Goal: Task Accomplishment & Management: Manage account settings

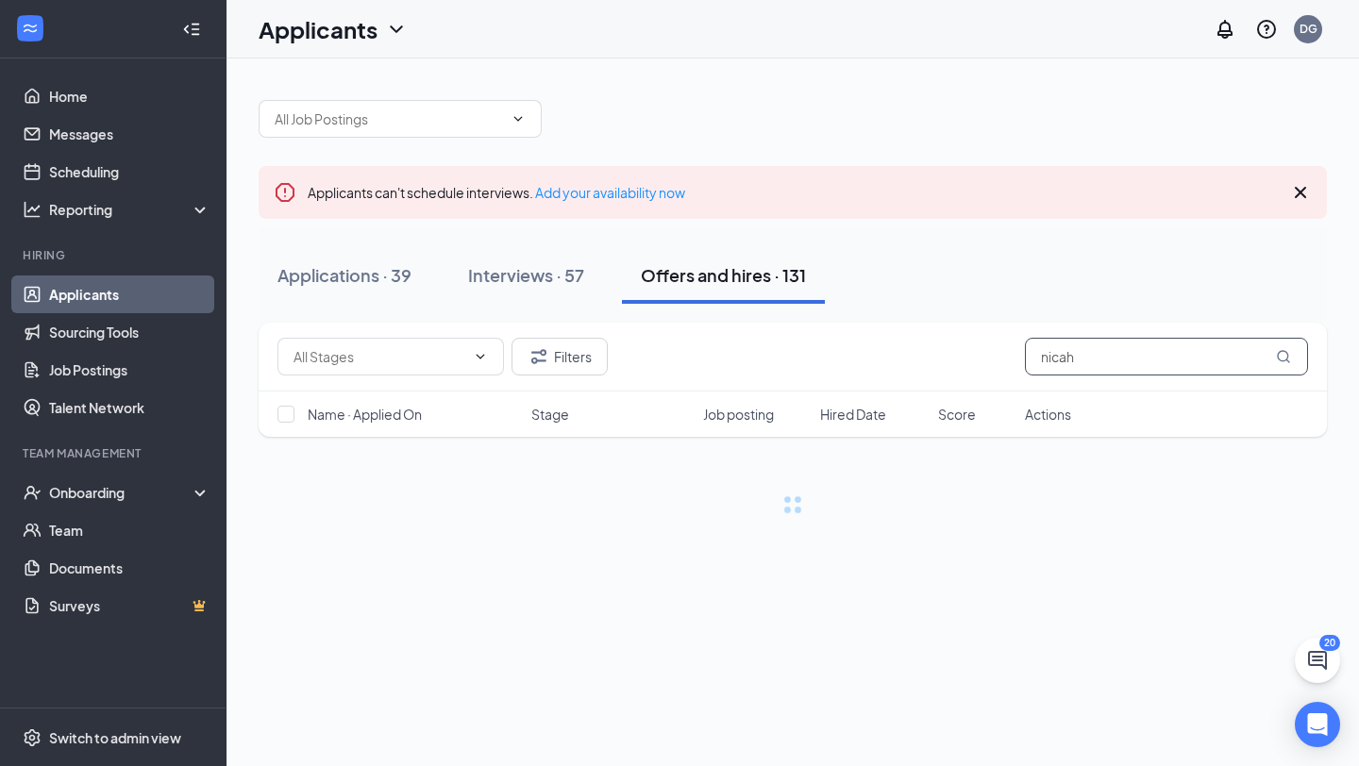
click at [1103, 359] on input "nicah" at bounding box center [1166, 357] width 283 height 38
drag, startPoint x: 1103, startPoint y: 359, endPoint x: 945, endPoint y: 359, distance: 157.6
click at [945, 359] on div "Filters nicah" at bounding box center [792, 357] width 1030 height 38
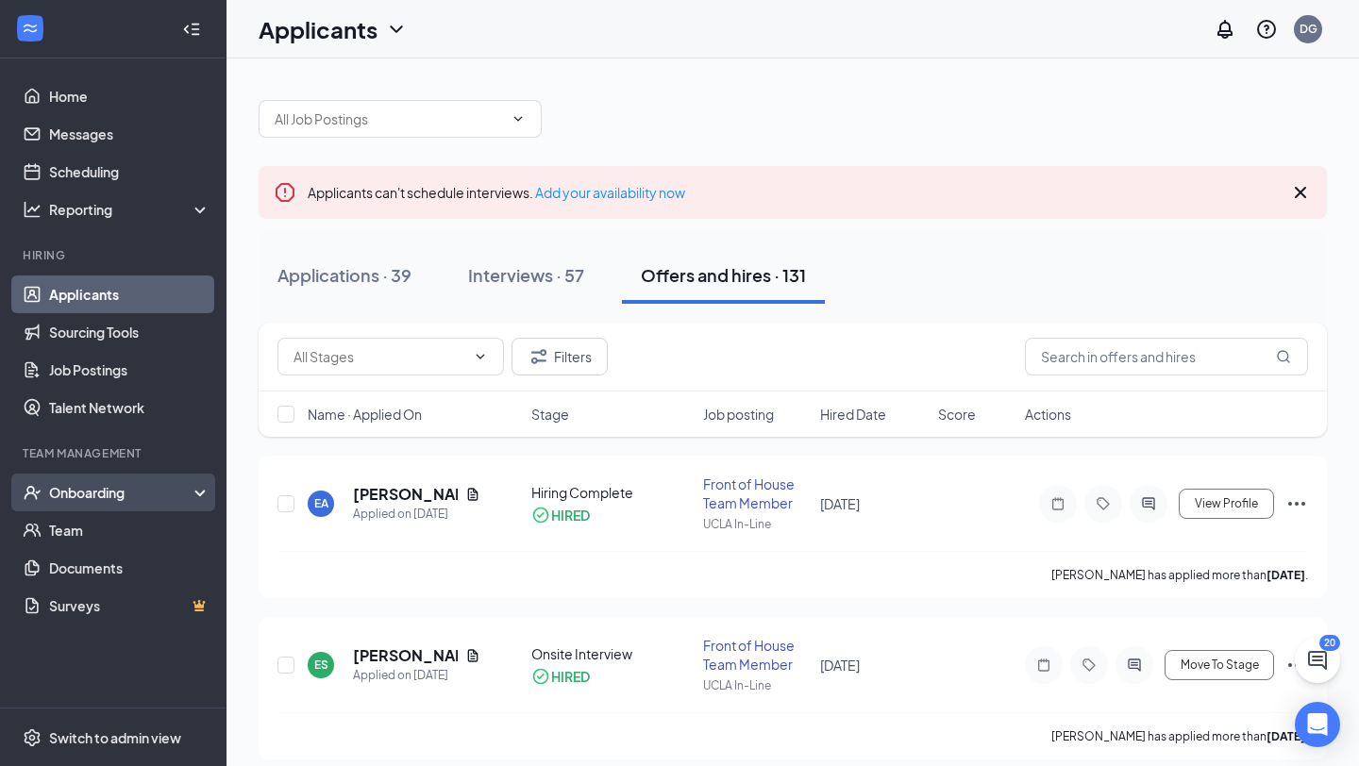
click at [113, 501] on div "Onboarding" at bounding box center [121, 492] width 145 height 19
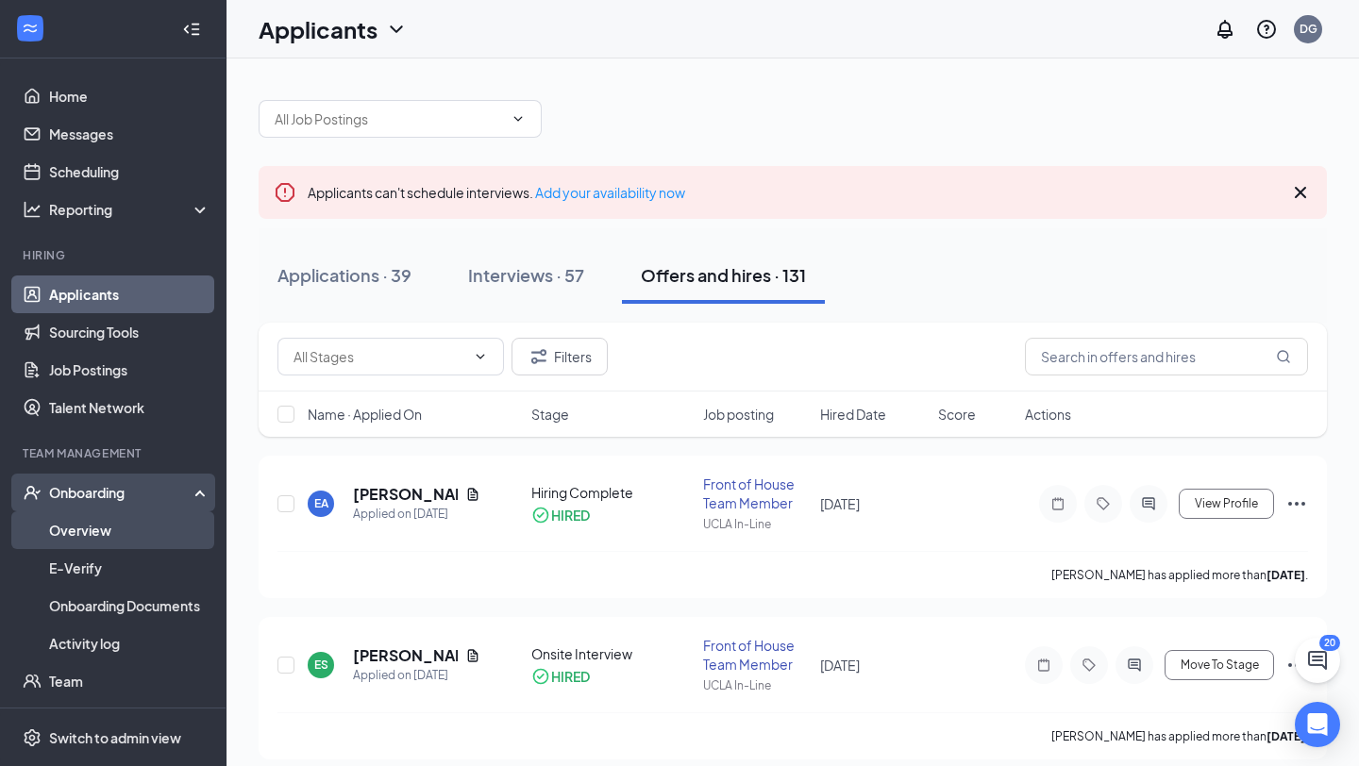
click at [106, 522] on link "Overview" at bounding box center [129, 530] width 161 height 38
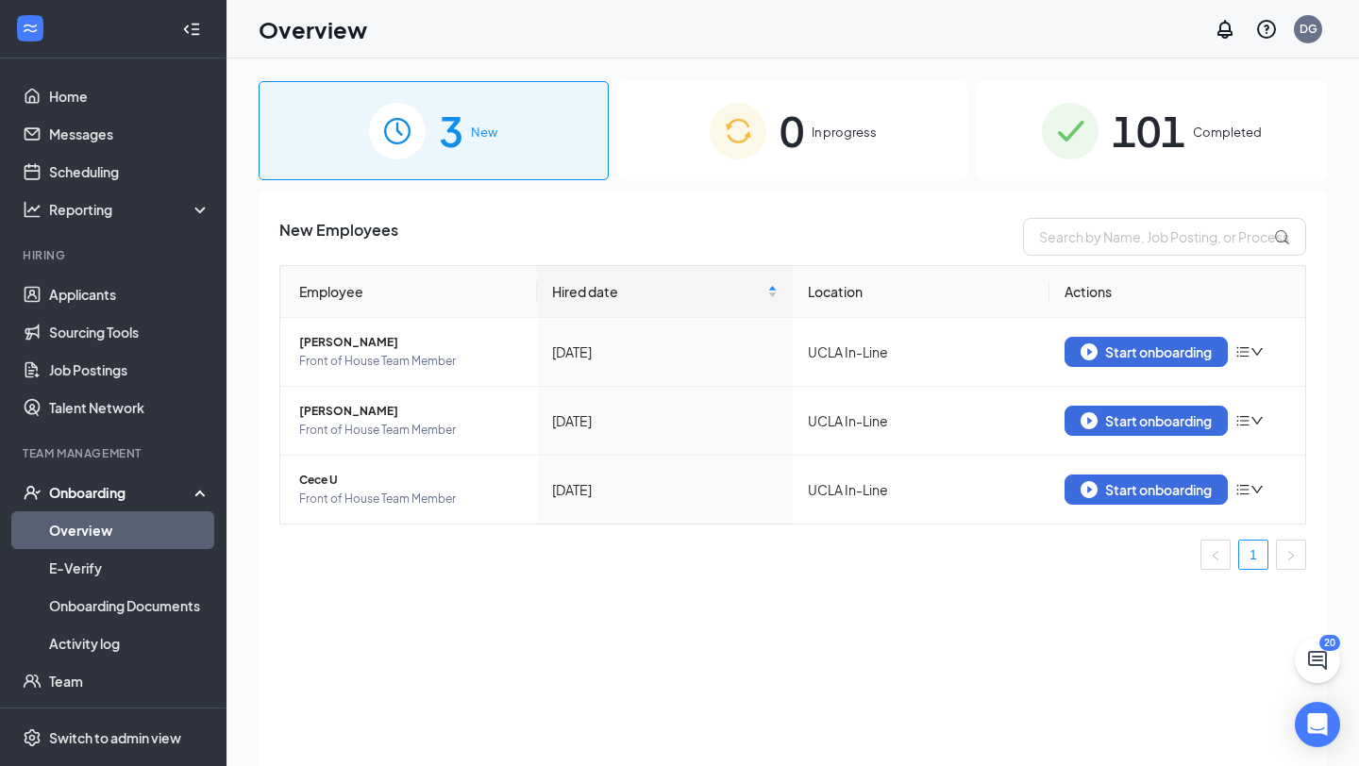
click at [860, 130] on span "In progress" at bounding box center [843, 132] width 65 height 19
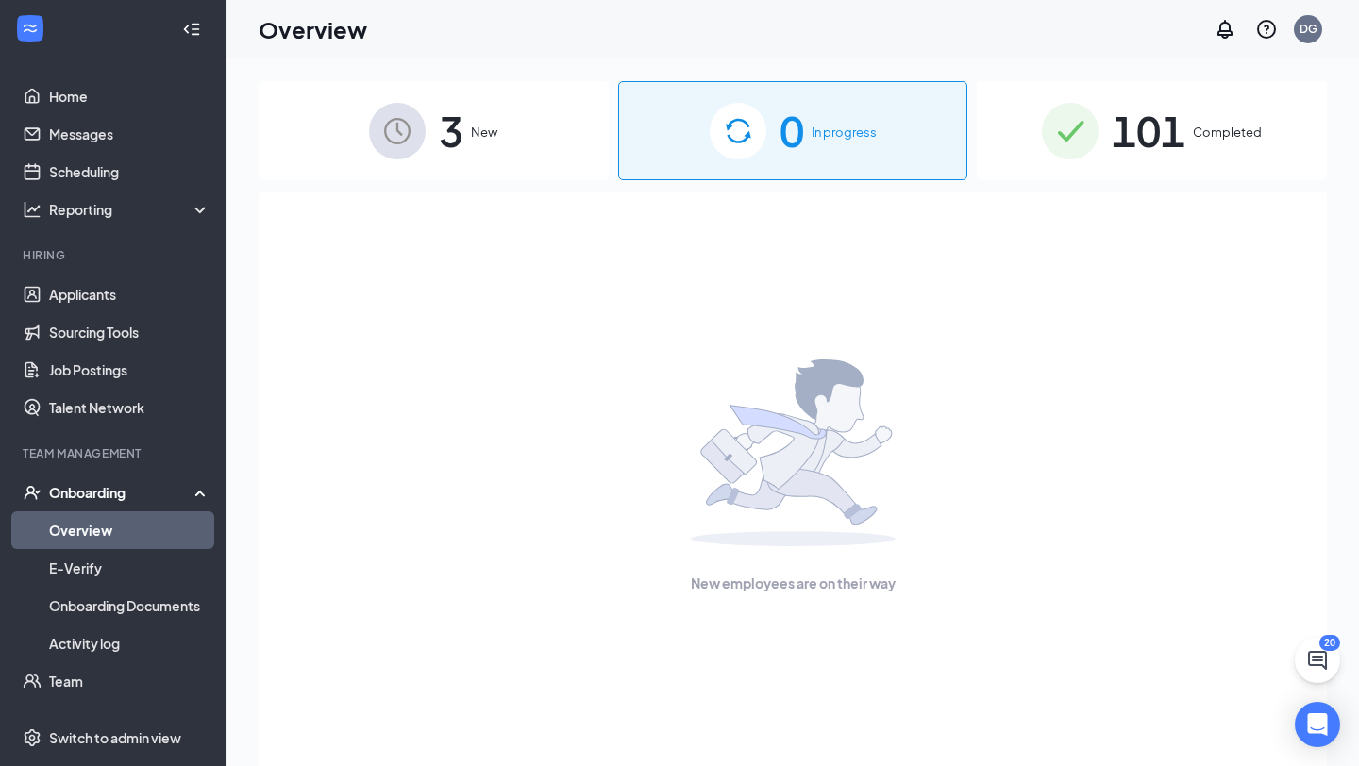
click at [508, 139] on div "3 New" at bounding box center [434, 130] width 350 height 99
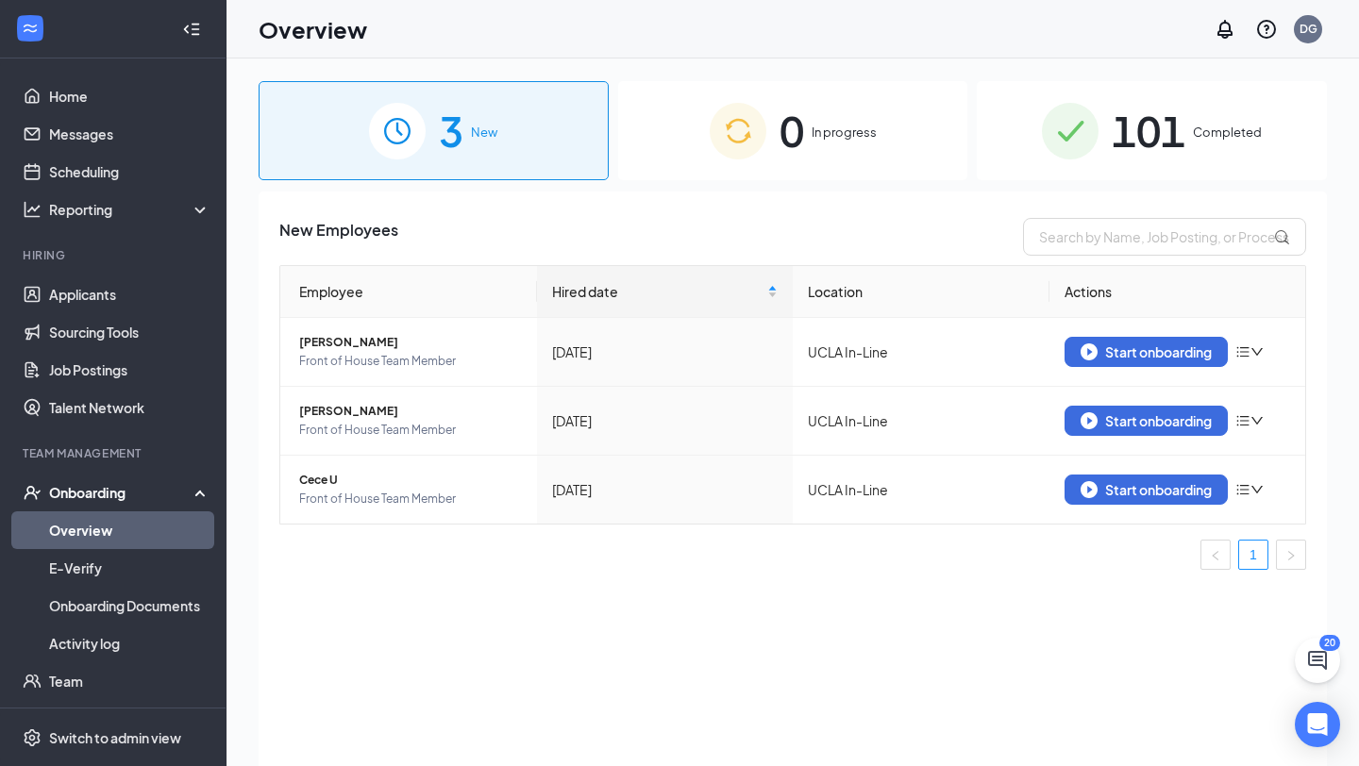
click at [115, 494] on div "Onboarding" at bounding box center [121, 492] width 145 height 19
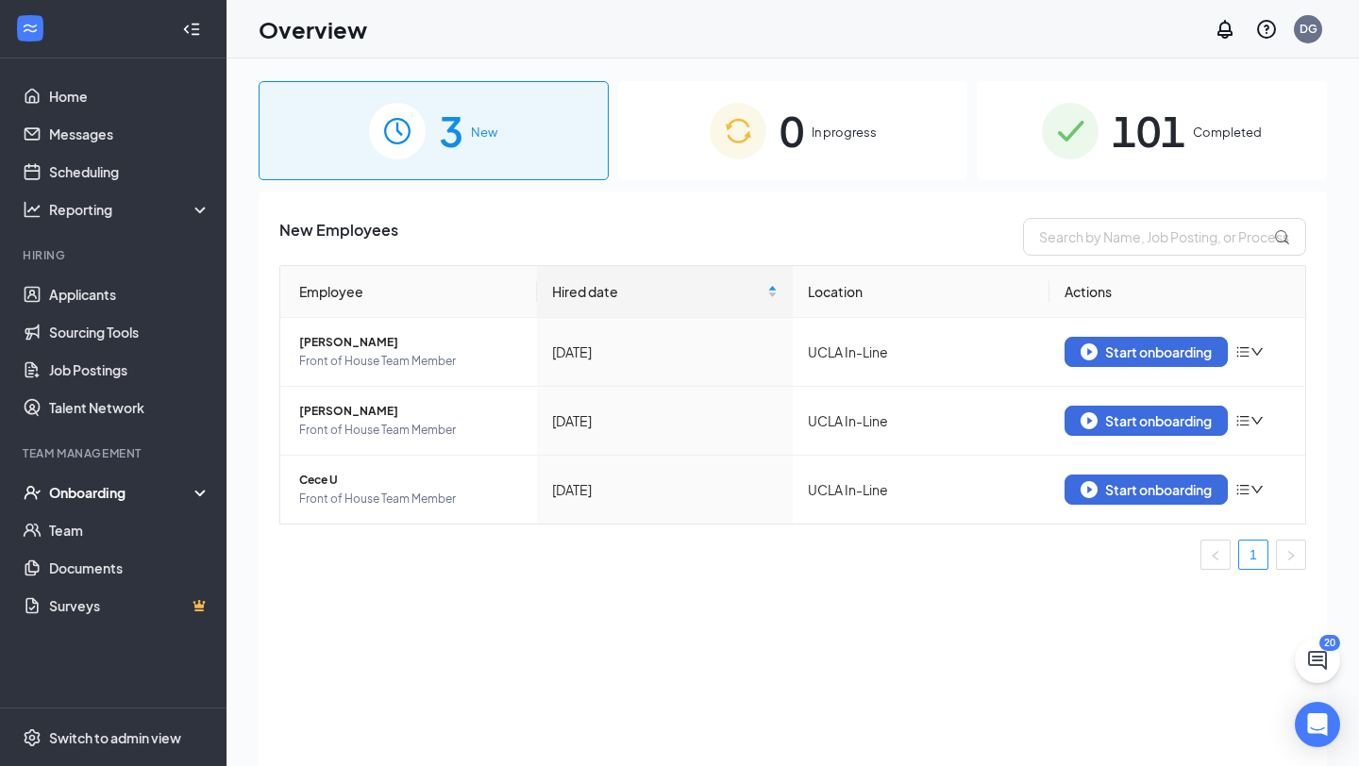
click at [97, 485] on div "Onboarding" at bounding box center [121, 492] width 145 height 19
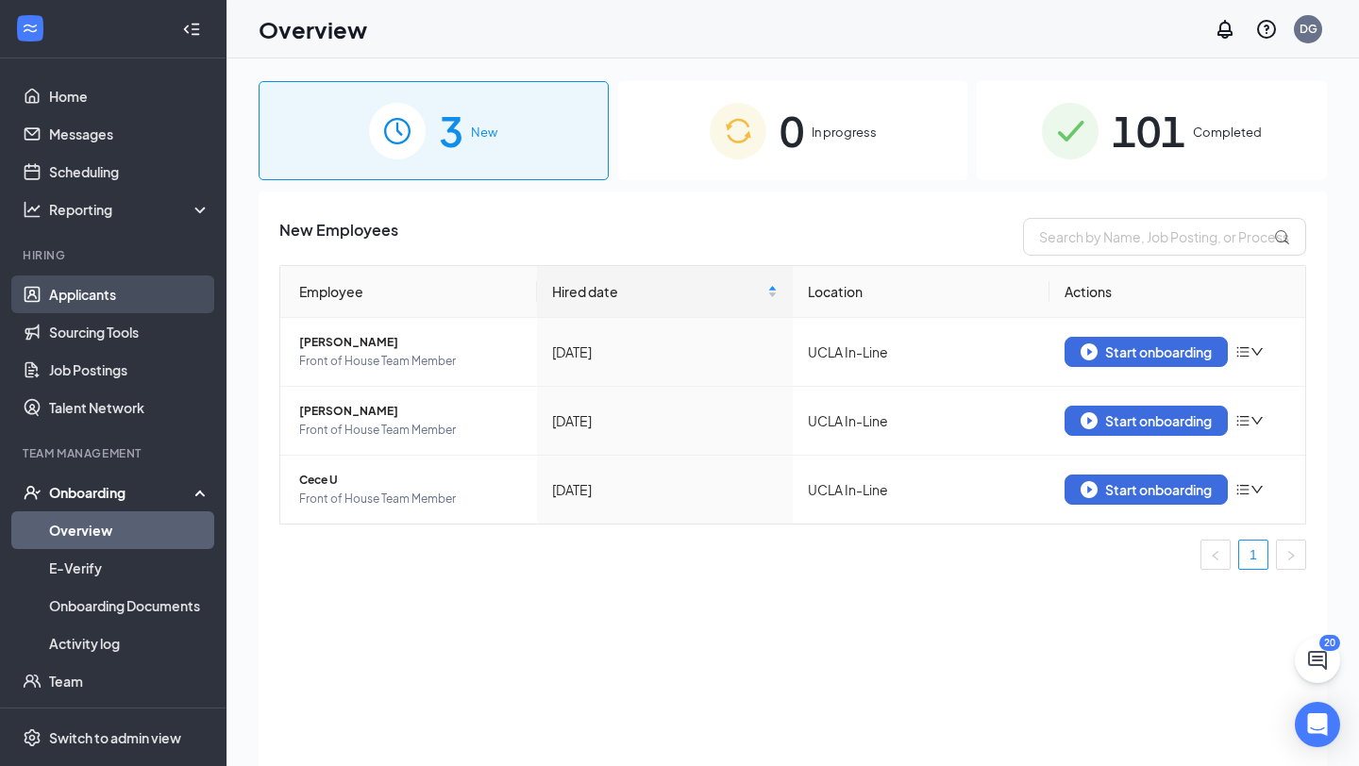
click at [79, 294] on link "Applicants" at bounding box center [129, 295] width 161 height 38
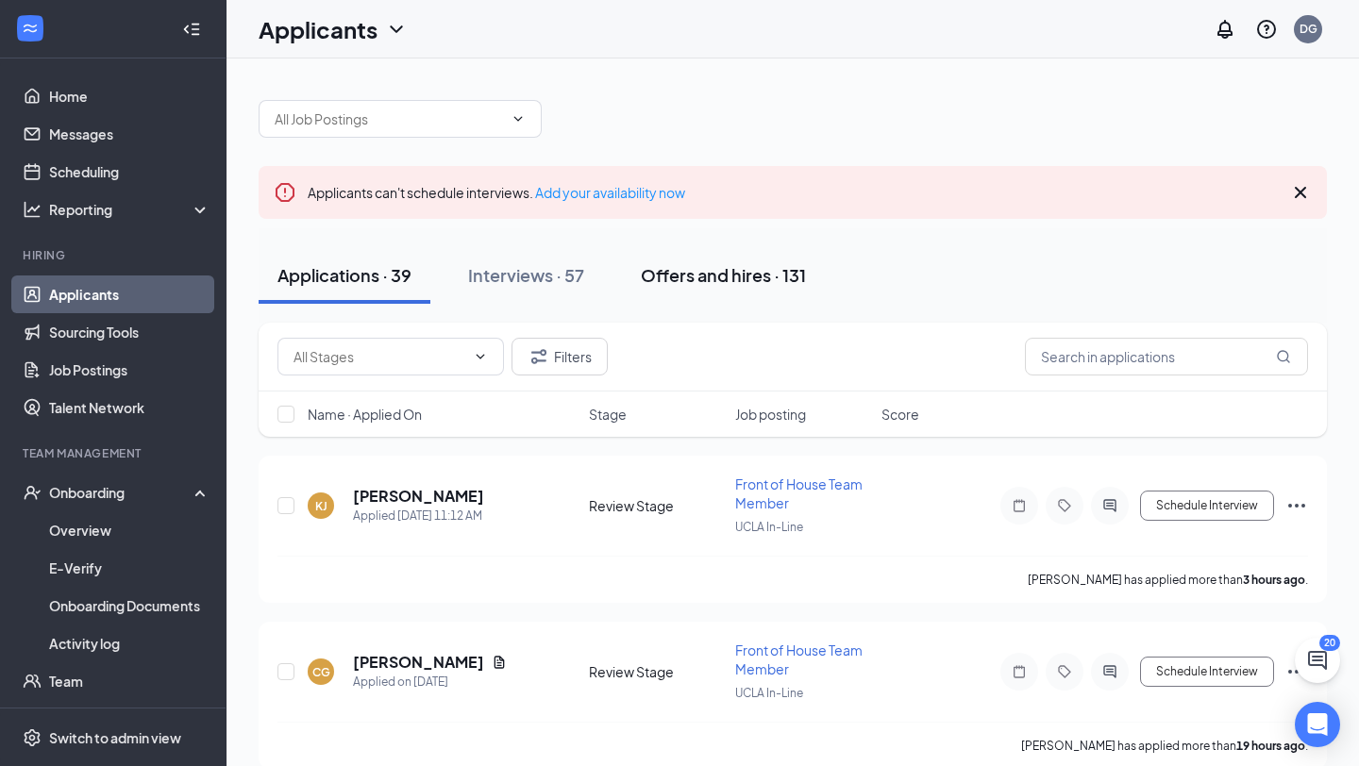
click at [705, 269] on div "Offers and hires · 131" at bounding box center [723, 275] width 165 height 24
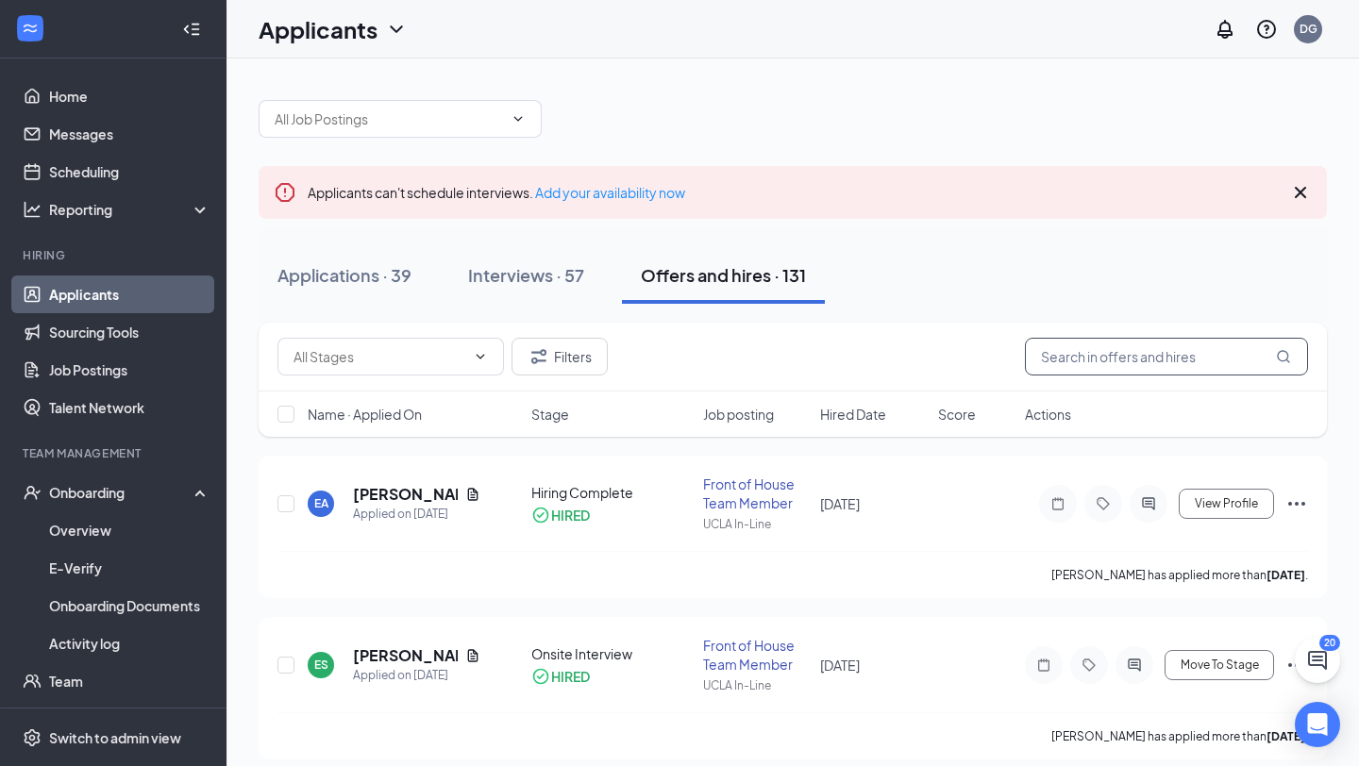
click at [1108, 351] on input "text" at bounding box center [1166, 357] width 283 height 38
type input "nicah"
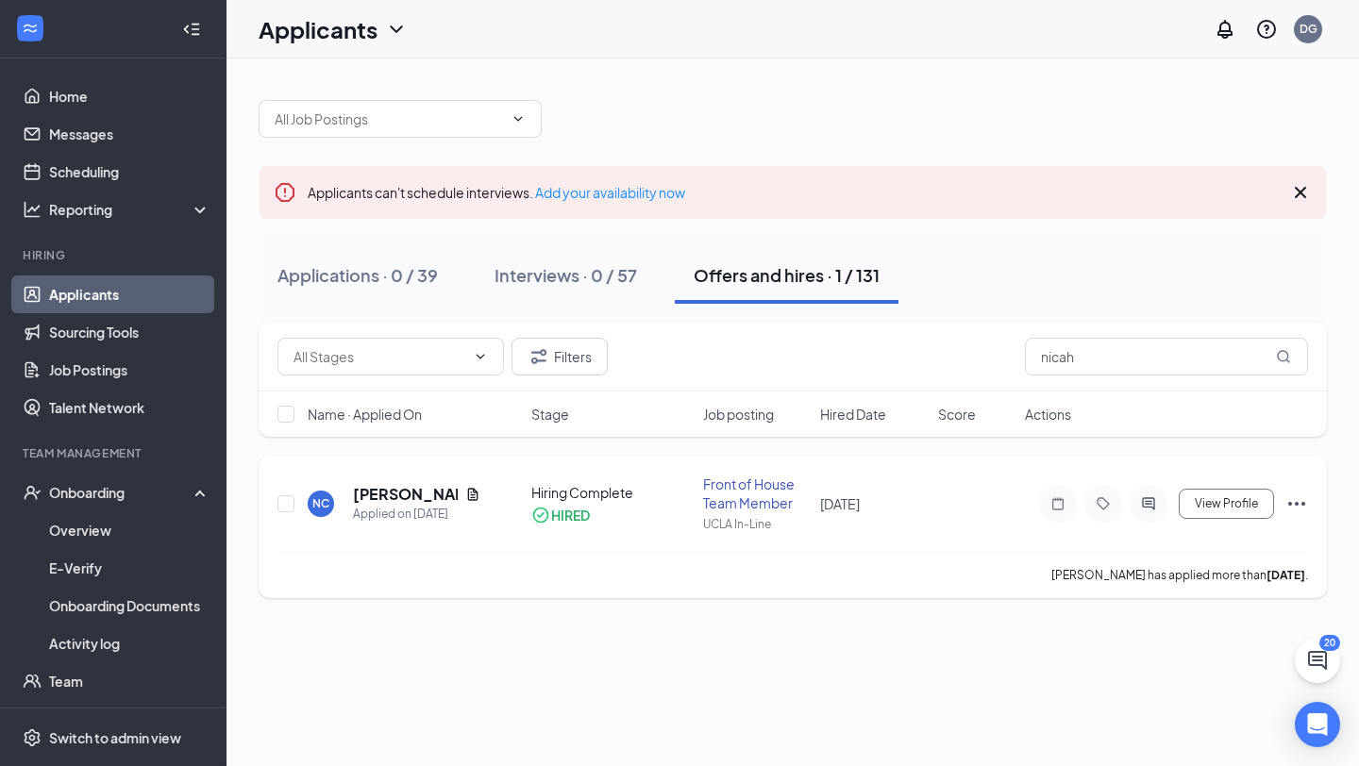
click at [1307, 499] on icon "Ellipses" at bounding box center [1296, 504] width 23 height 23
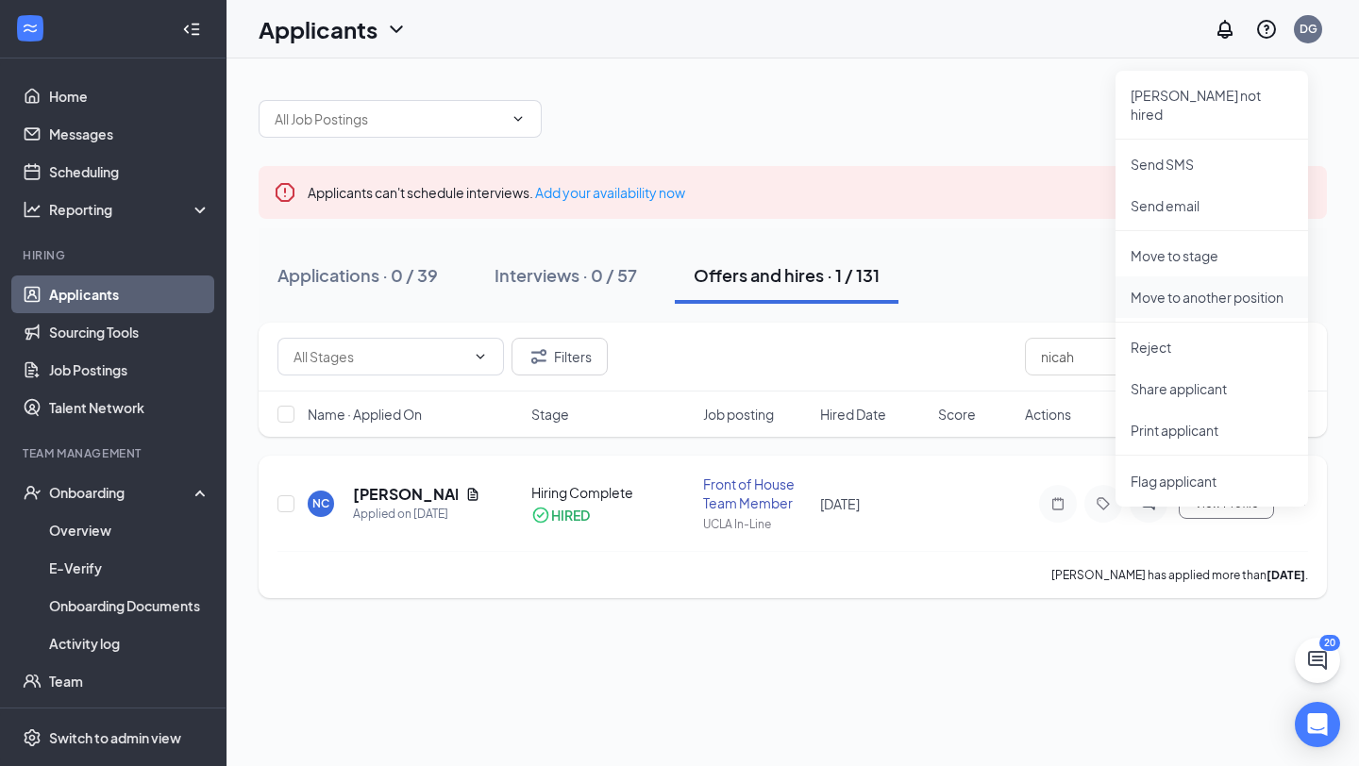
click at [1224, 288] on p "Move to another position" at bounding box center [1211, 297] width 162 height 19
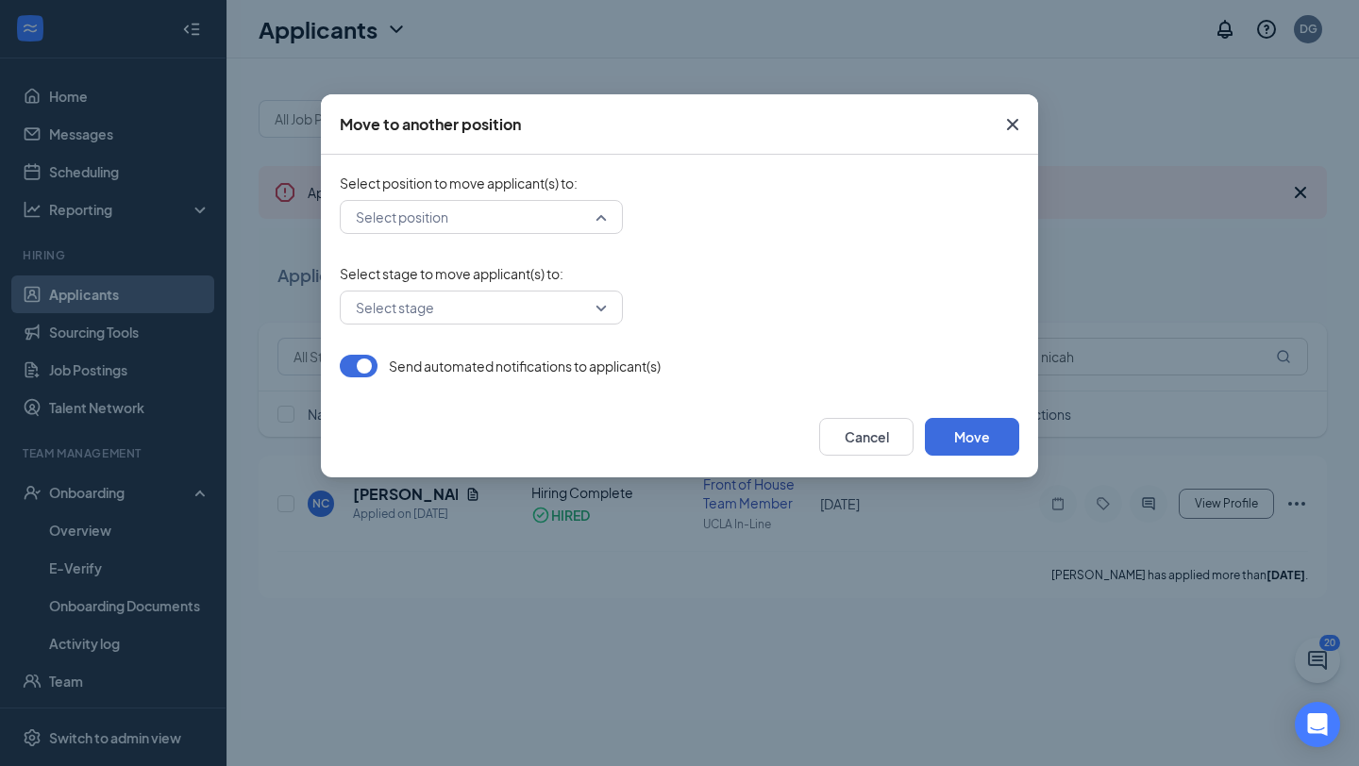
click at [568, 226] on input "search" at bounding box center [474, 217] width 247 height 32
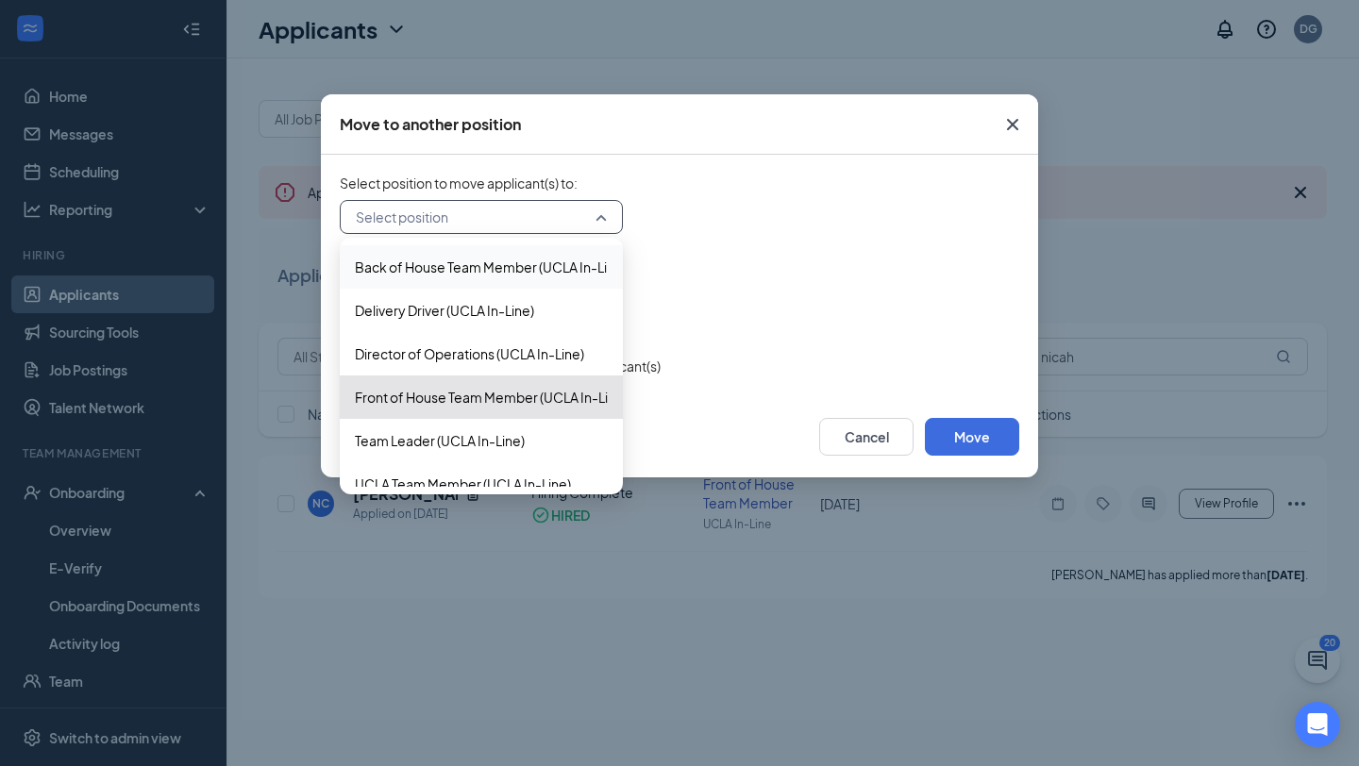
click at [723, 278] on span "Select stage to move applicant(s) to :" at bounding box center [679, 273] width 679 height 19
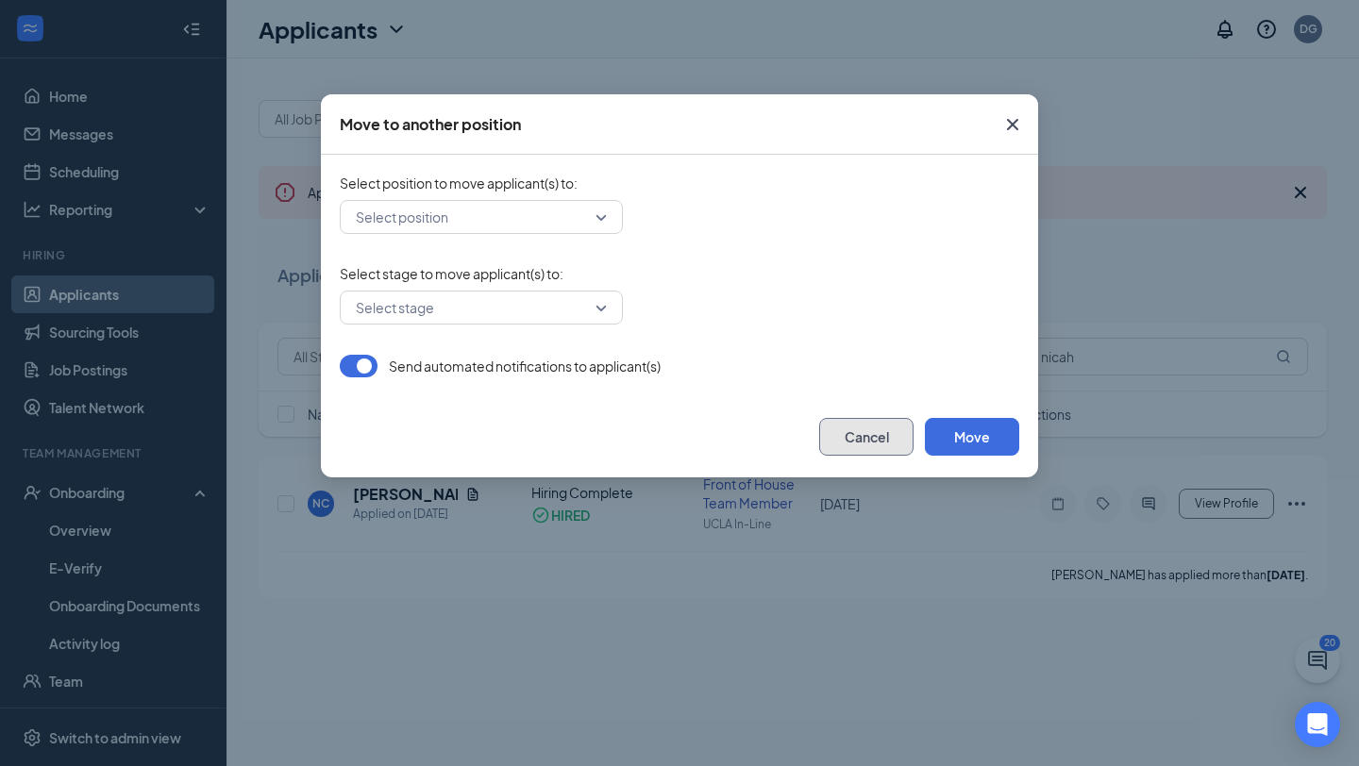
click at [882, 442] on button "Cancel" at bounding box center [866, 437] width 94 height 38
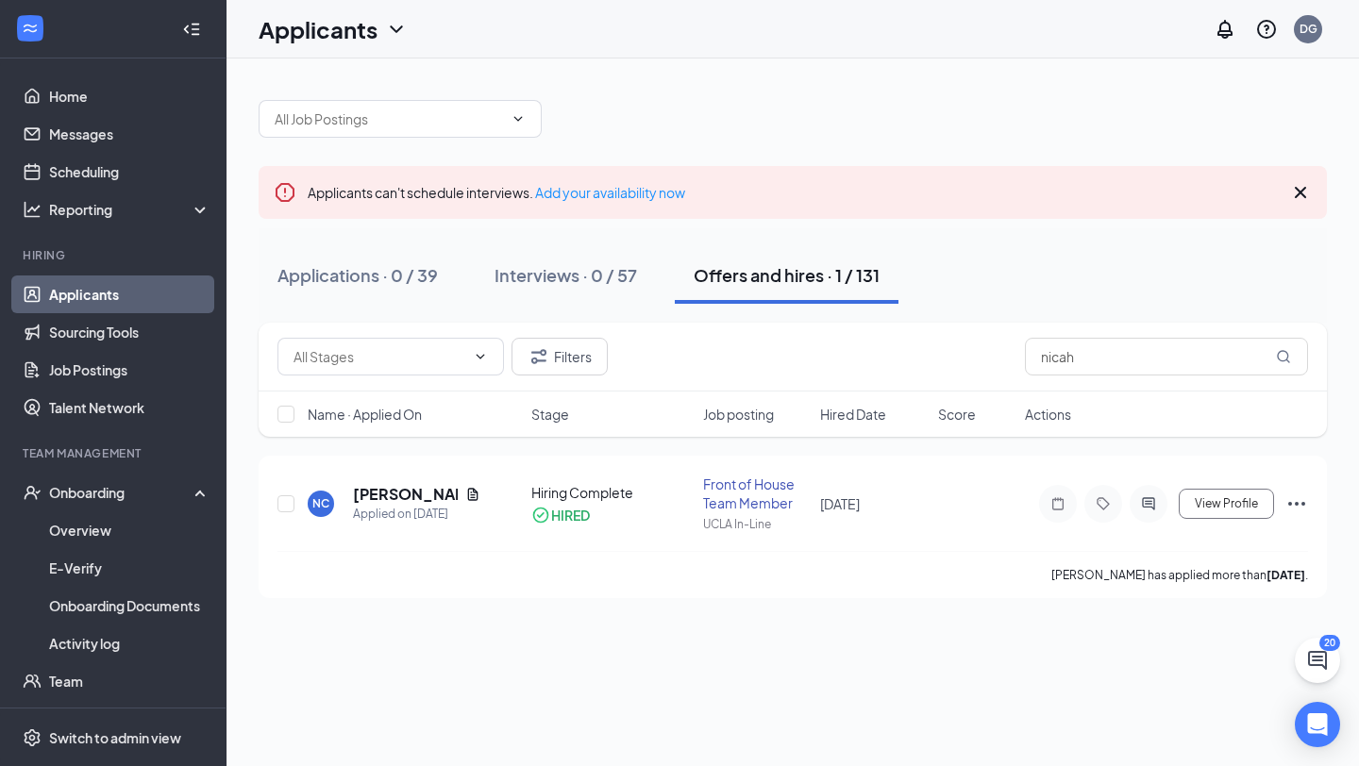
click at [1127, 376] on div "Filters nicah" at bounding box center [793, 357] width 1068 height 69
click at [1292, 500] on icon "Ellipses" at bounding box center [1296, 504] width 23 height 23
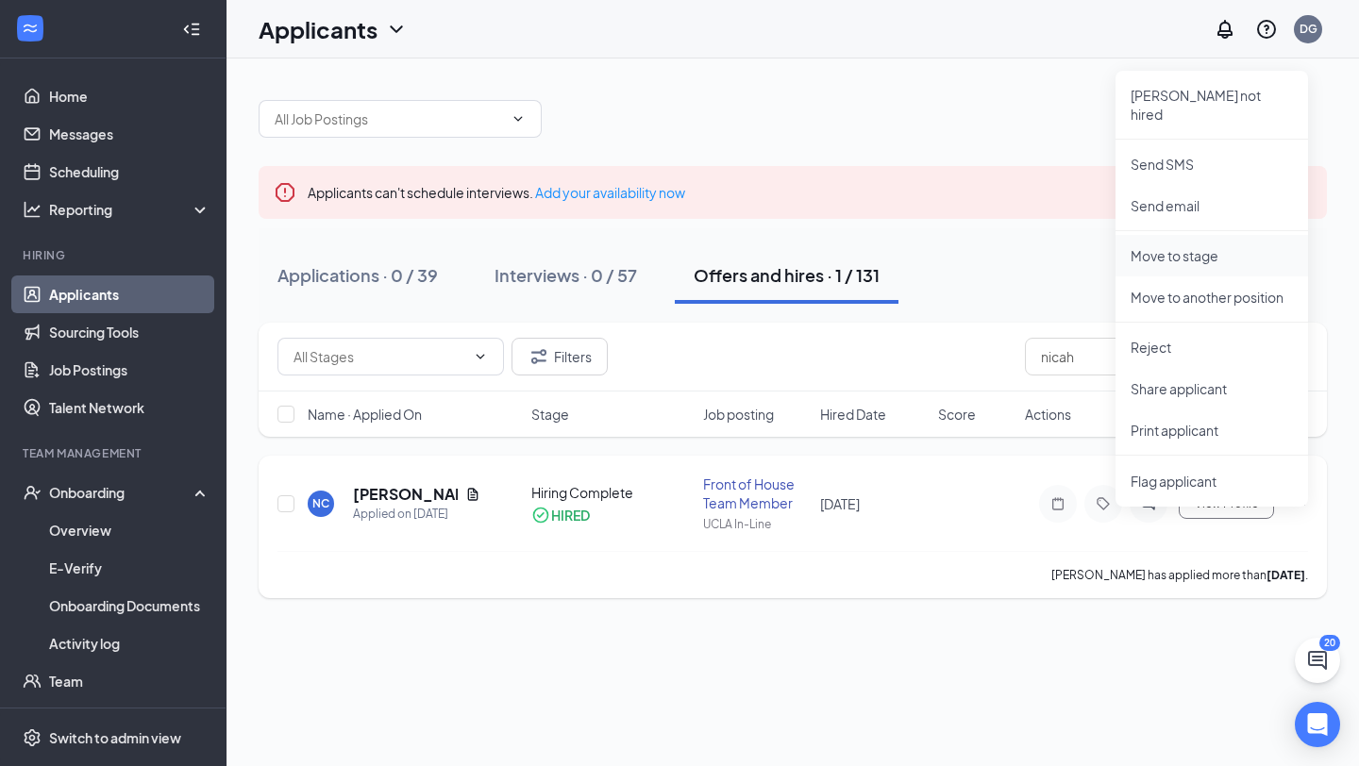
click at [1193, 246] on p "Move to stage" at bounding box center [1211, 255] width 162 height 19
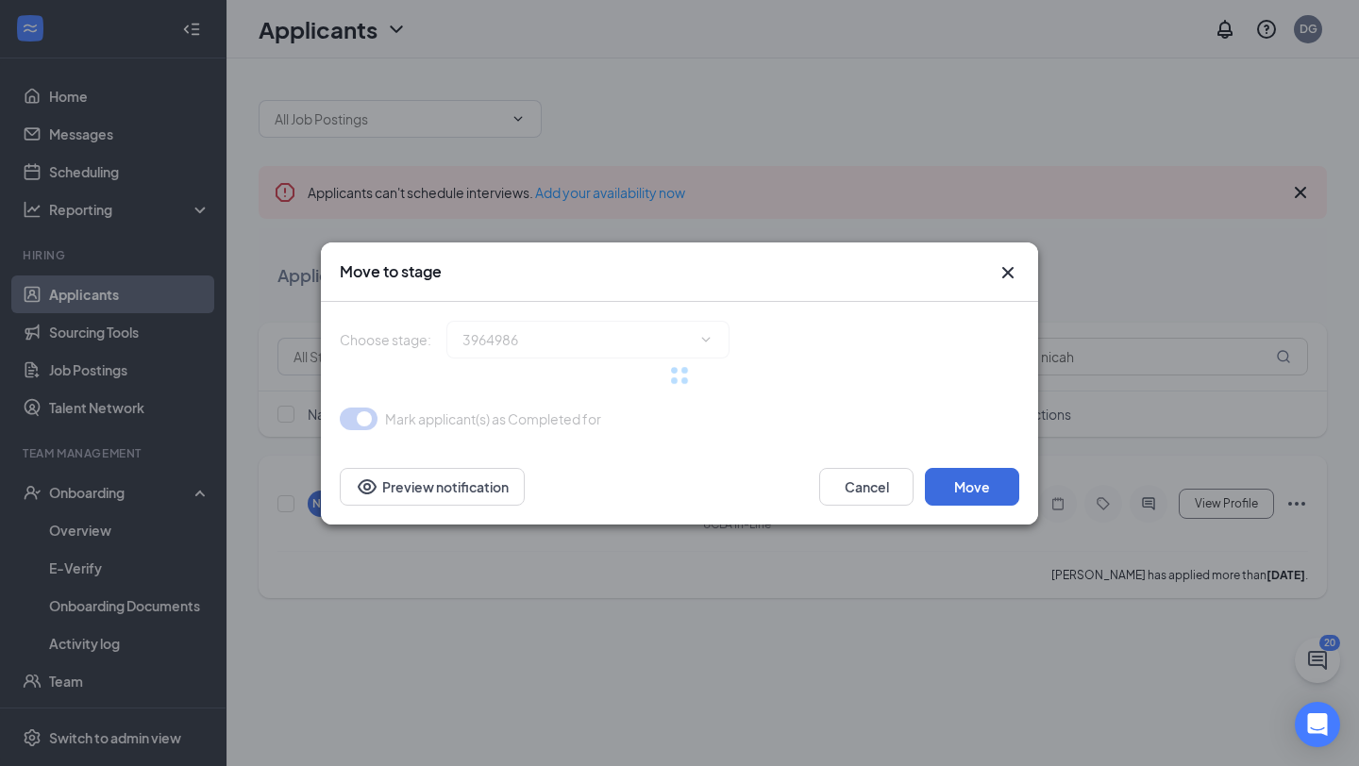
type input "Hiring Complete (current stage)"
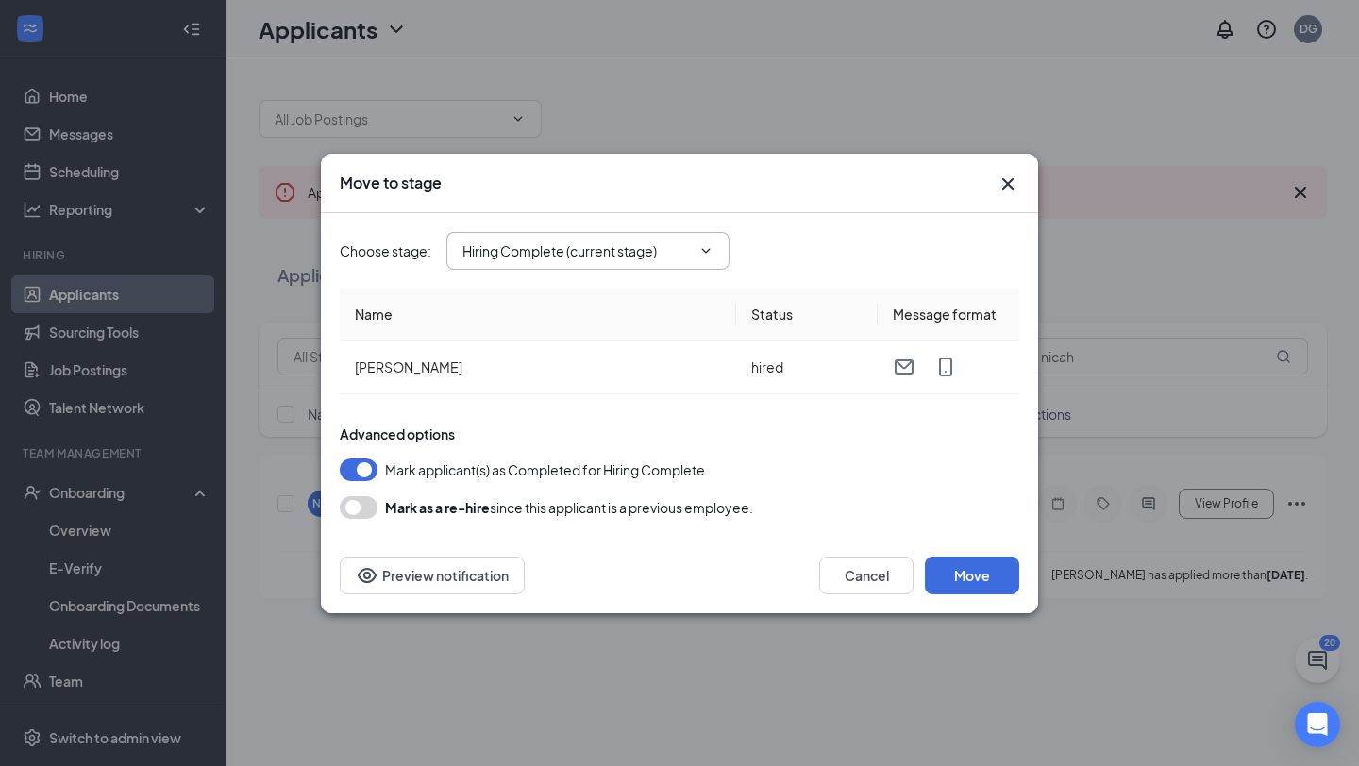
click at [557, 247] on input "Hiring Complete (current stage)" at bounding box center [576, 251] width 228 height 21
click at [805, 260] on div "Choose stage : Hiring Complete (current stage) Application Availability Review …" at bounding box center [679, 251] width 679 height 38
click at [994, 595] on div "Cancel Move Preview notification" at bounding box center [679, 575] width 717 height 75
click at [980, 586] on button "Move" at bounding box center [972, 576] width 94 height 38
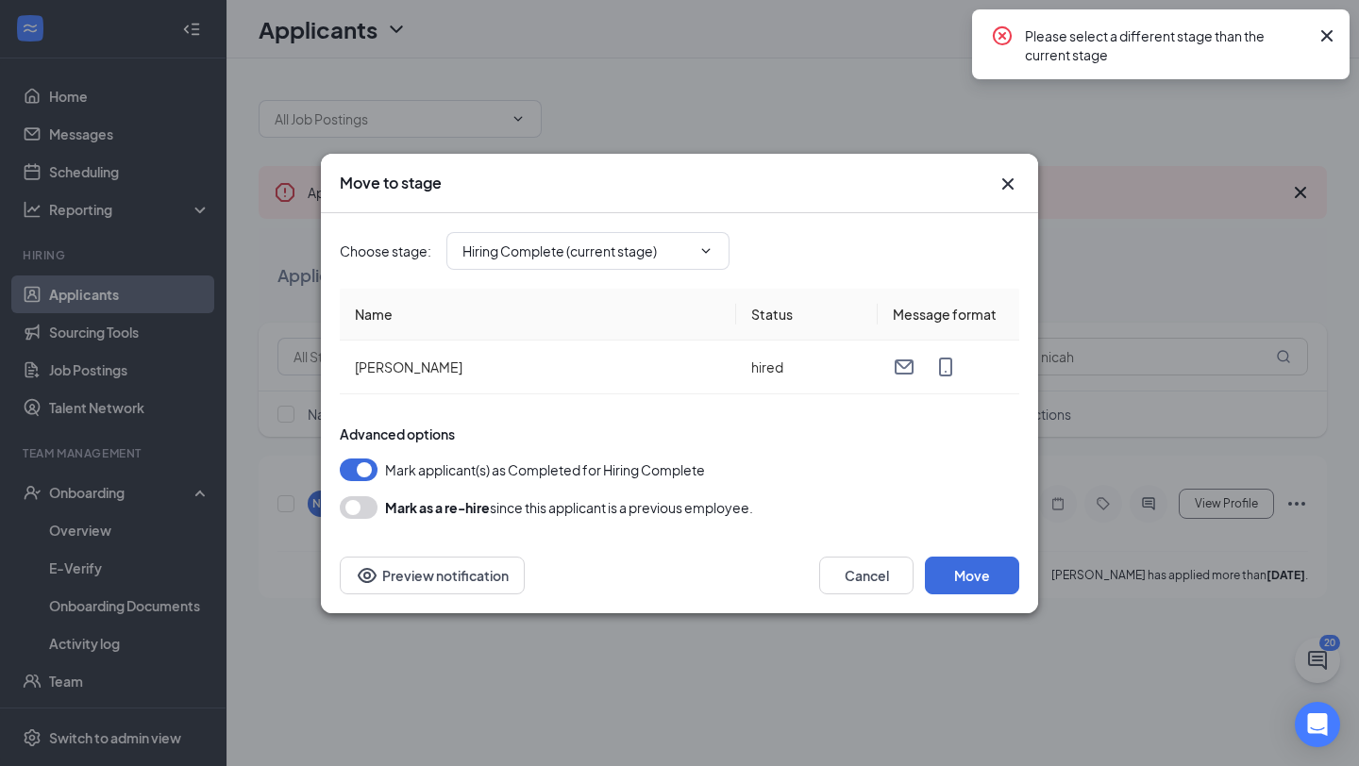
click at [1006, 174] on icon "Cross" at bounding box center [1007, 184] width 23 height 23
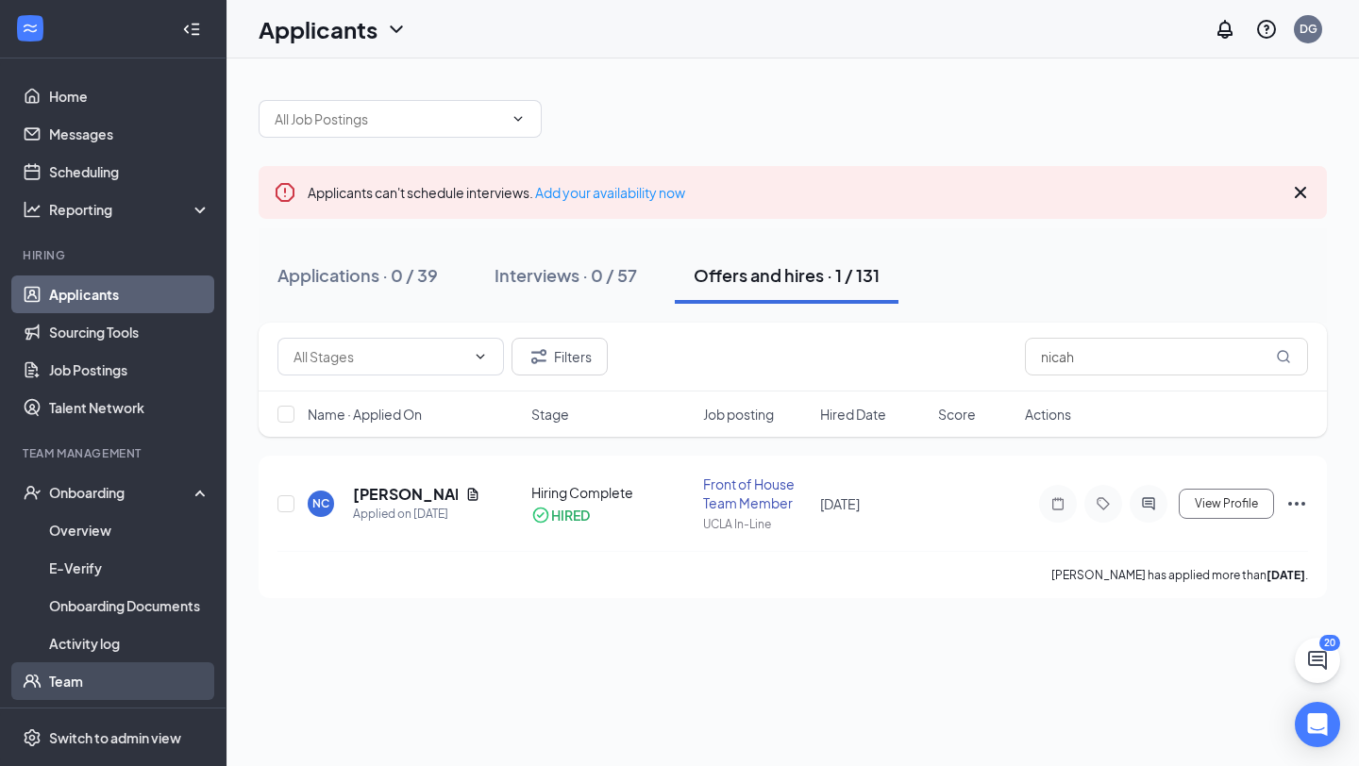
click at [83, 665] on link "Team" at bounding box center [129, 681] width 161 height 38
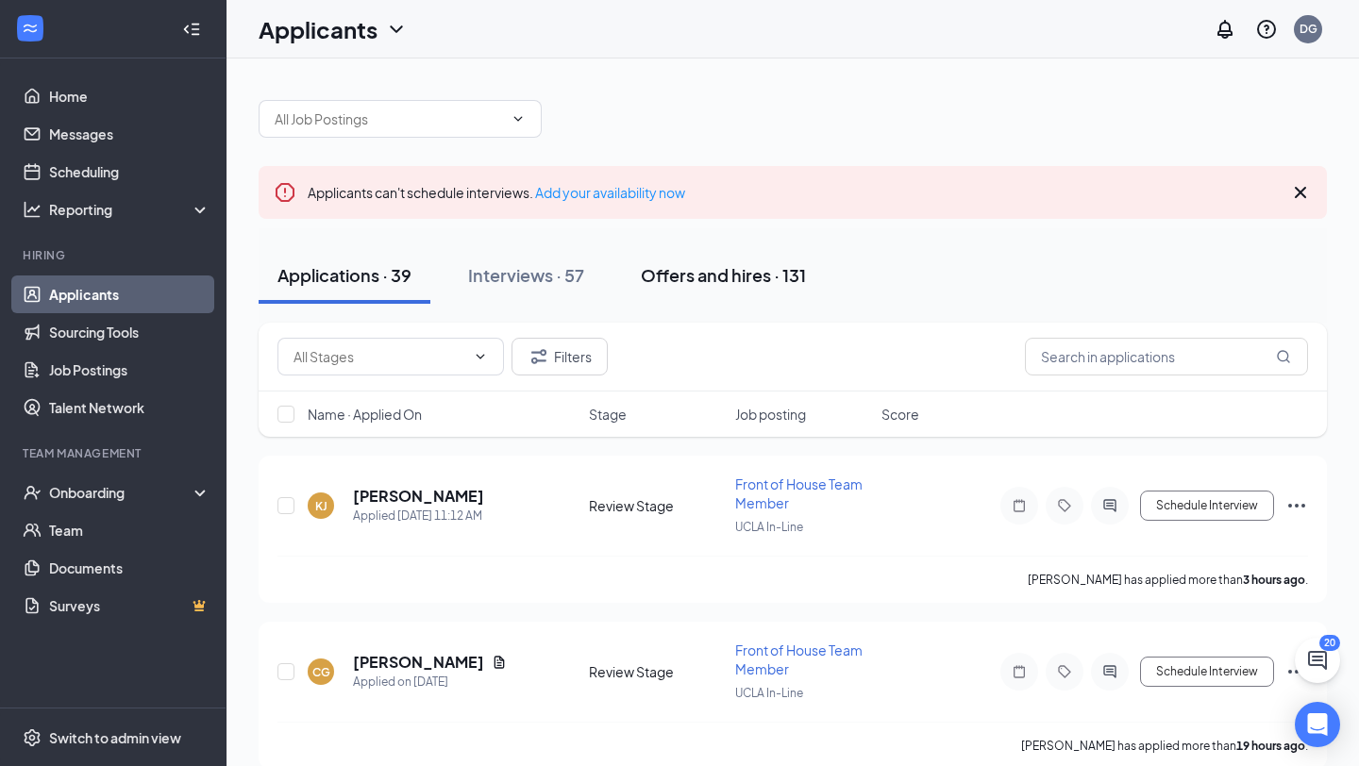
click at [754, 286] on div "Offers and hires · 131" at bounding box center [723, 275] width 165 height 24
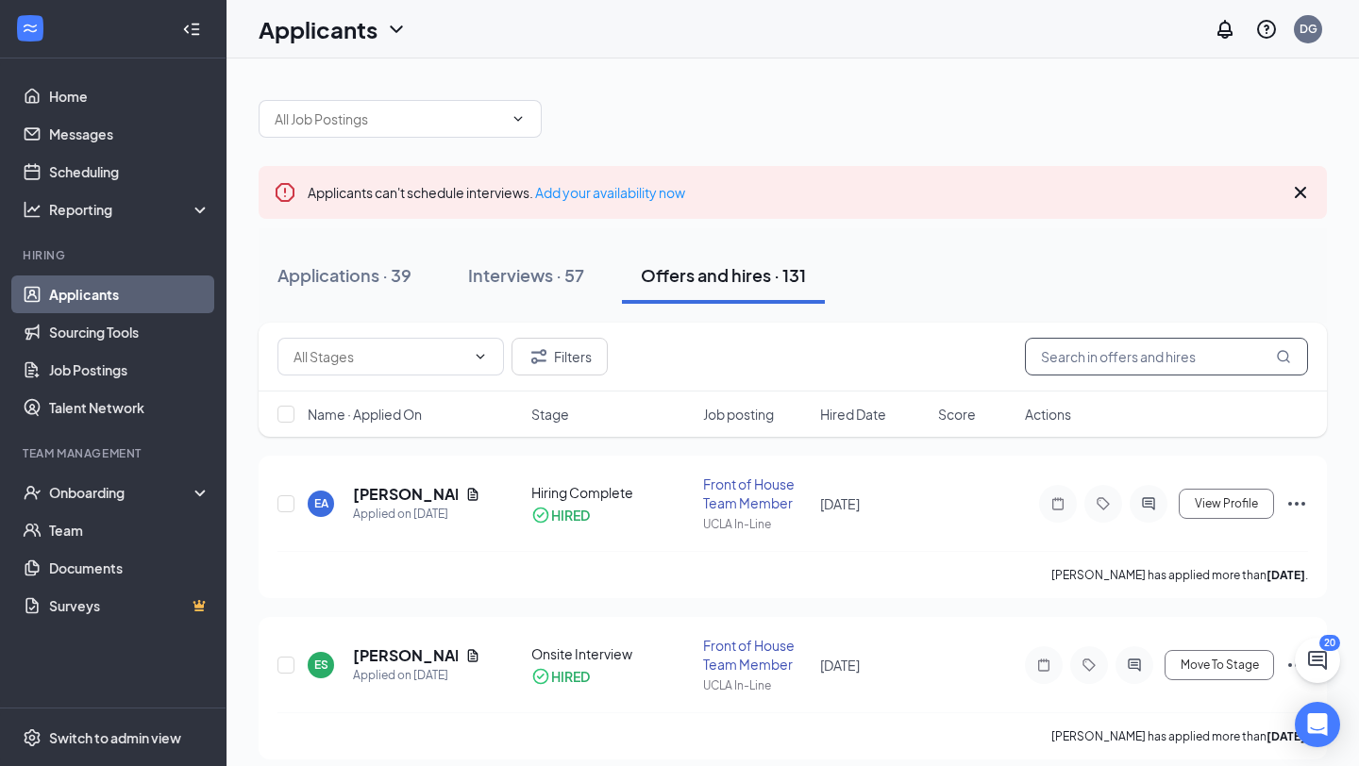
click at [1064, 348] on input "text" at bounding box center [1166, 357] width 283 height 38
type input "nicah"
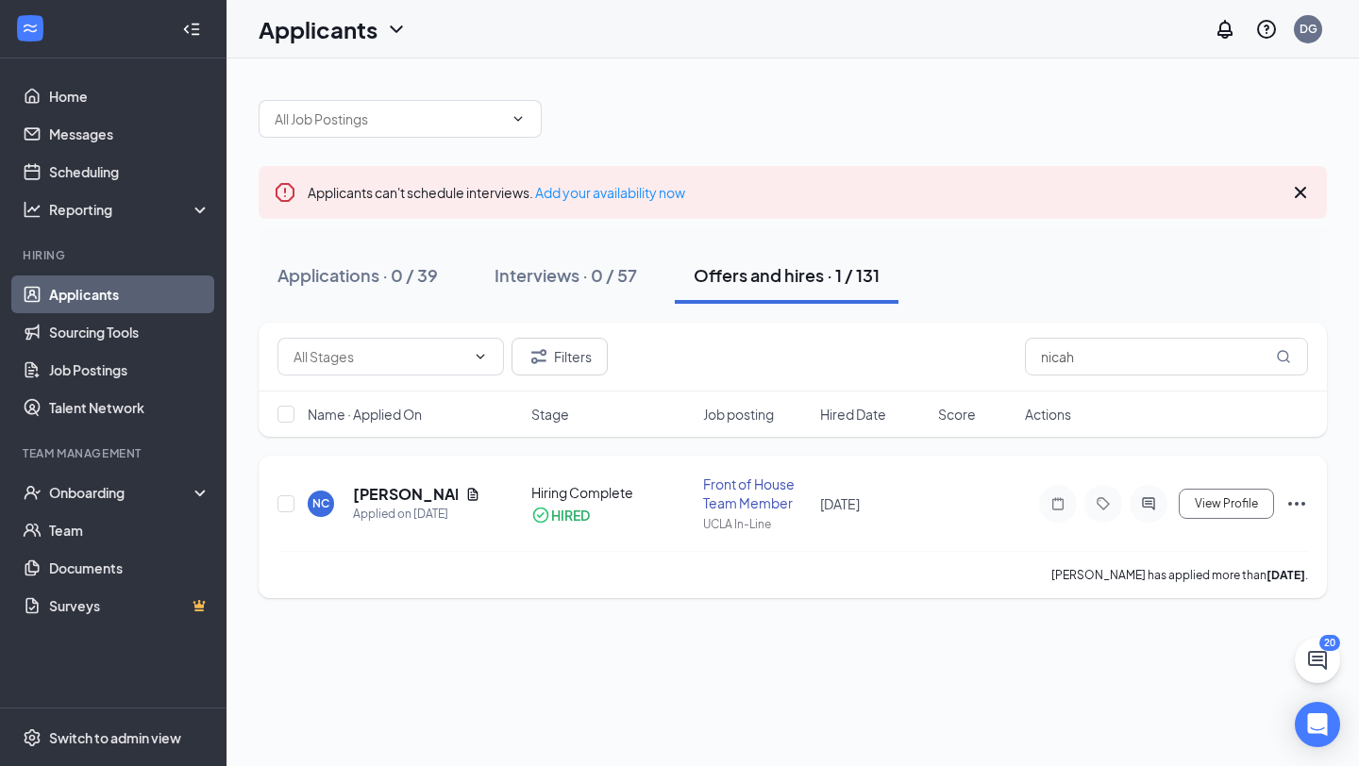
click at [1300, 503] on icon "Ellipses" at bounding box center [1296, 504] width 23 height 23
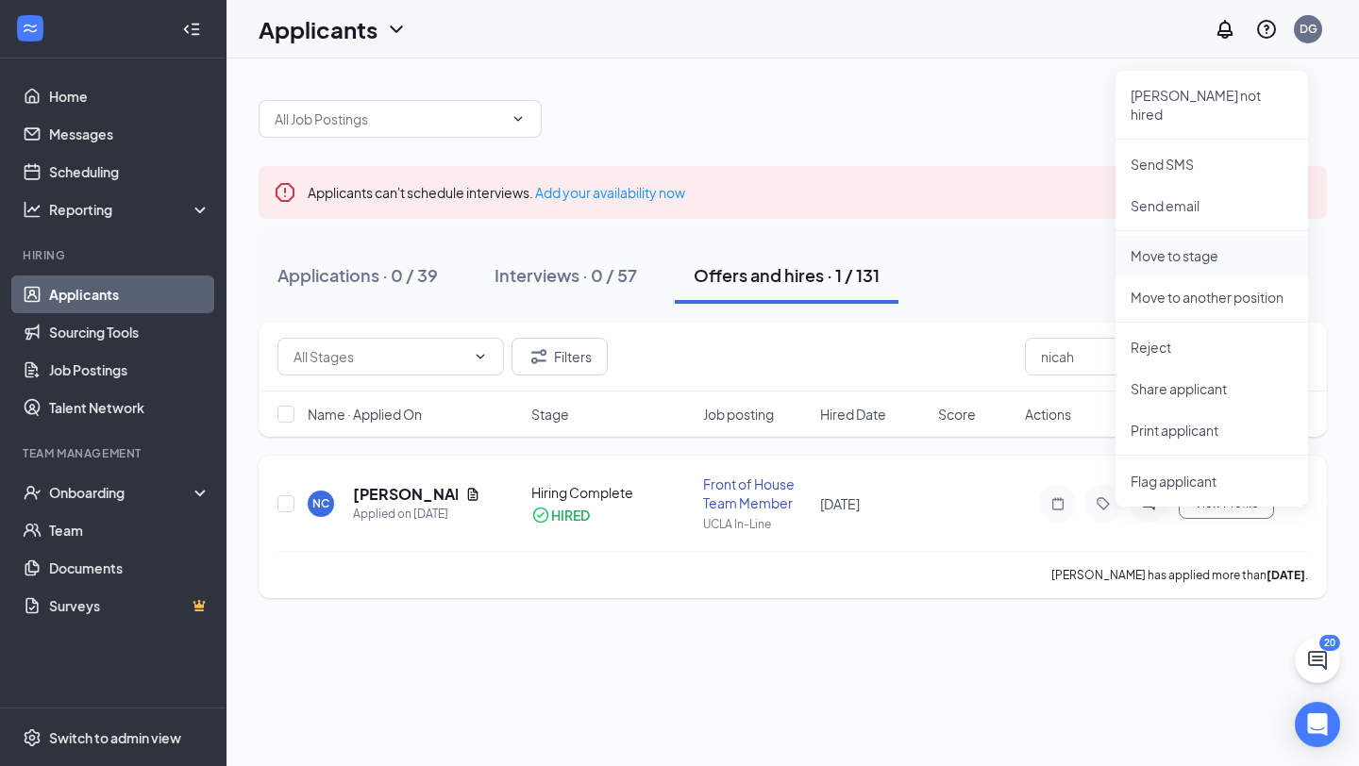
click at [1222, 246] on p "Move to stage" at bounding box center [1211, 255] width 162 height 19
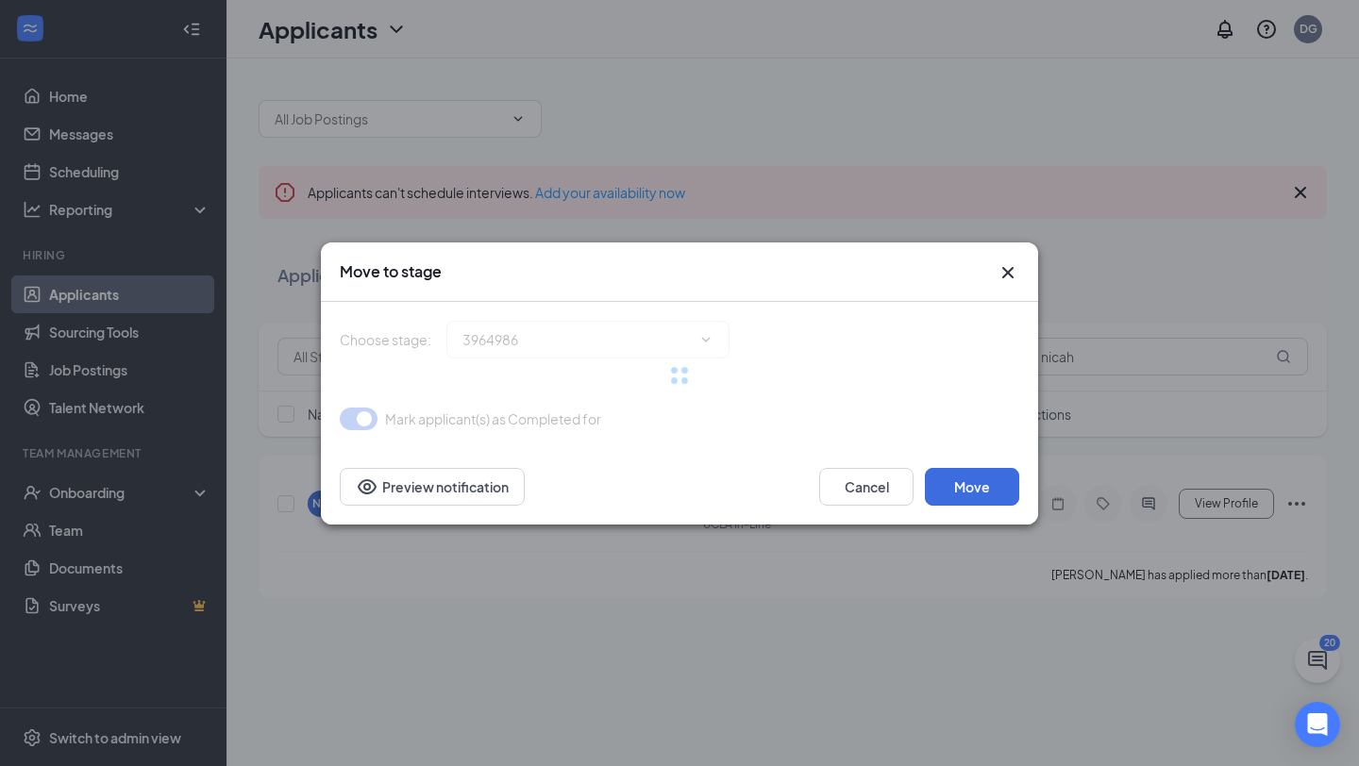
type input "Hiring Complete (current stage)"
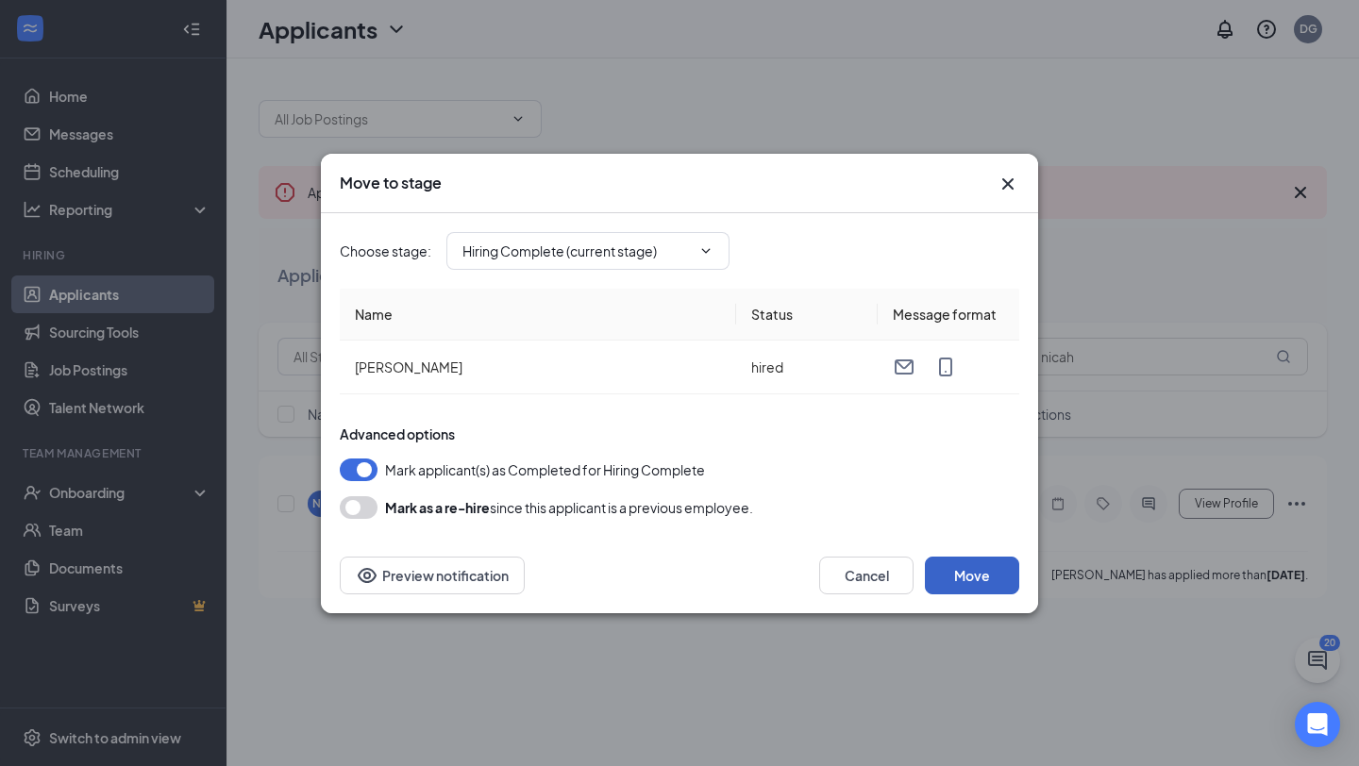
click at [981, 593] on button "Move" at bounding box center [972, 576] width 94 height 38
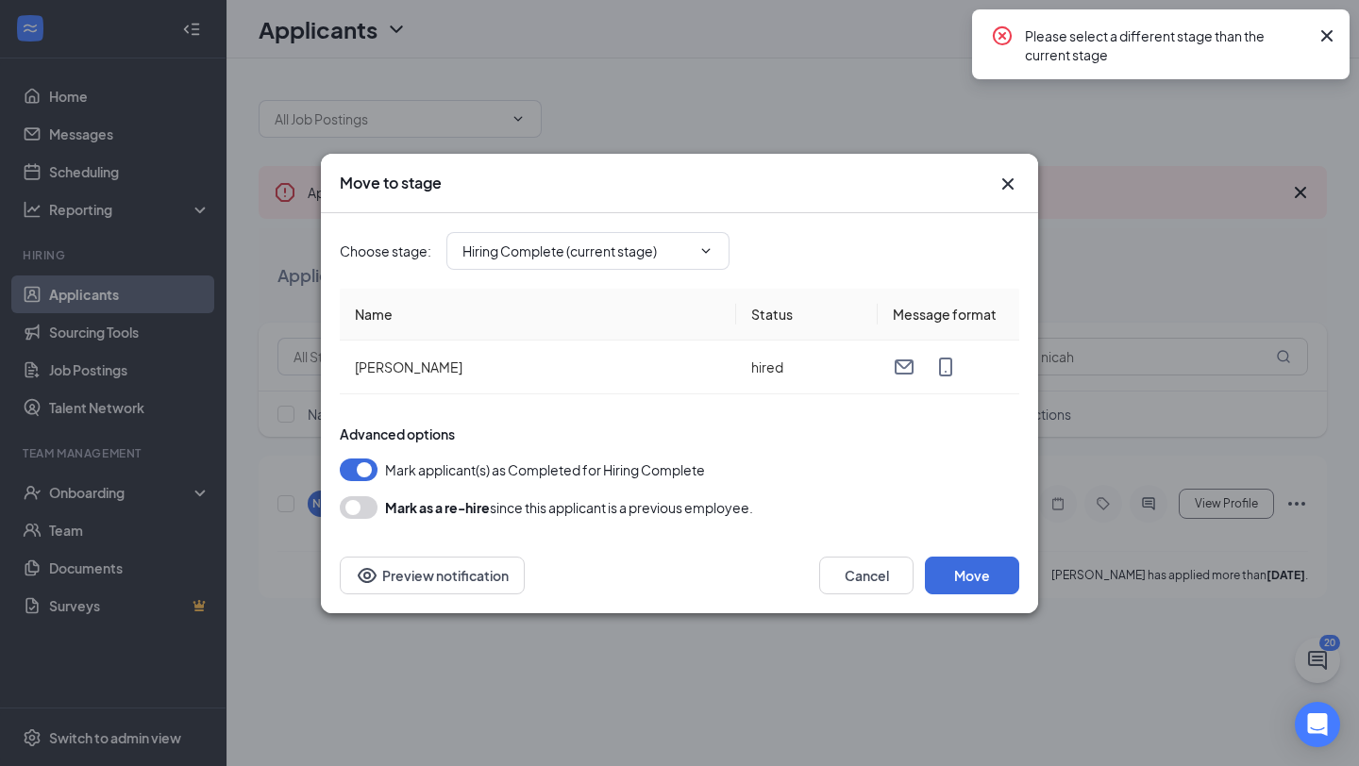
click at [996, 174] on icon "Cross" at bounding box center [1007, 184] width 23 height 23
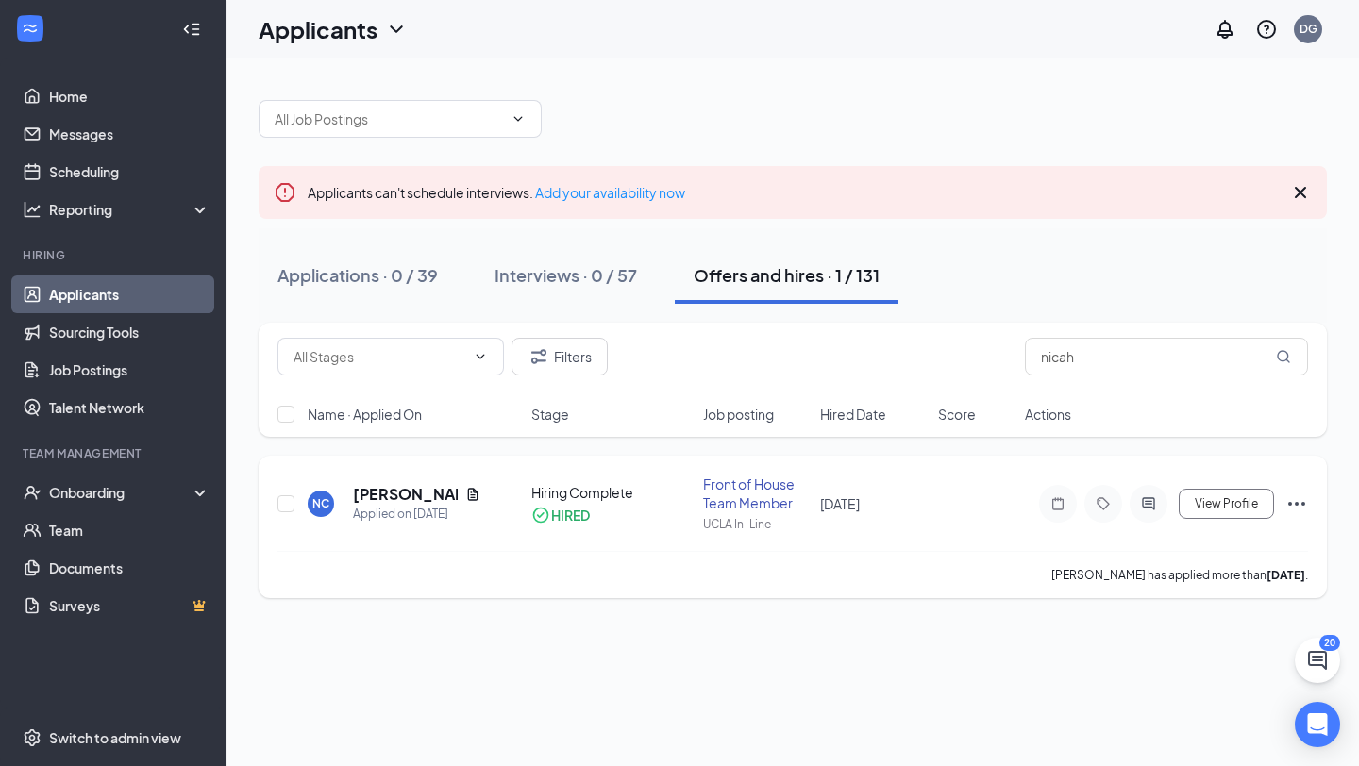
click at [1285, 502] on icon "Ellipses" at bounding box center [1296, 504] width 23 height 23
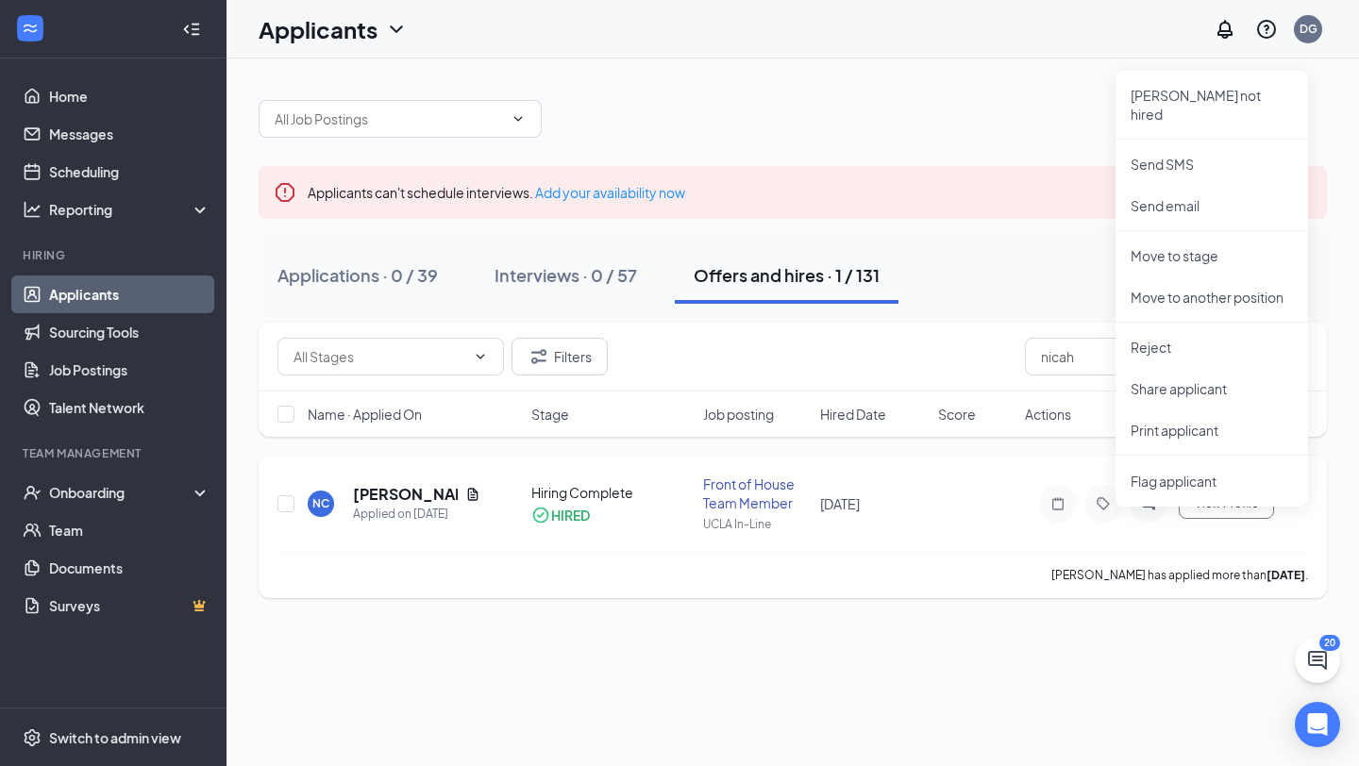
click at [1300, 501] on icon "Ellipses" at bounding box center [1296, 504] width 23 height 23
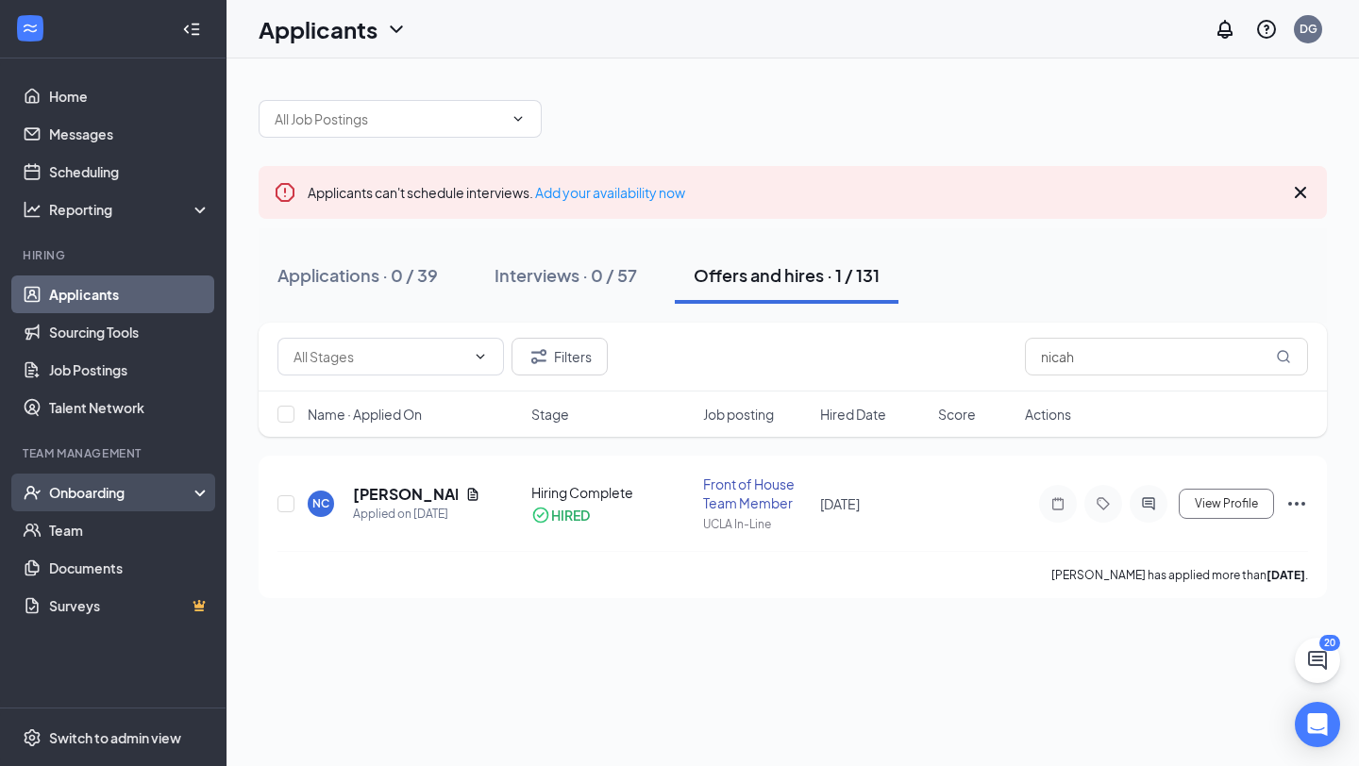
click at [60, 494] on div "Onboarding" at bounding box center [121, 492] width 145 height 19
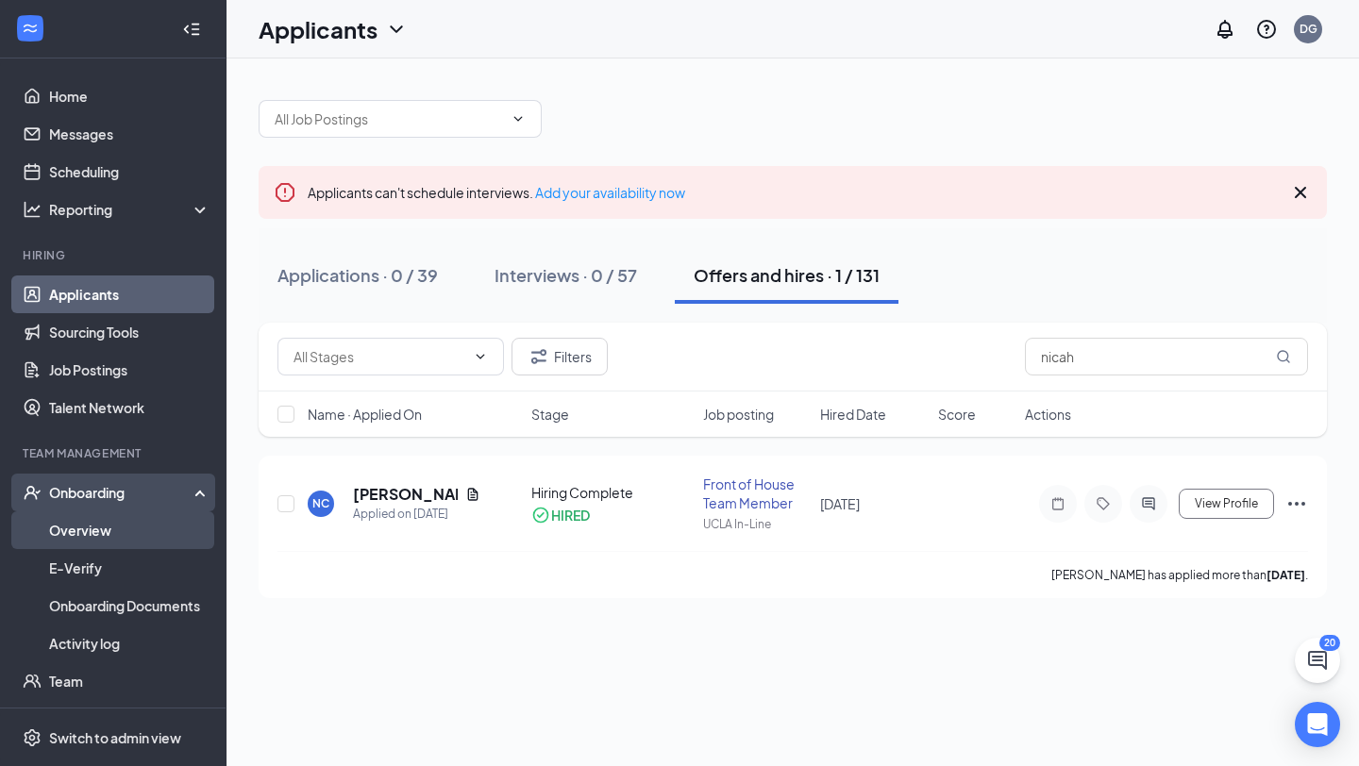
click at [74, 529] on link "Overview" at bounding box center [129, 530] width 161 height 38
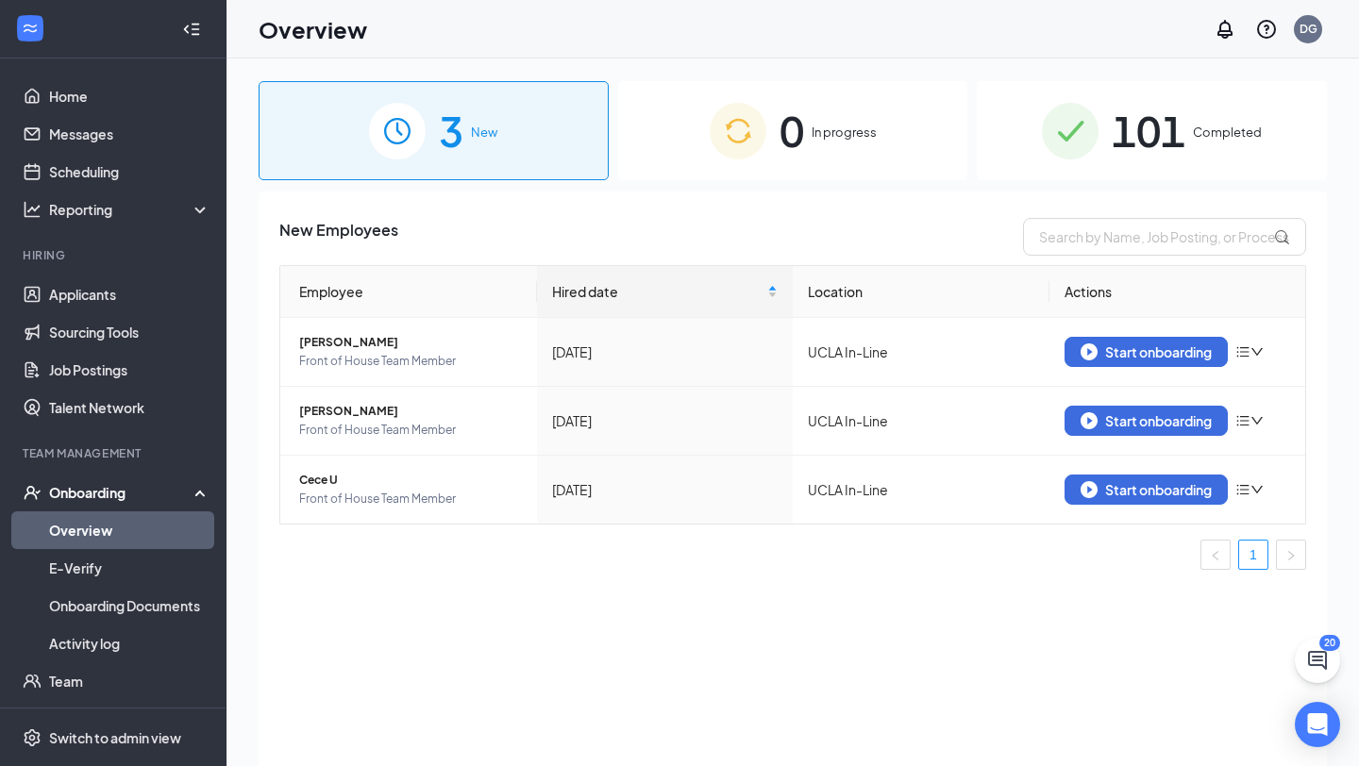
click at [90, 273] on li "Hiring Applicants Sourcing Tools Job Postings Talent Network" at bounding box center [113, 336] width 226 height 179
click at [90, 287] on link "Applicants" at bounding box center [129, 295] width 161 height 38
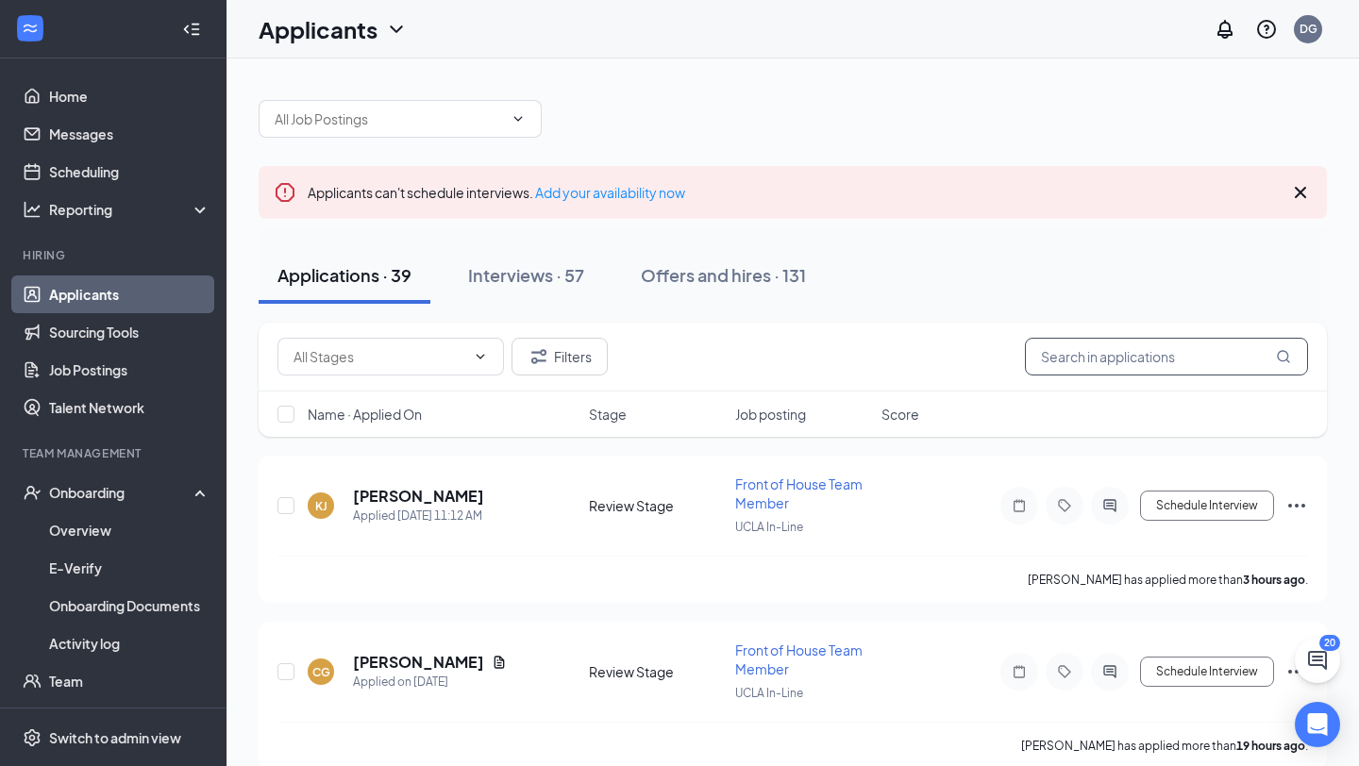
click at [1110, 360] on input "text" at bounding box center [1166, 357] width 283 height 38
type input "n"
click at [603, 254] on button "Interviews · 57" at bounding box center [526, 275] width 154 height 57
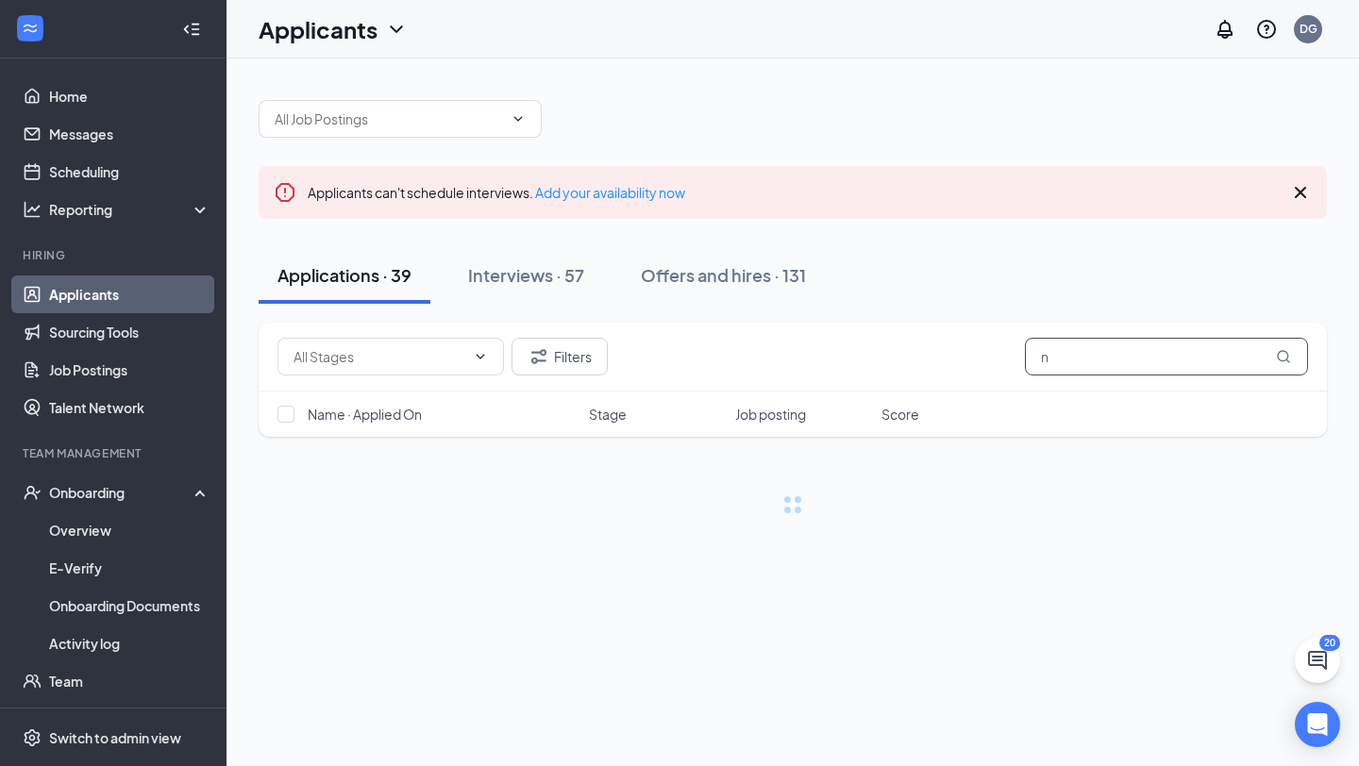
click at [1044, 357] on input "n" at bounding box center [1166, 357] width 283 height 38
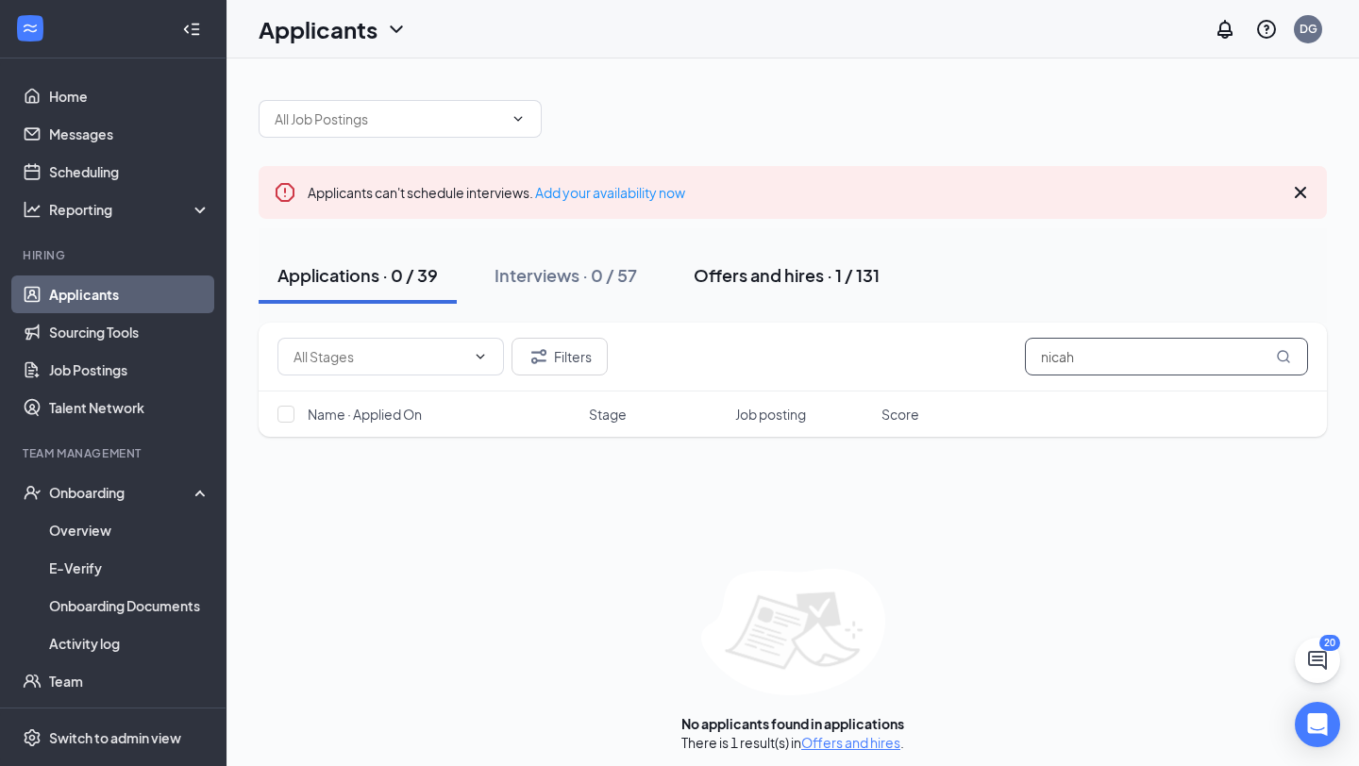
type input "nicah"
click at [788, 263] on div "Offers and hires · 1 / 131" at bounding box center [786, 275] width 186 height 24
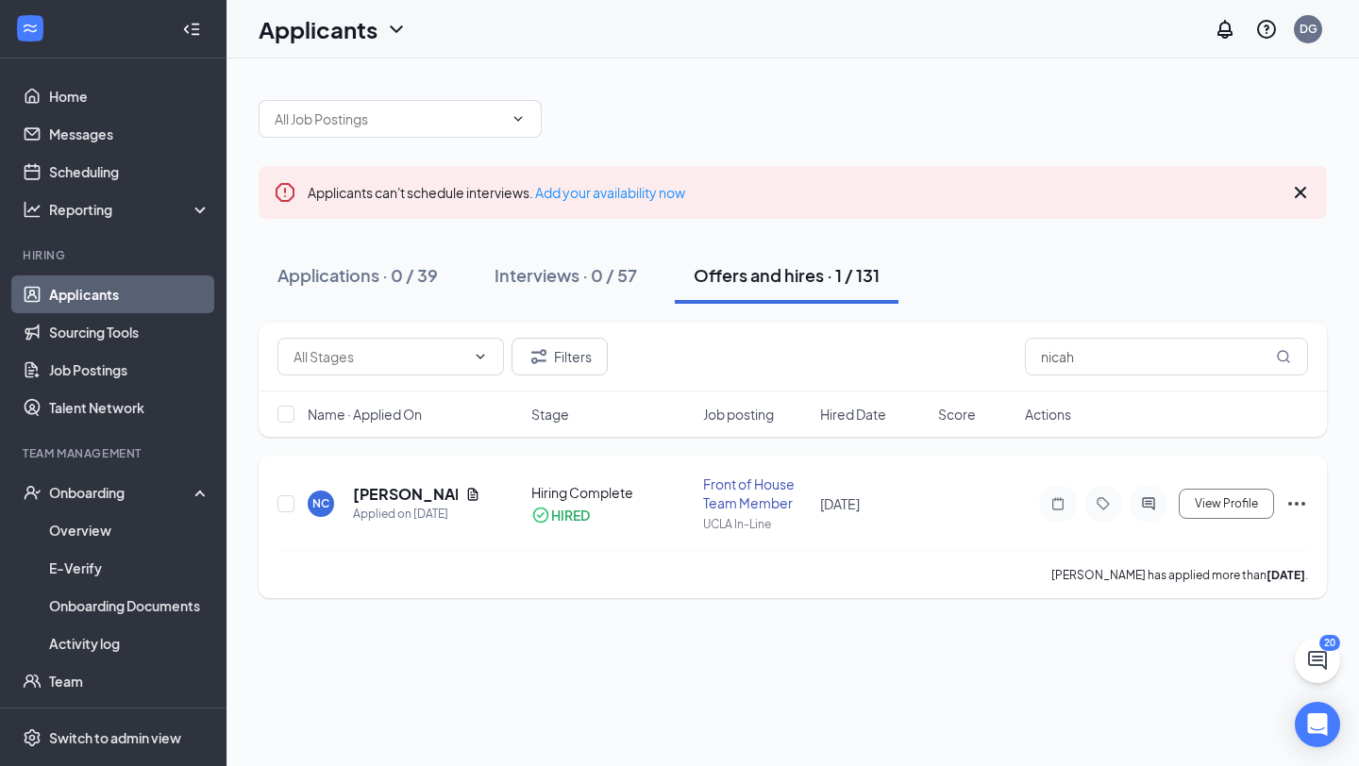
click at [1303, 505] on icon "Ellipses" at bounding box center [1296, 504] width 23 height 23
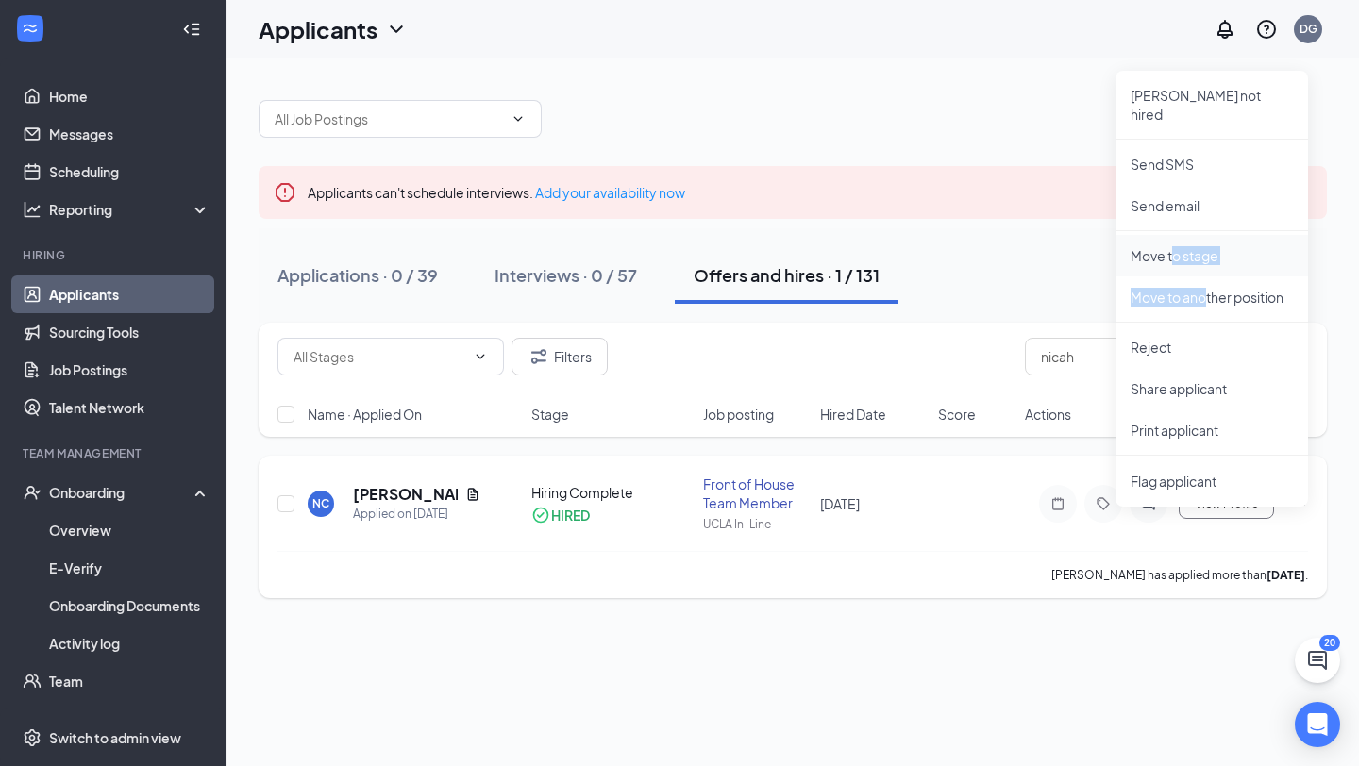
drag, startPoint x: 1206, startPoint y: 277, endPoint x: 1174, endPoint y: 230, distance: 57.1
click at [1174, 230] on ul "[PERSON_NAME] not hired Send SMS Send email Move to stage Move to another posit…" at bounding box center [1211, 289] width 192 height 436
click at [1174, 246] on p "Move to stage" at bounding box center [1211, 255] width 162 height 19
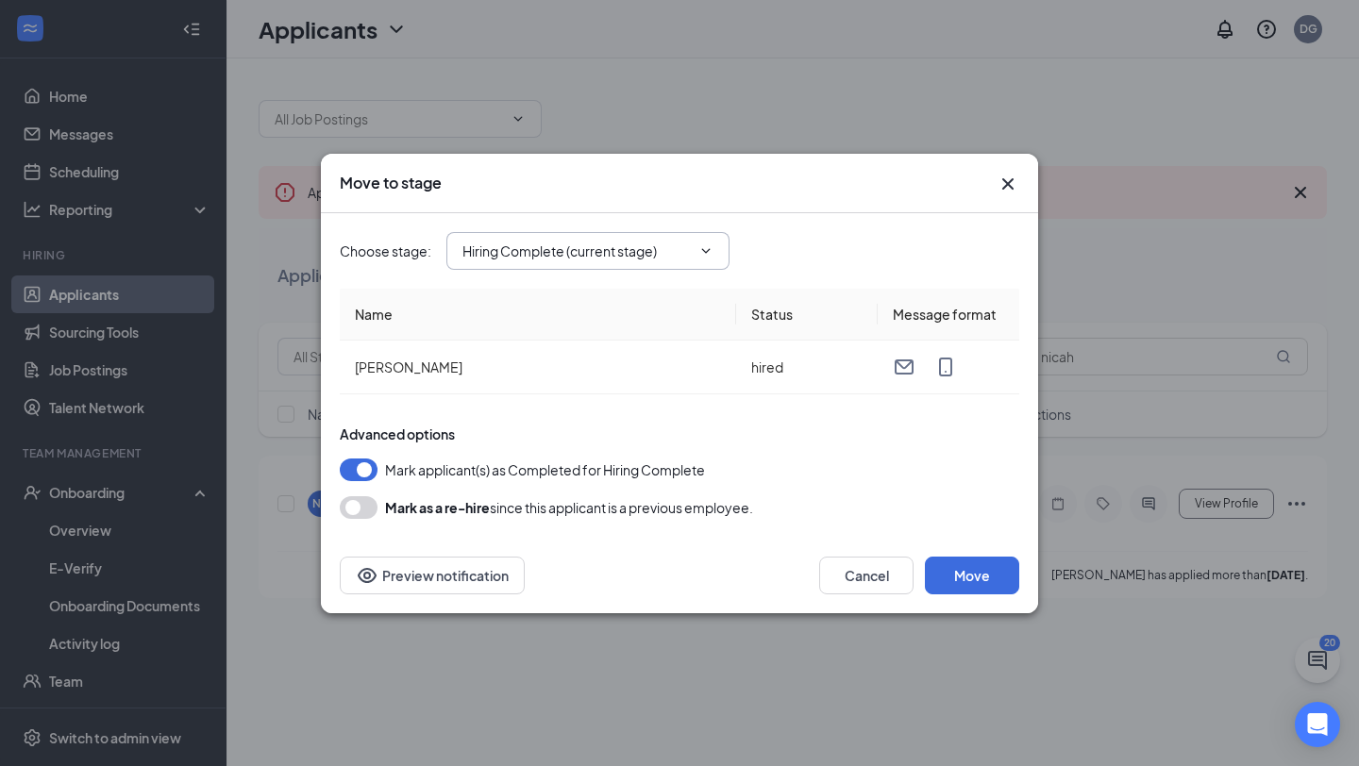
click at [636, 247] on input "Hiring Complete (current stage)" at bounding box center [576, 251] width 228 height 21
click at [818, 239] on div "Choose stage : Hiring Complete (current stage) Application Availability Review …" at bounding box center [679, 251] width 679 height 38
click at [1010, 568] on button "Move" at bounding box center [972, 576] width 94 height 38
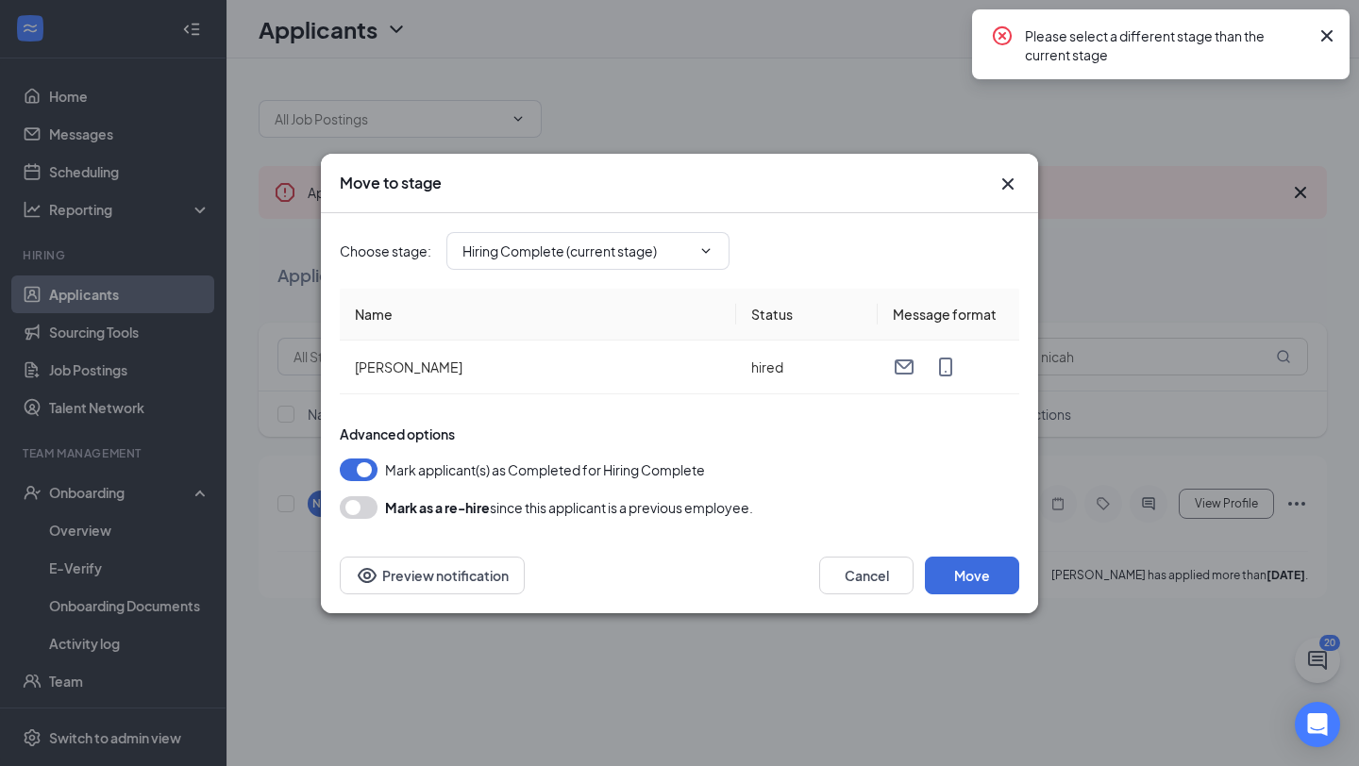
click at [475, 136] on div "Move to stage Choose stage : Hiring Complete (current stage) Application Availa…" at bounding box center [679, 383] width 1359 height 766
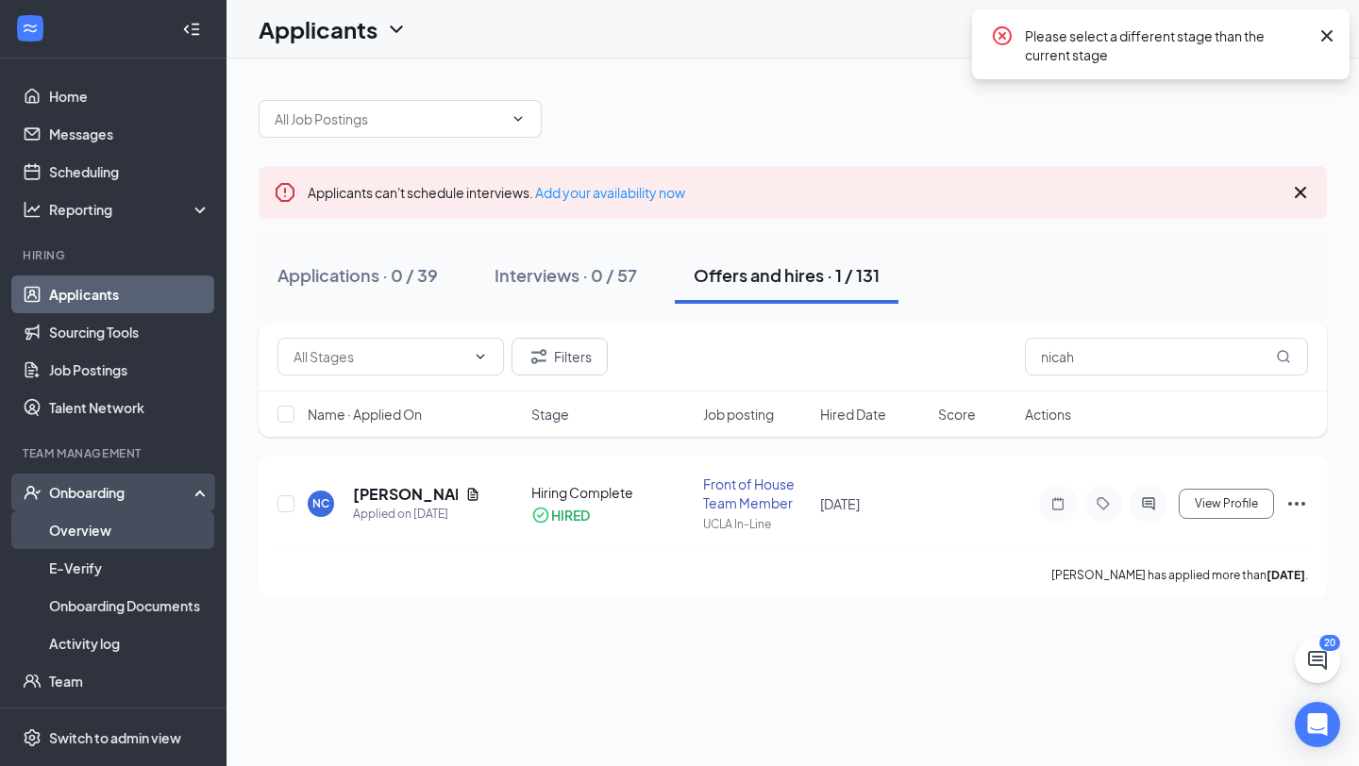
click at [111, 519] on link "Overview" at bounding box center [129, 530] width 161 height 38
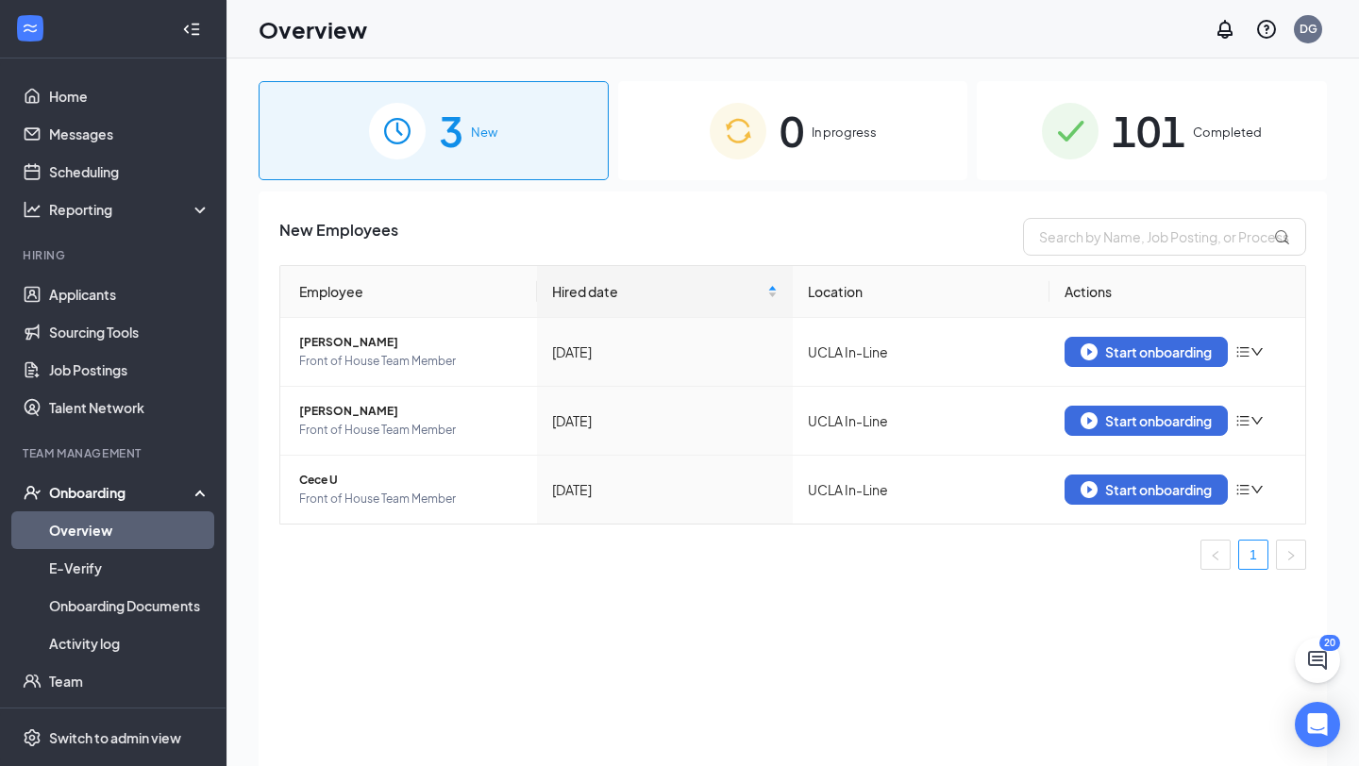
click at [800, 164] on div "0 In progress" at bounding box center [793, 130] width 350 height 99
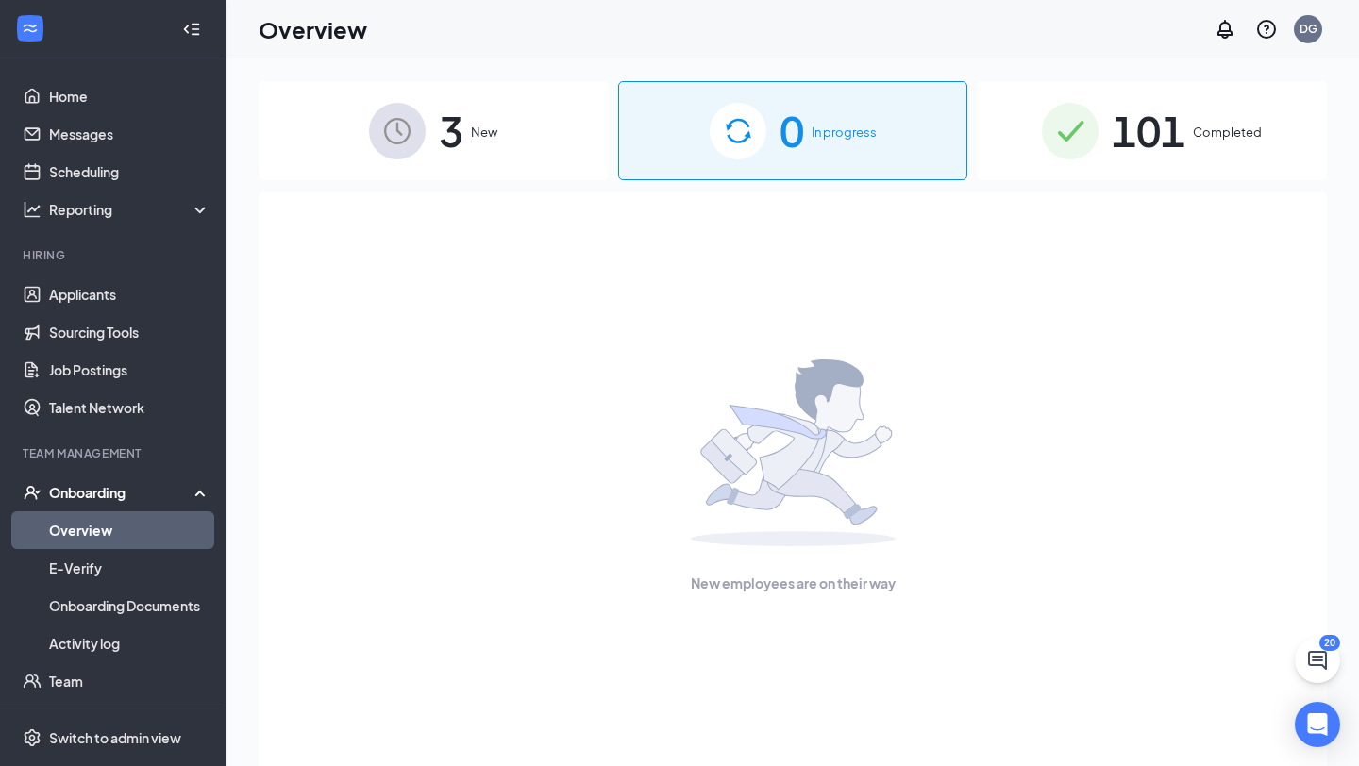
click at [1020, 123] on div "101 Completed" at bounding box center [1152, 130] width 350 height 99
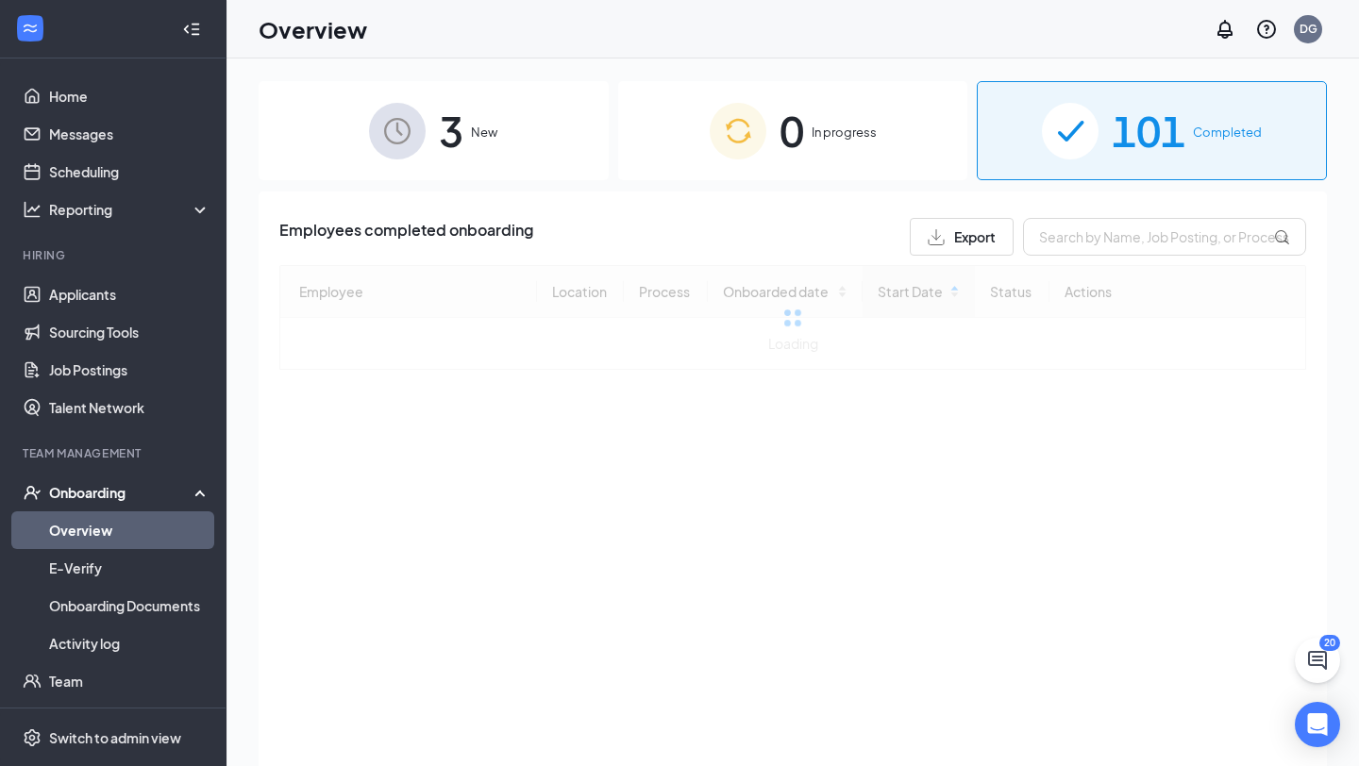
click at [457, 174] on div "3 New" at bounding box center [434, 130] width 350 height 99
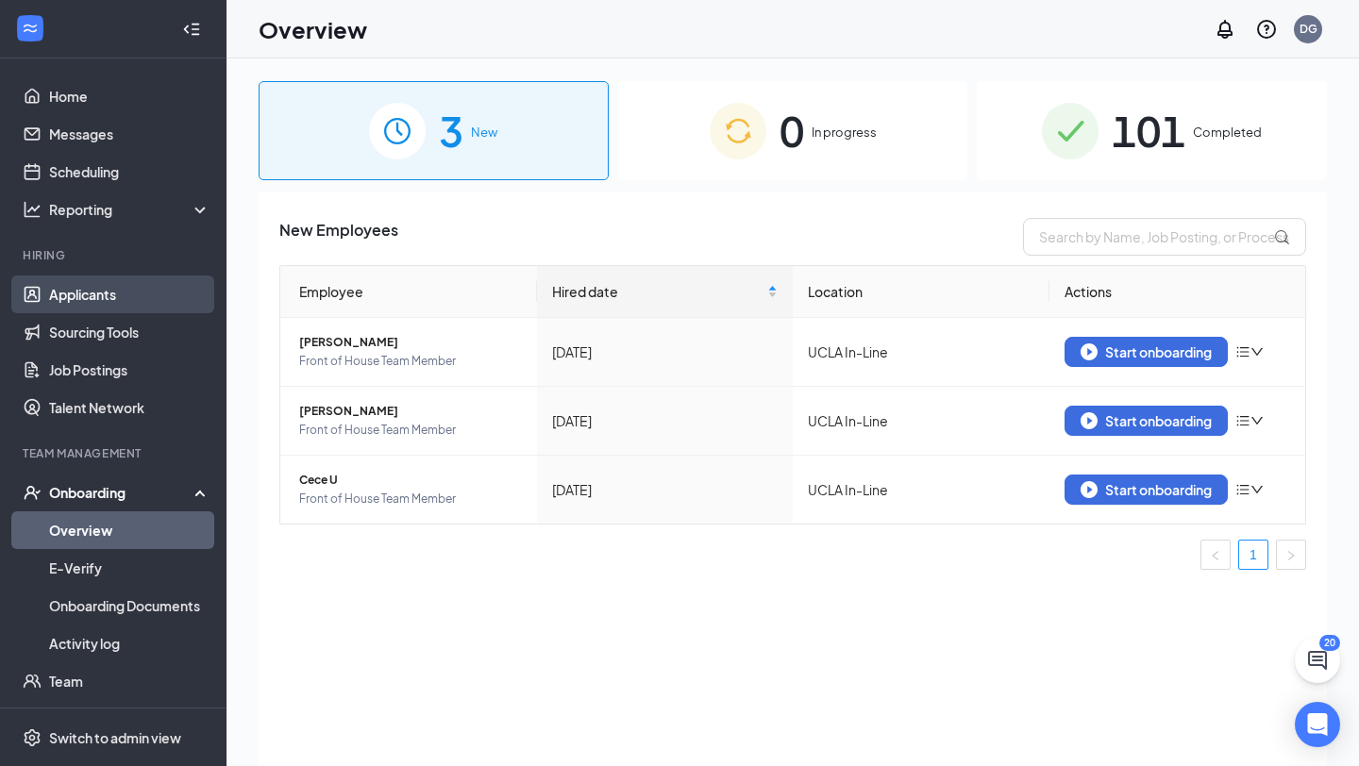
click at [108, 284] on link "Applicants" at bounding box center [129, 295] width 161 height 38
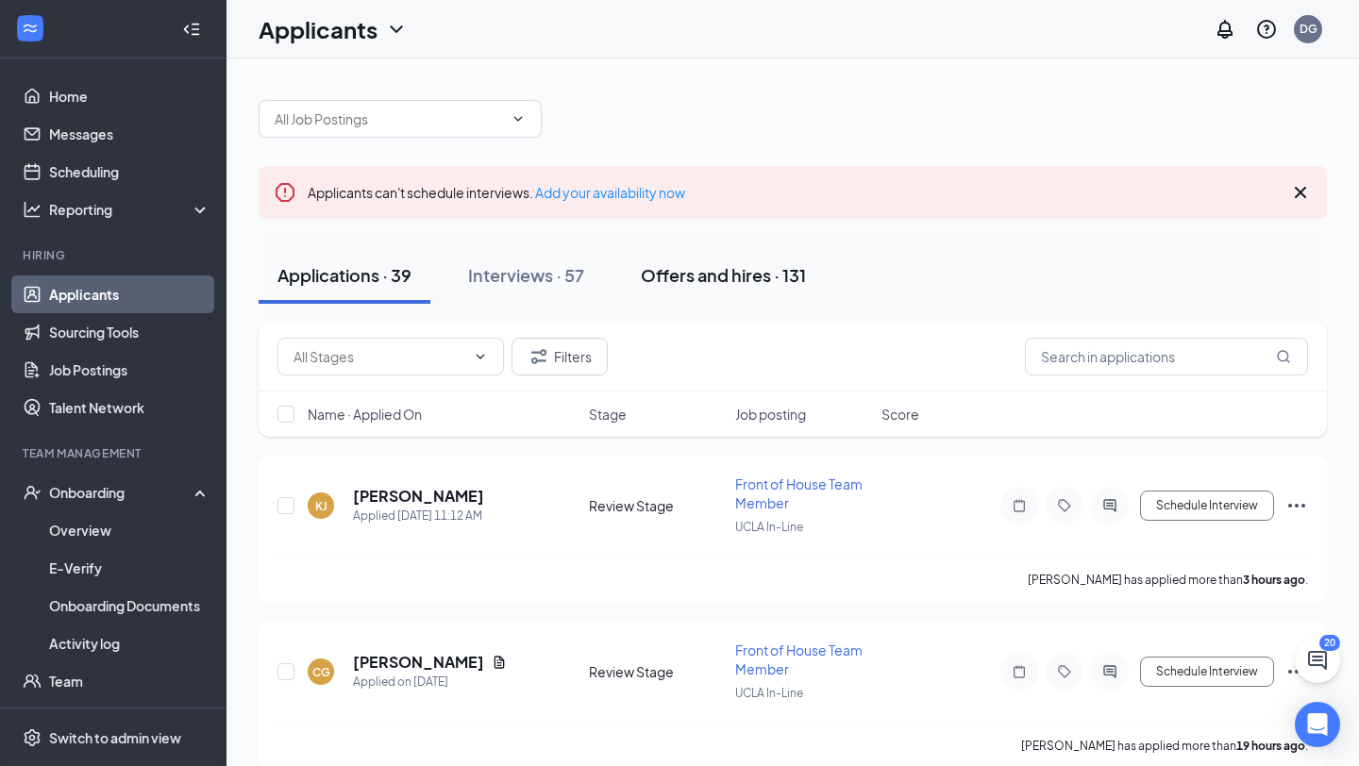
click at [694, 295] on button "Offers and hires · 131" at bounding box center [723, 275] width 203 height 57
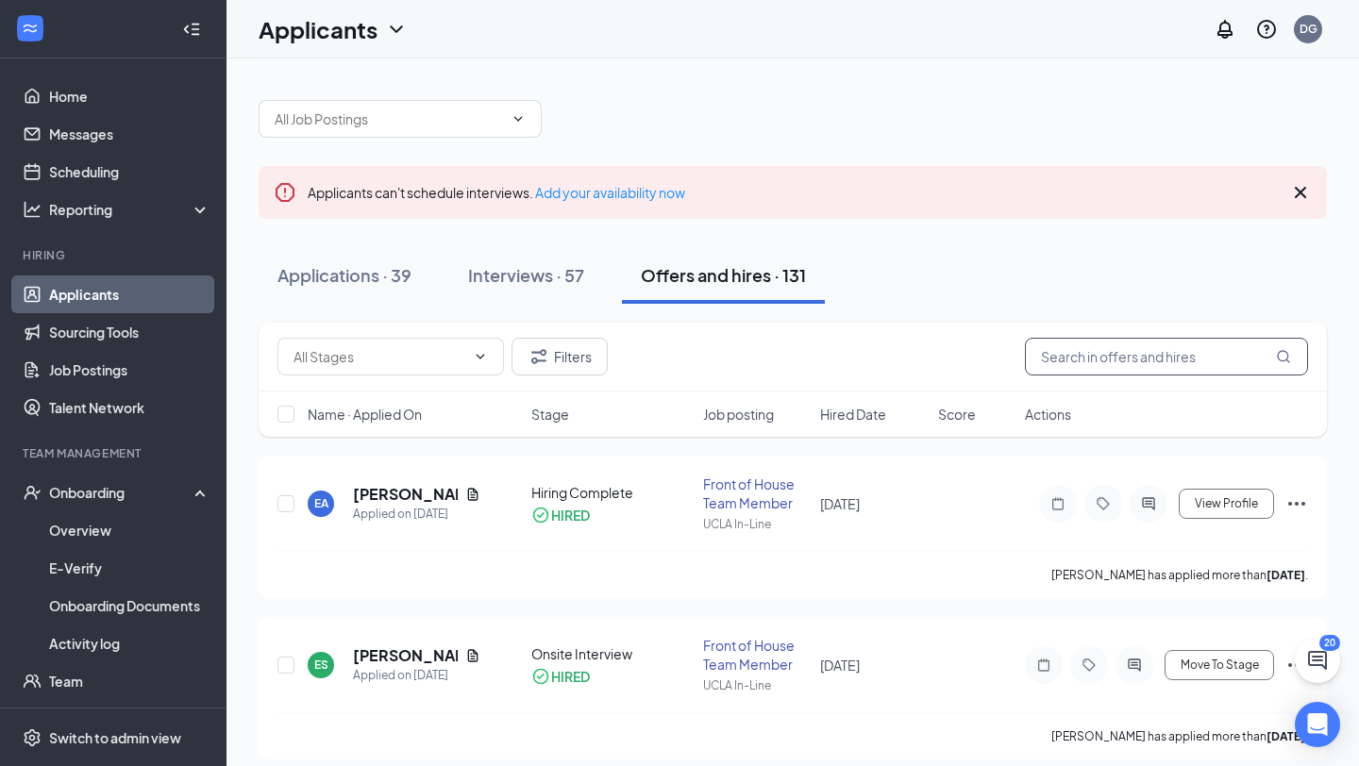
click at [1154, 368] on input "text" at bounding box center [1166, 357] width 283 height 38
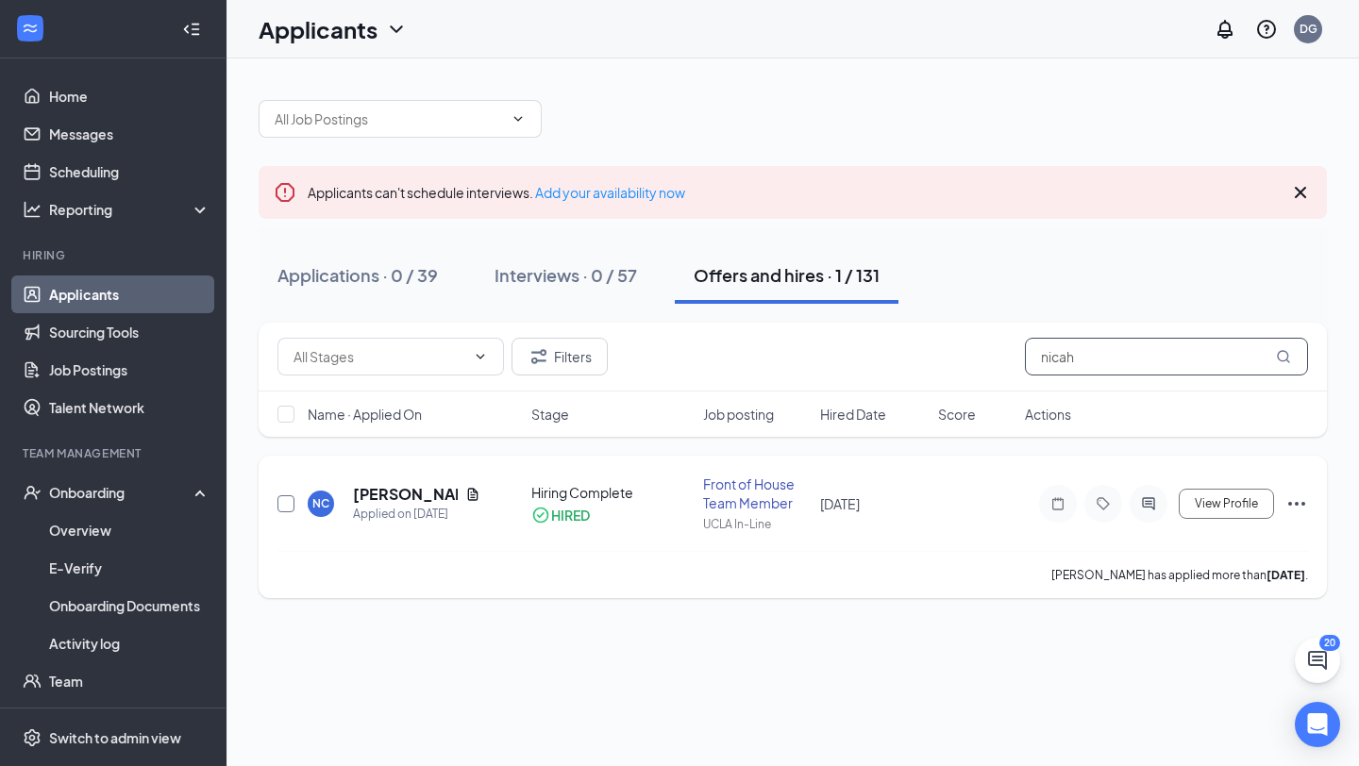
type input "nicah"
click at [285, 504] on input "checkbox" at bounding box center [285, 503] width 17 height 17
checkbox input "true"
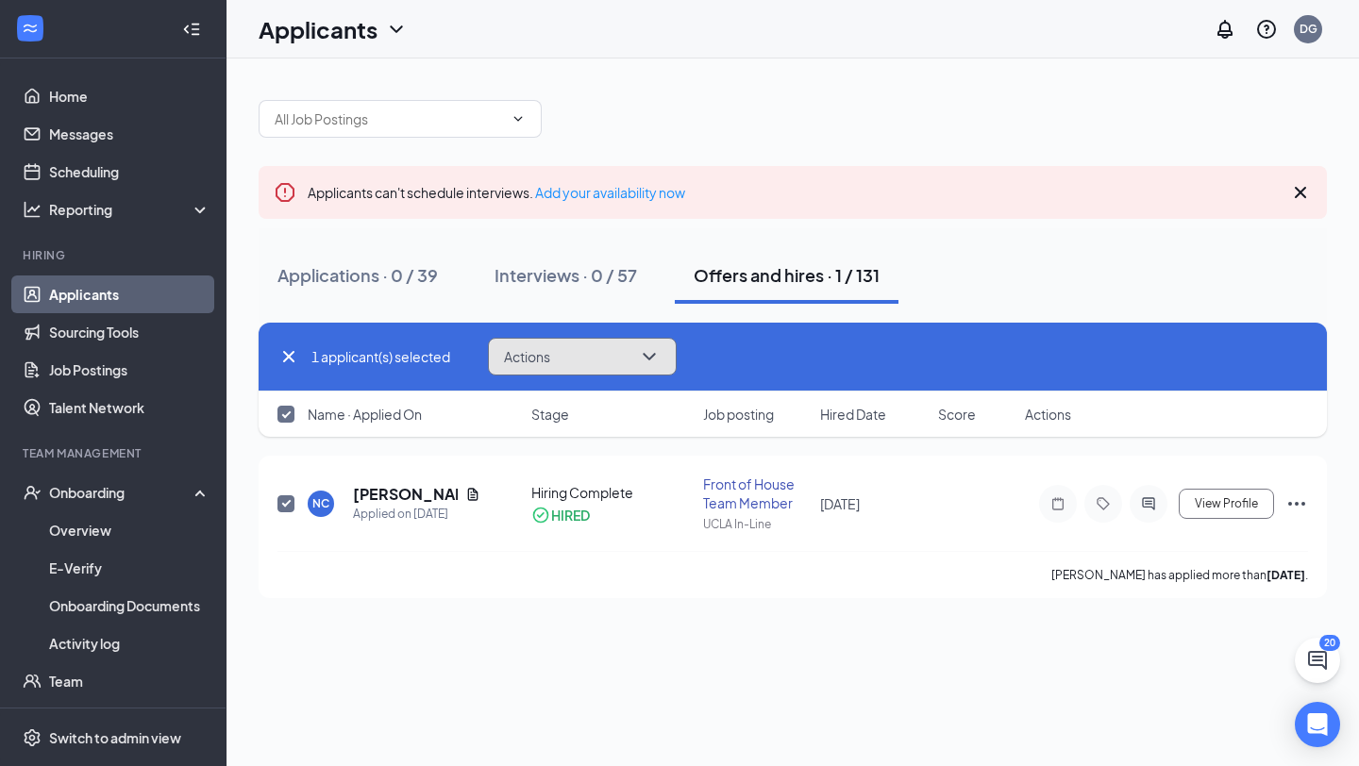
click at [569, 339] on button "Actions" at bounding box center [582, 357] width 189 height 38
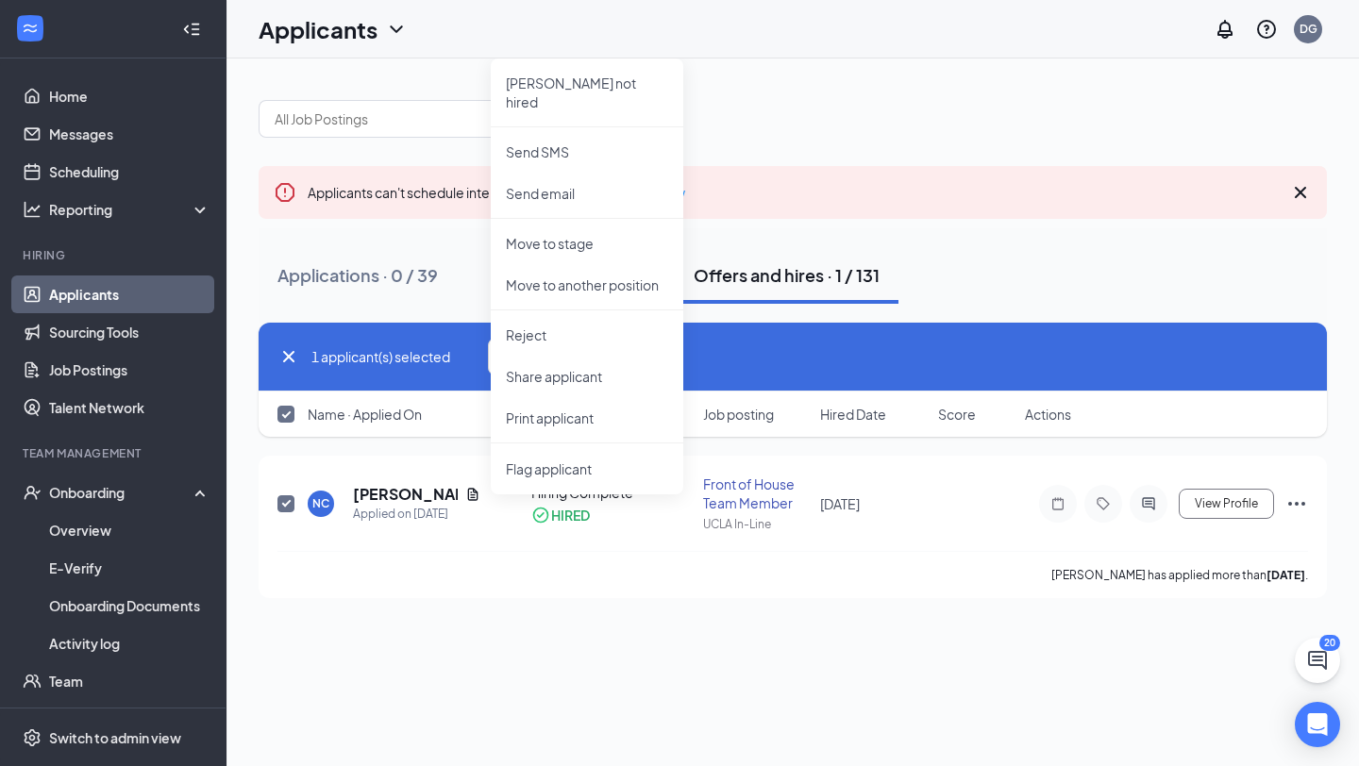
click at [524, 614] on div "Applicants can't schedule interviews. Add your availability now Applications · …" at bounding box center [792, 339] width 1132 height 562
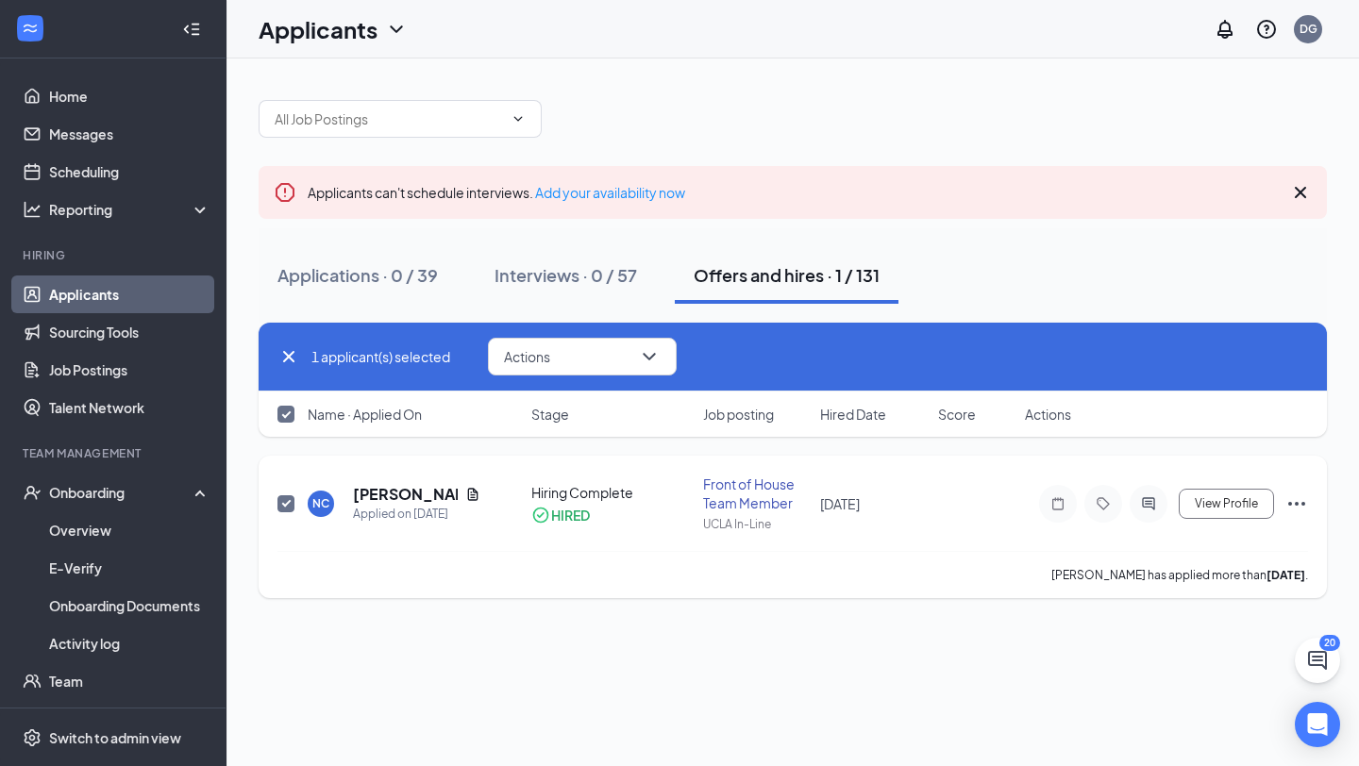
click at [290, 496] on input "checkbox" at bounding box center [285, 503] width 17 height 17
checkbox input "false"
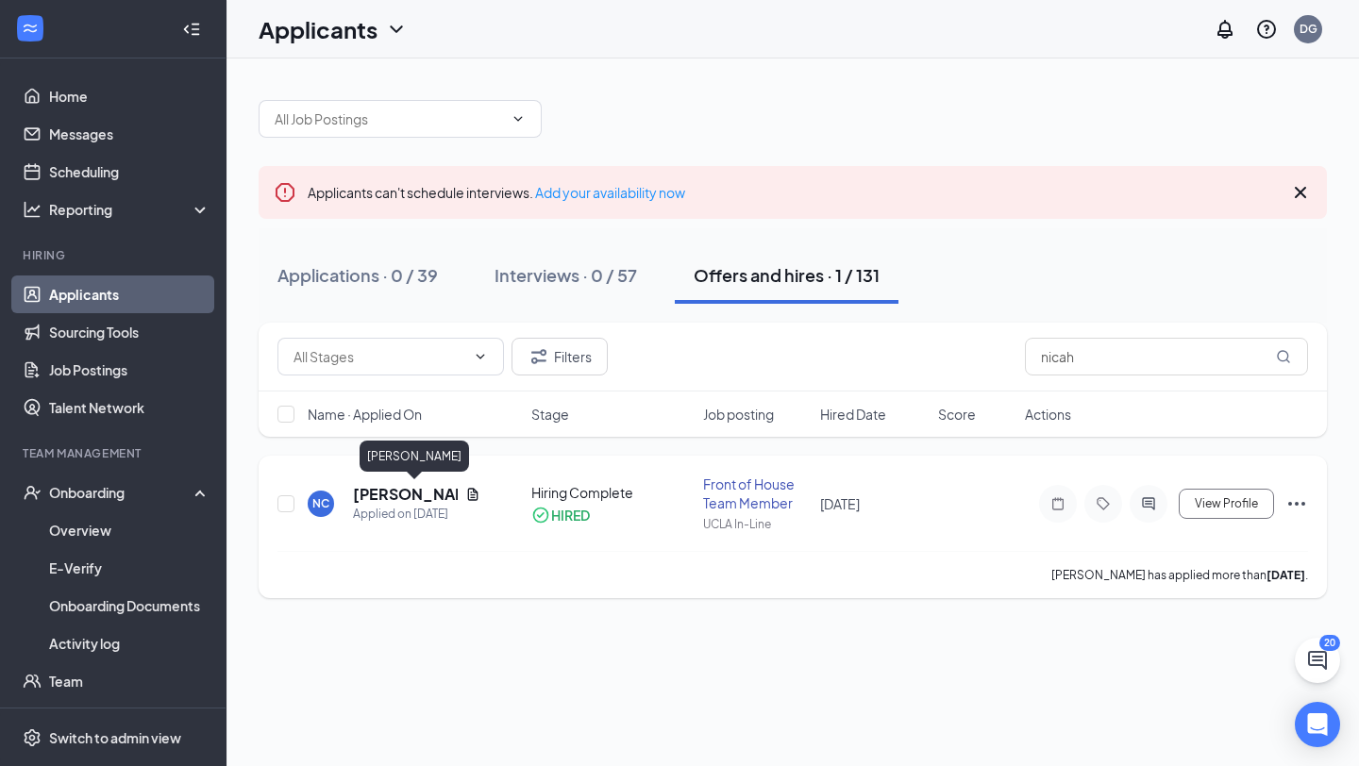
click at [382, 493] on h5 "[PERSON_NAME]" at bounding box center [405, 494] width 105 height 21
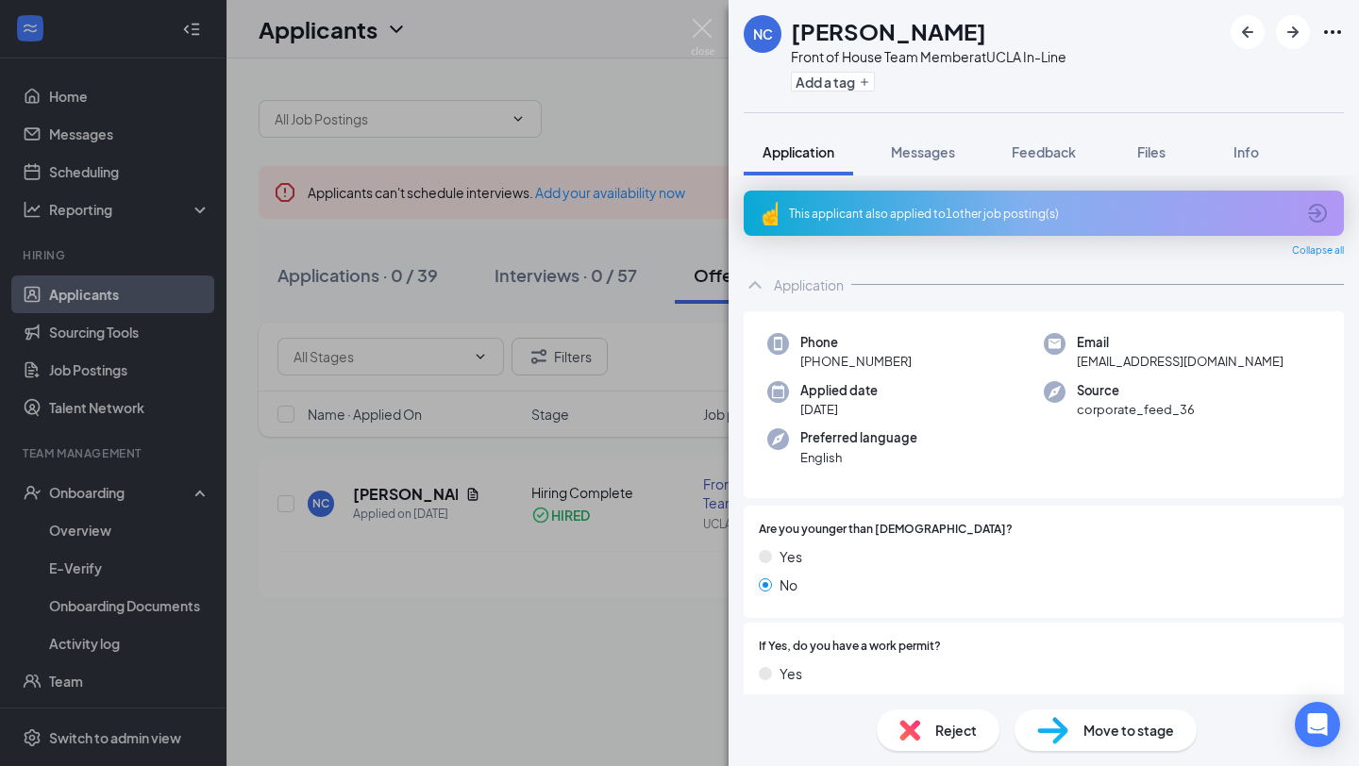
click at [1104, 732] on span "Move to stage" at bounding box center [1128, 730] width 91 height 21
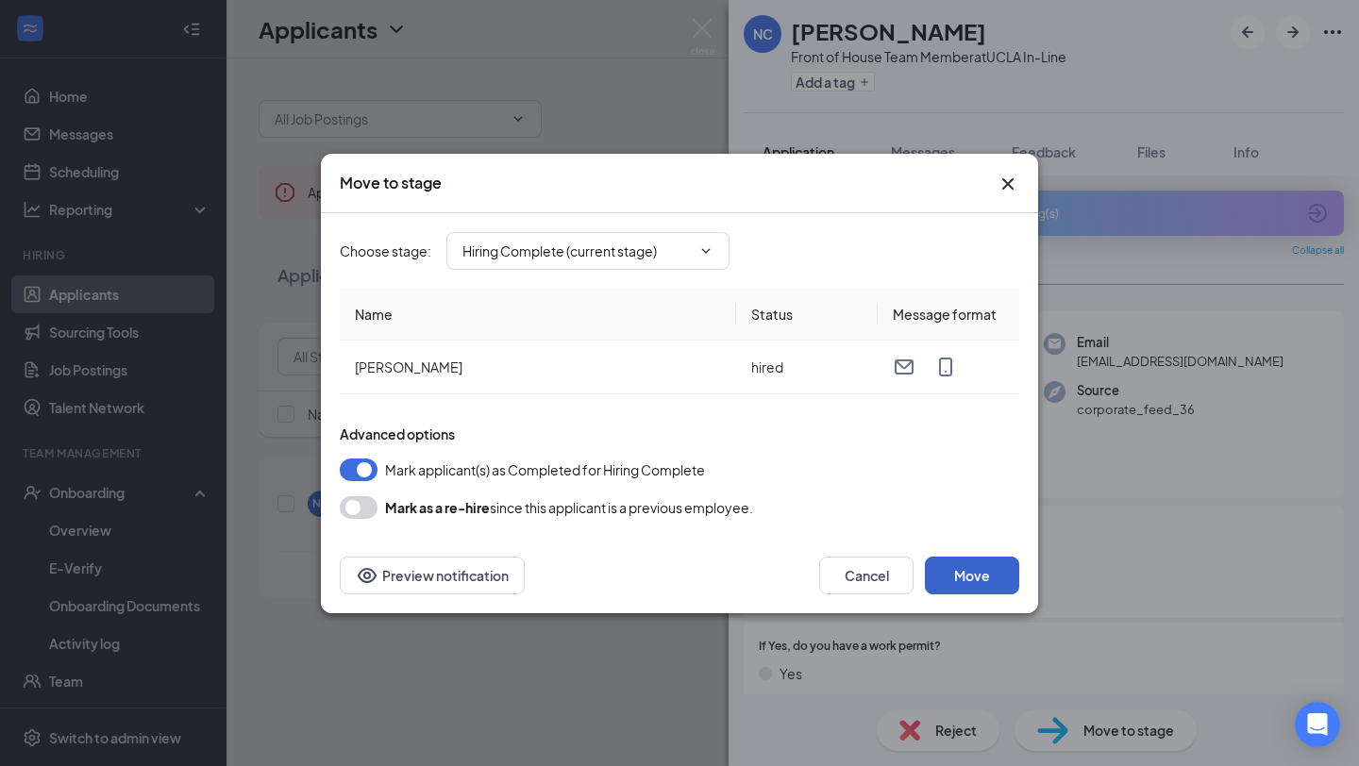
click at [967, 581] on button "Move" at bounding box center [972, 576] width 94 height 38
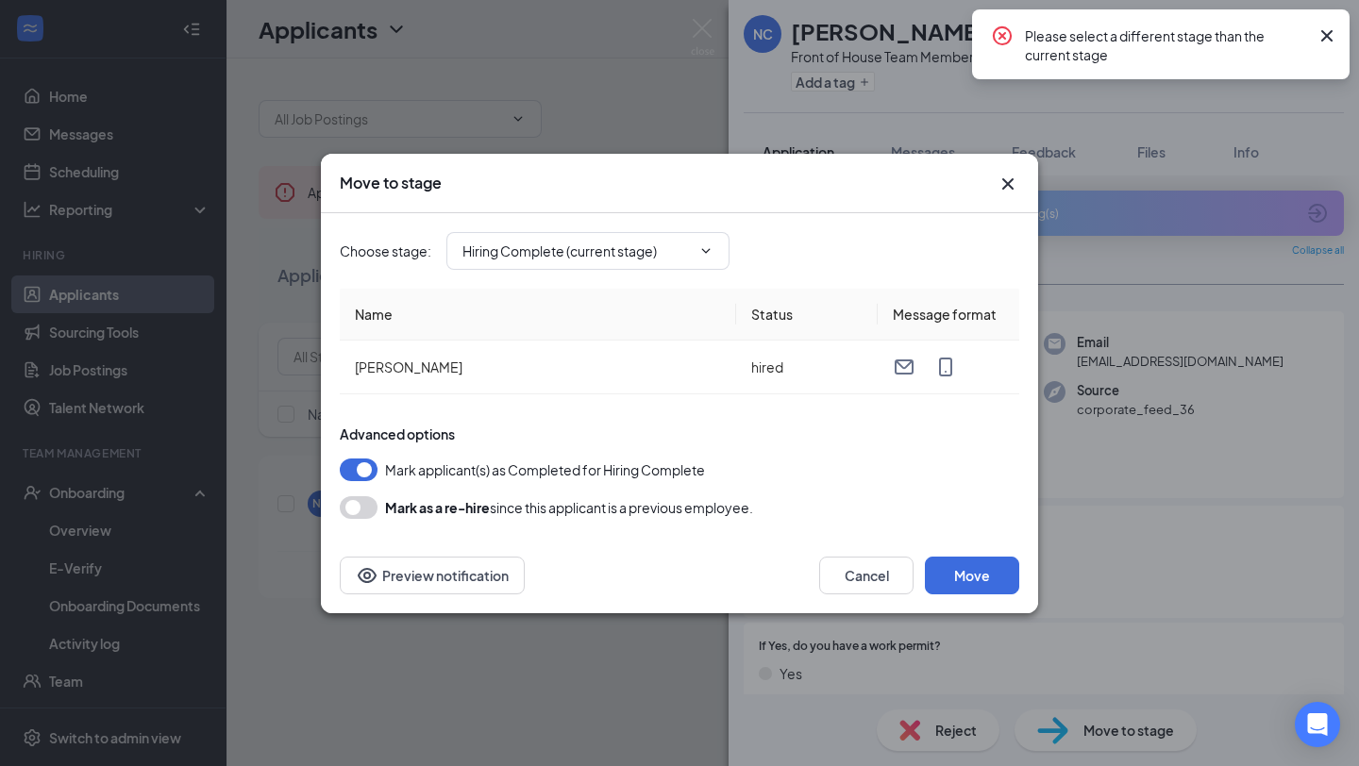
click at [363, 510] on button "button" at bounding box center [359, 507] width 38 height 23
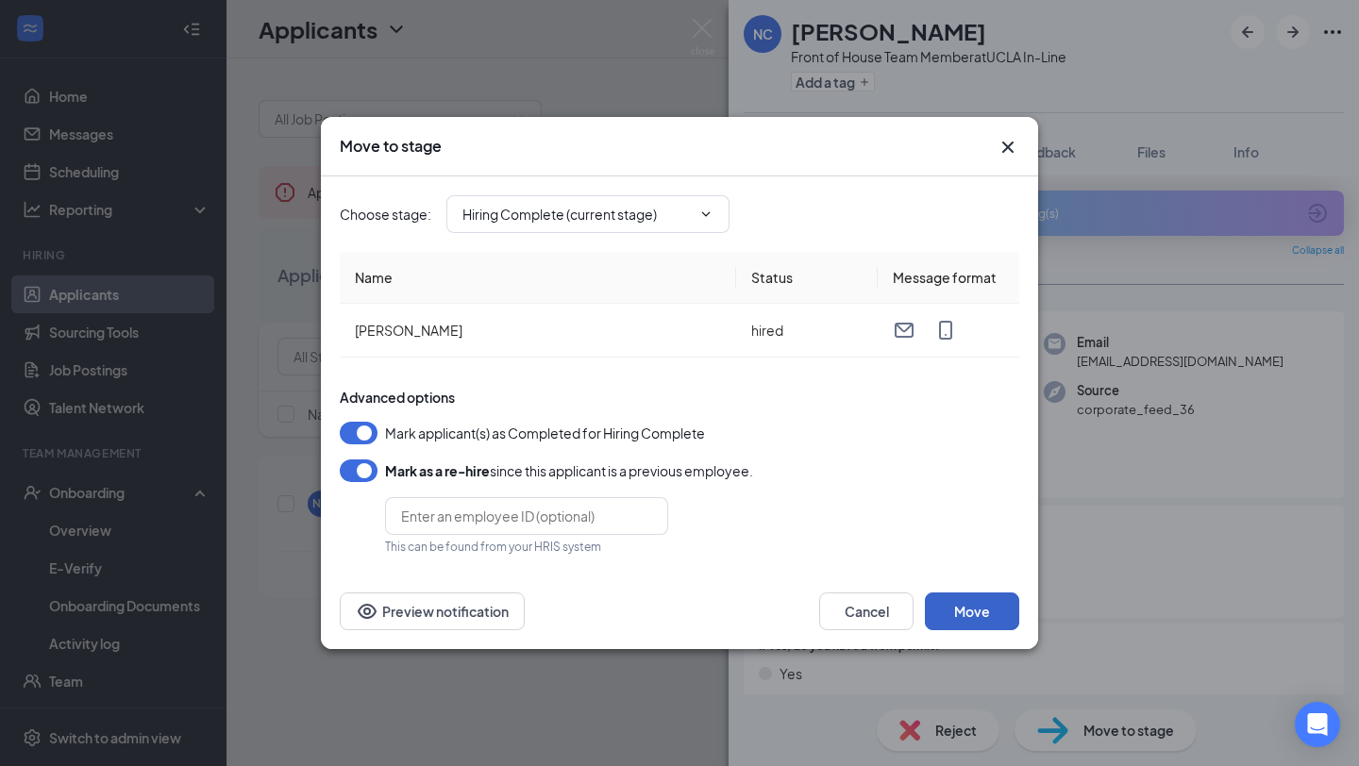
click at [952, 616] on button "Move" at bounding box center [972, 612] width 94 height 38
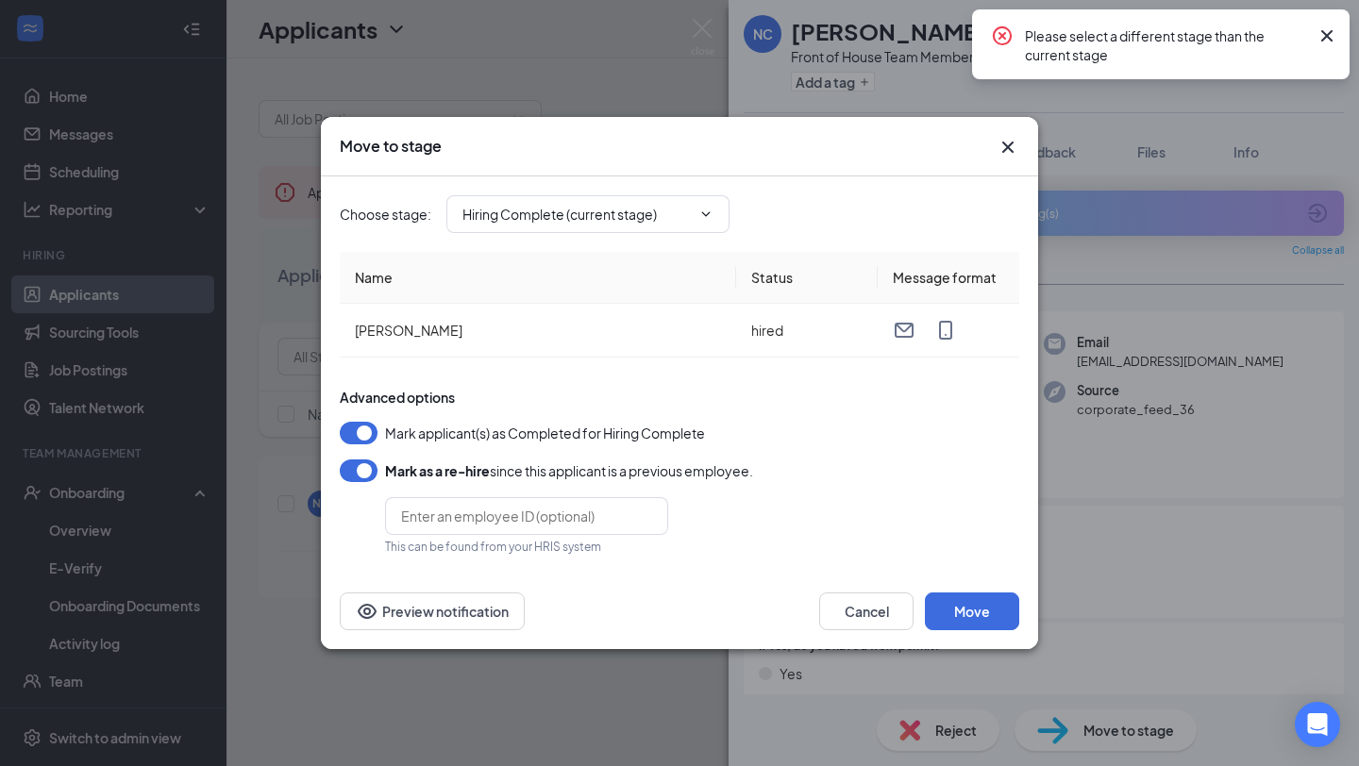
click at [358, 478] on button "button" at bounding box center [359, 470] width 38 height 23
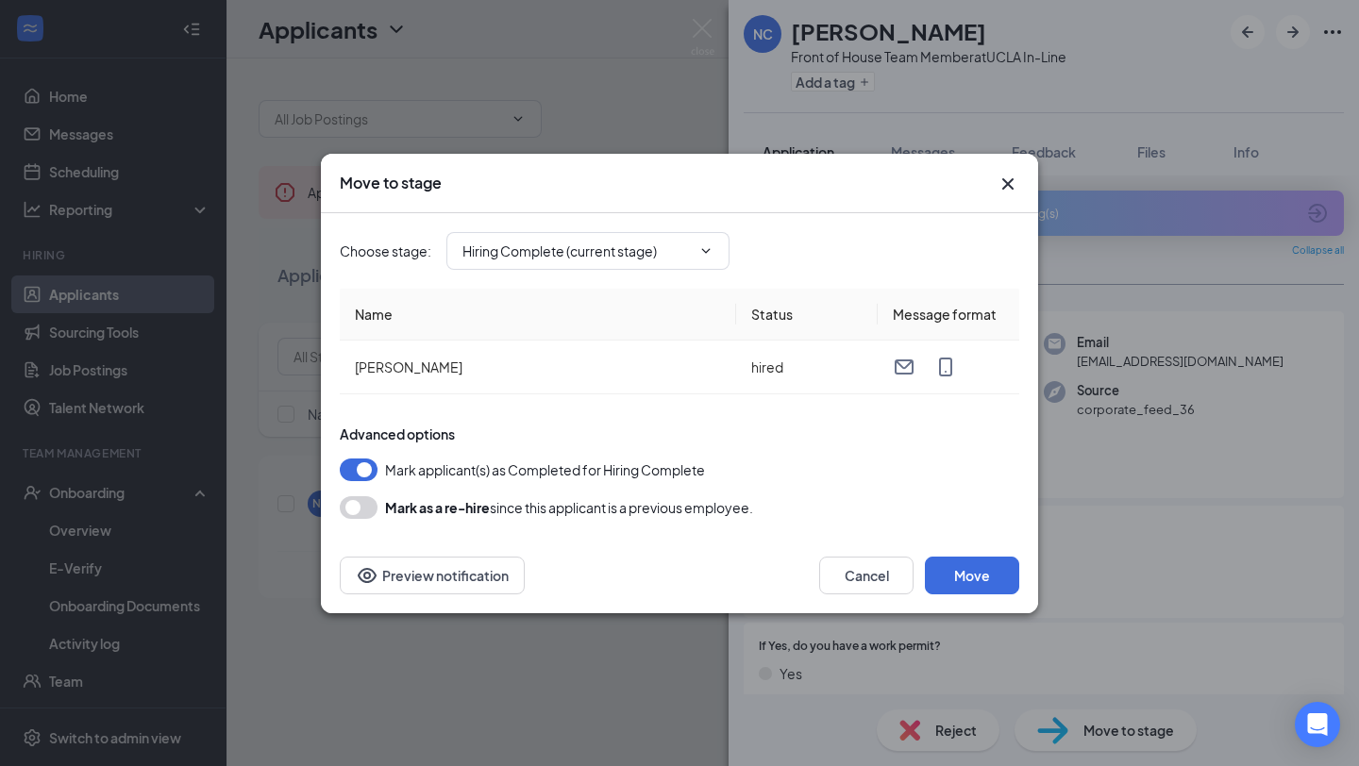
click at [652, 270] on div "Choose stage : Hiring Complete (current stage)" at bounding box center [679, 250] width 679 height 75
click at [658, 253] on input "Hiring Complete (current stage)" at bounding box center [576, 251] width 228 height 21
click at [1010, 186] on icon "Cross" at bounding box center [1007, 182] width 11 height 11
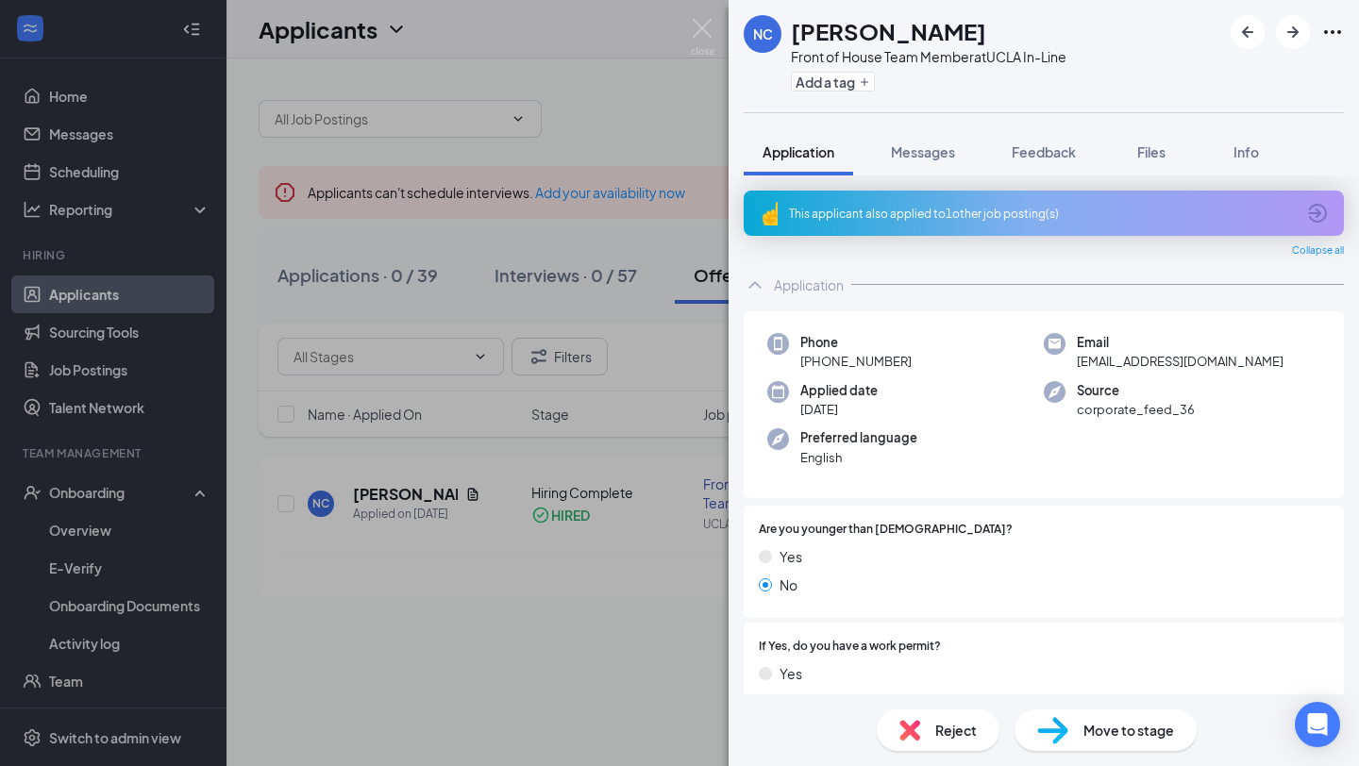
click at [760, 301] on div "Application" at bounding box center [1043, 285] width 600 height 38
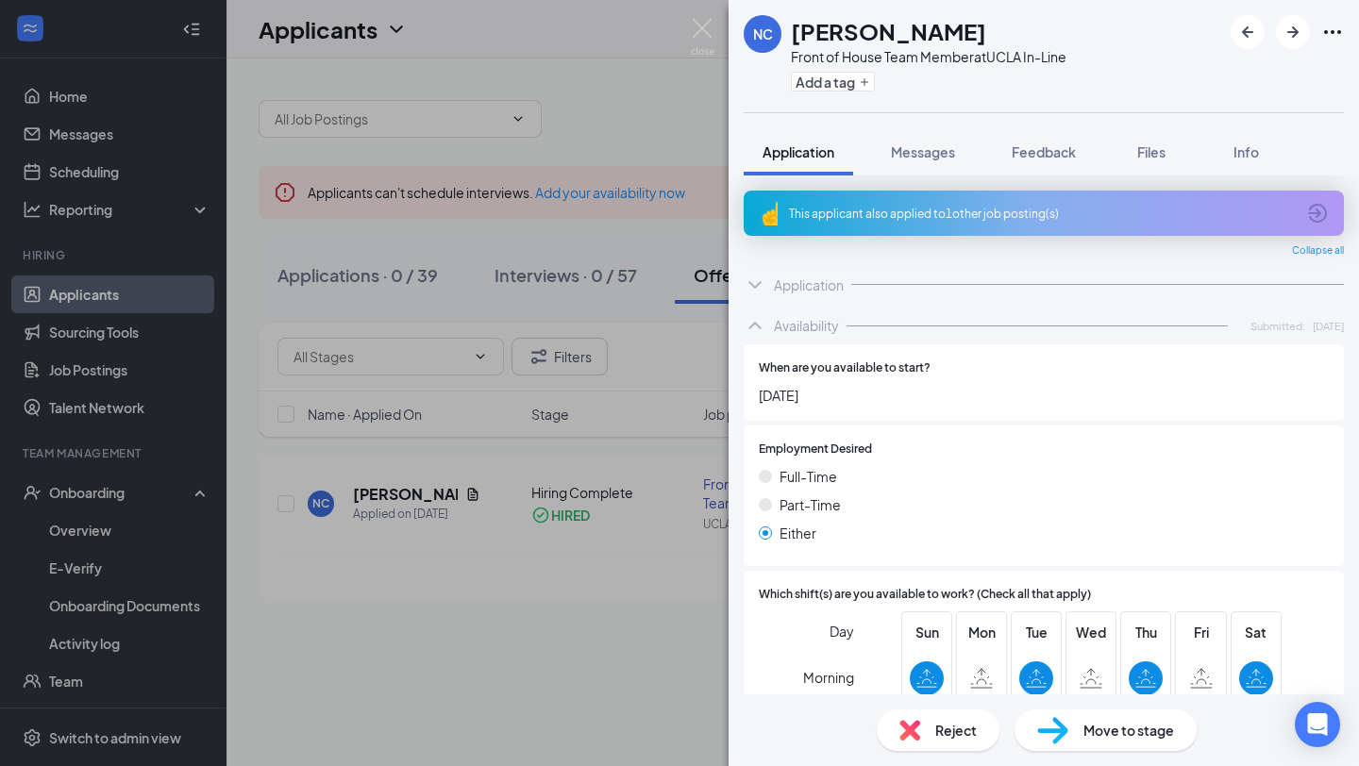
click at [477, 384] on div "NC [PERSON_NAME] Front of House Team Member at [GEOGRAPHIC_DATA] In-Line Add a …" at bounding box center [679, 383] width 1359 height 766
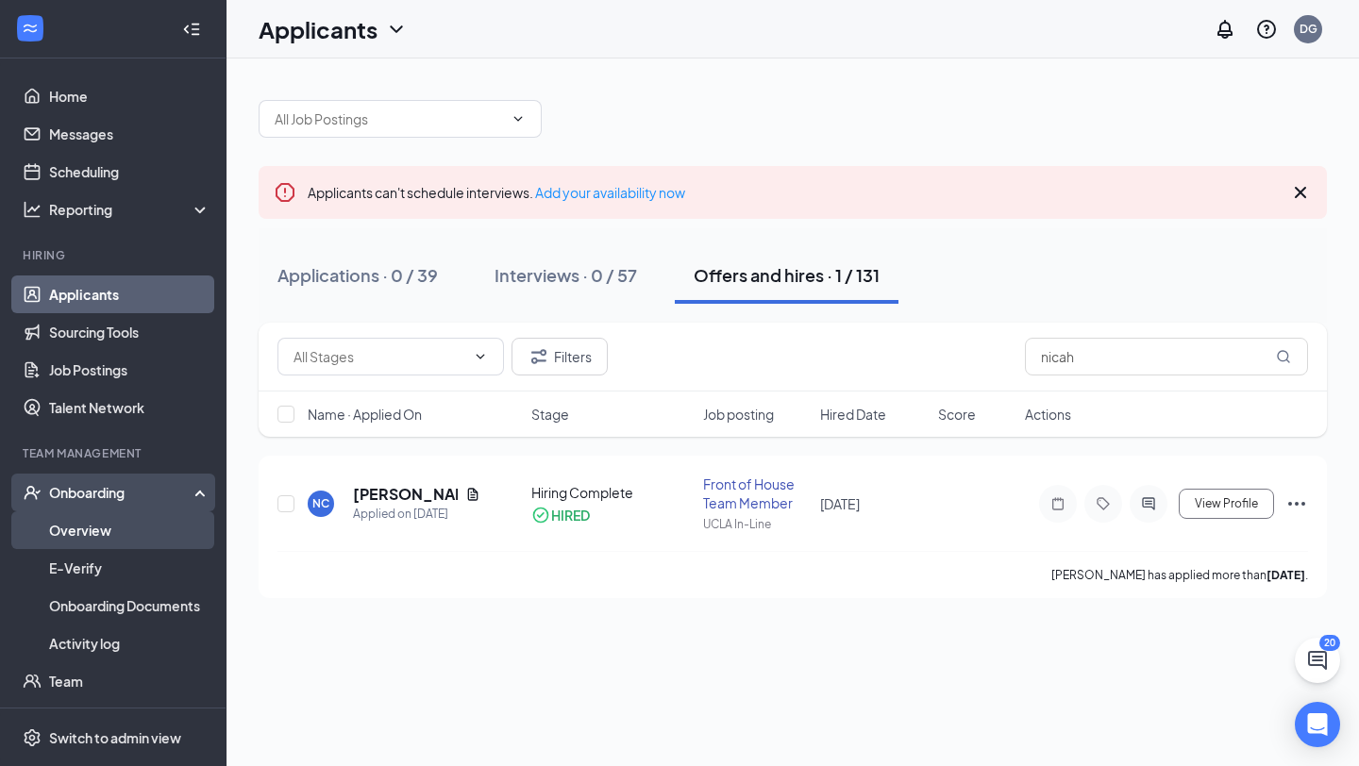
click at [154, 542] on link "Overview" at bounding box center [129, 530] width 161 height 38
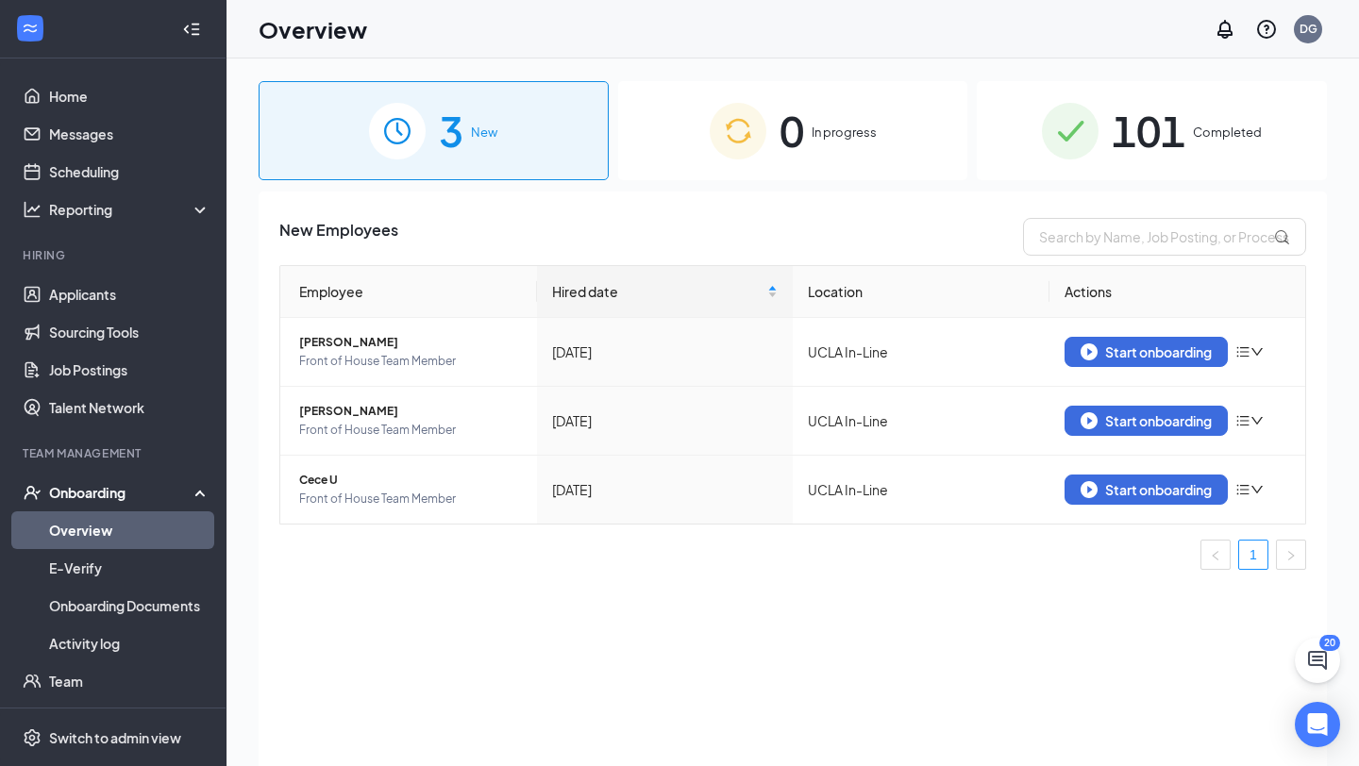
click at [863, 130] on span "In progress" at bounding box center [843, 132] width 65 height 19
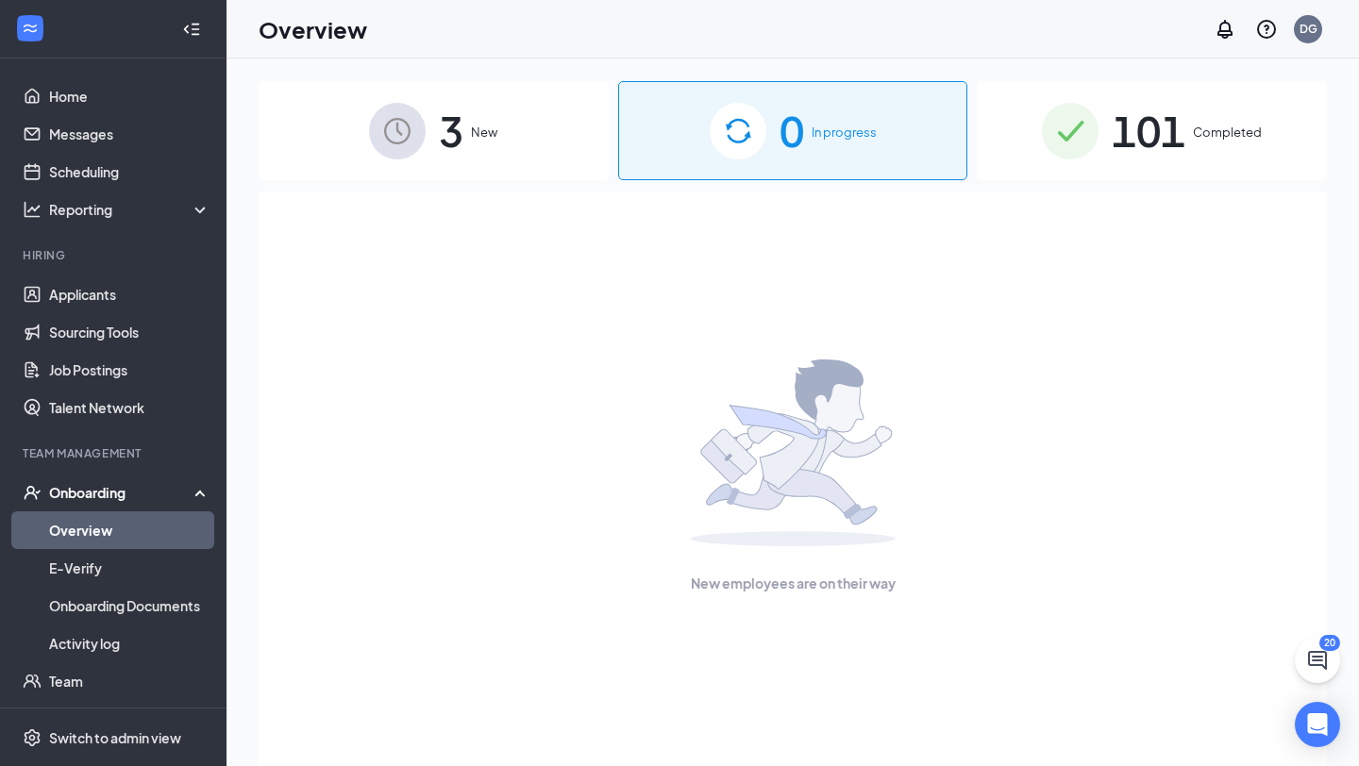
click at [1022, 120] on div "101 Completed" at bounding box center [1152, 130] width 350 height 99
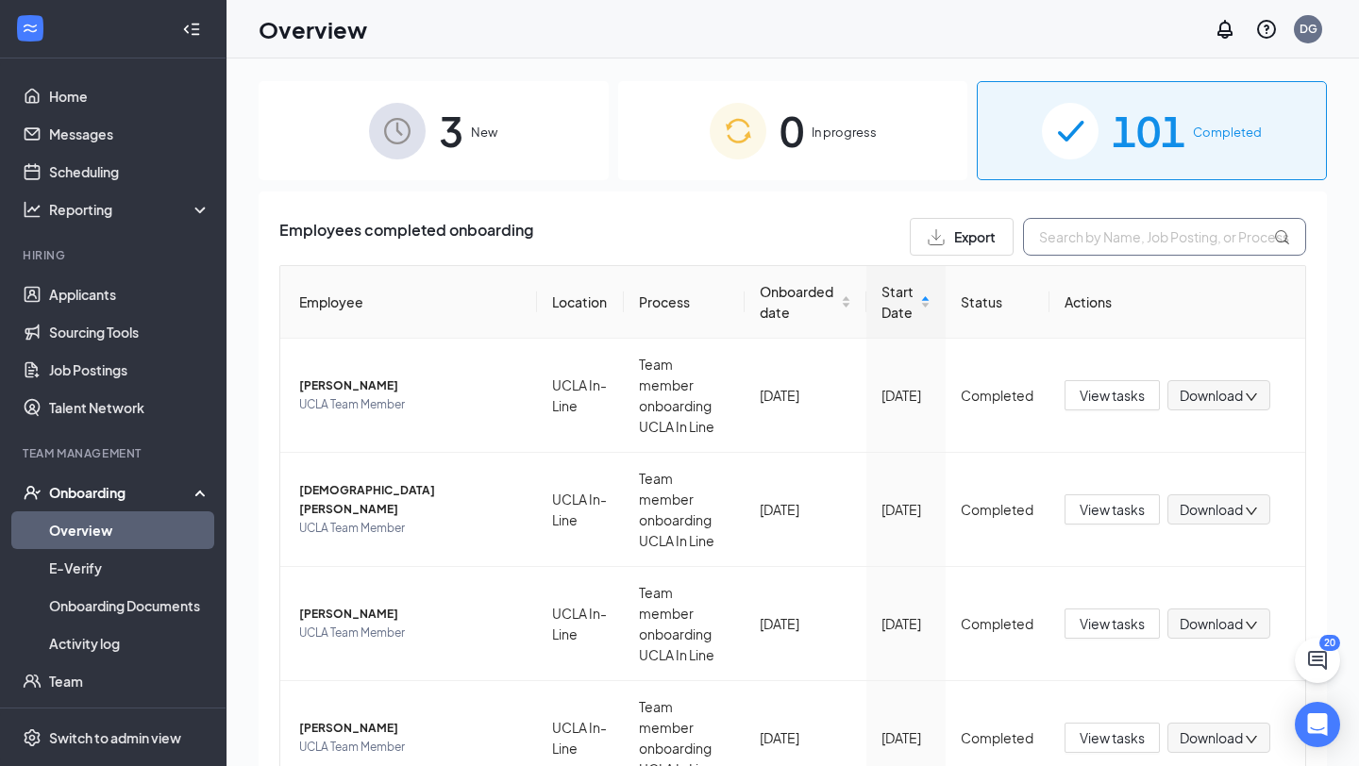
click at [1075, 244] on input "text" at bounding box center [1164, 237] width 283 height 38
type input "nica"
click at [441, 168] on div "3 New" at bounding box center [434, 130] width 350 height 99
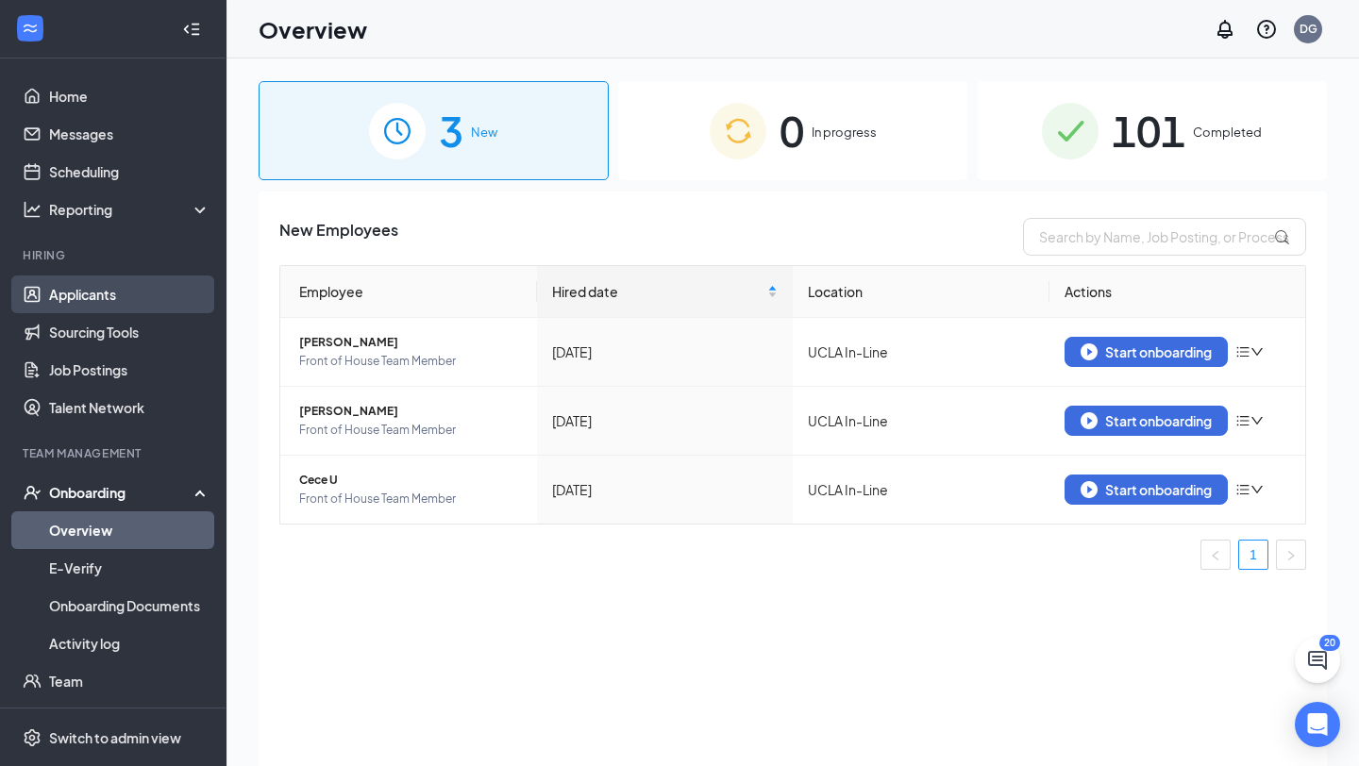
click at [144, 287] on link "Applicants" at bounding box center [129, 295] width 161 height 38
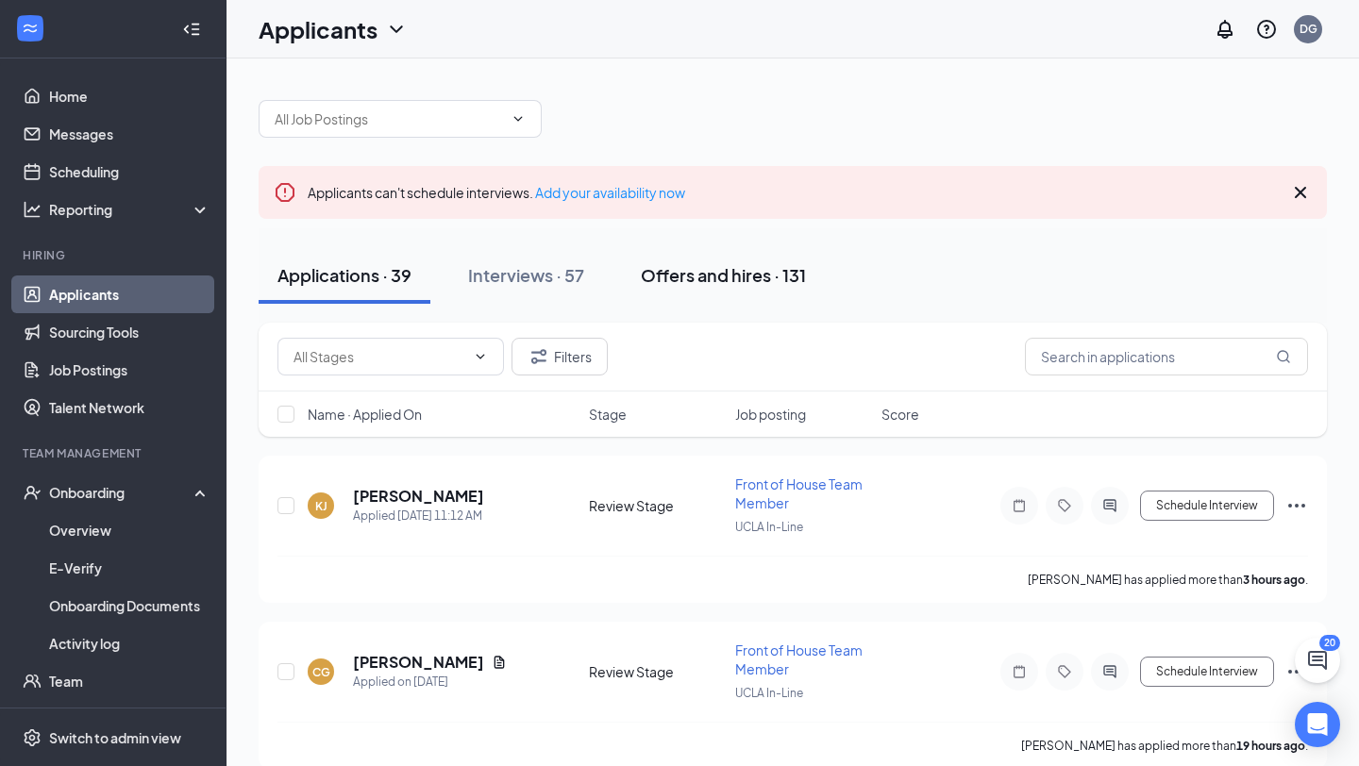
click at [641, 267] on button "Offers and hires · 131" at bounding box center [723, 275] width 203 height 57
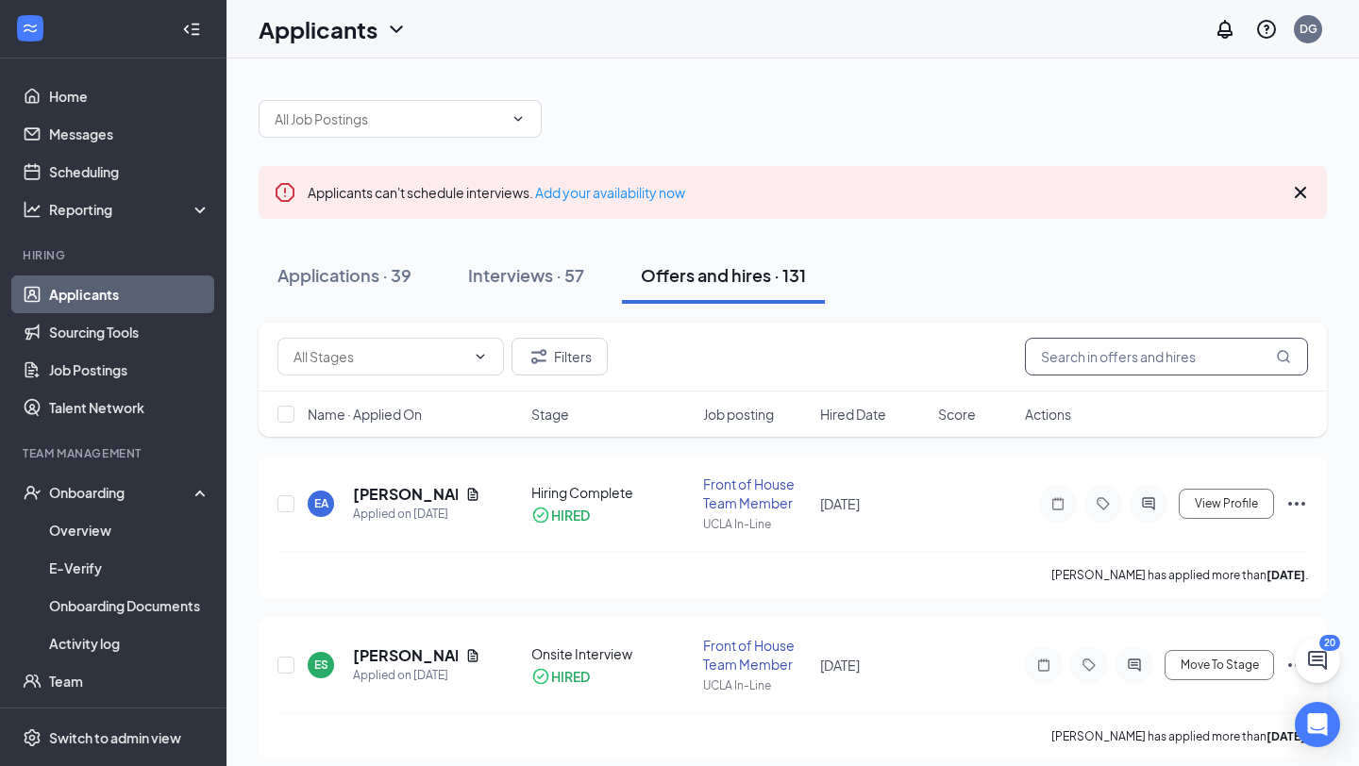
click at [1161, 362] on input "text" at bounding box center [1166, 357] width 283 height 38
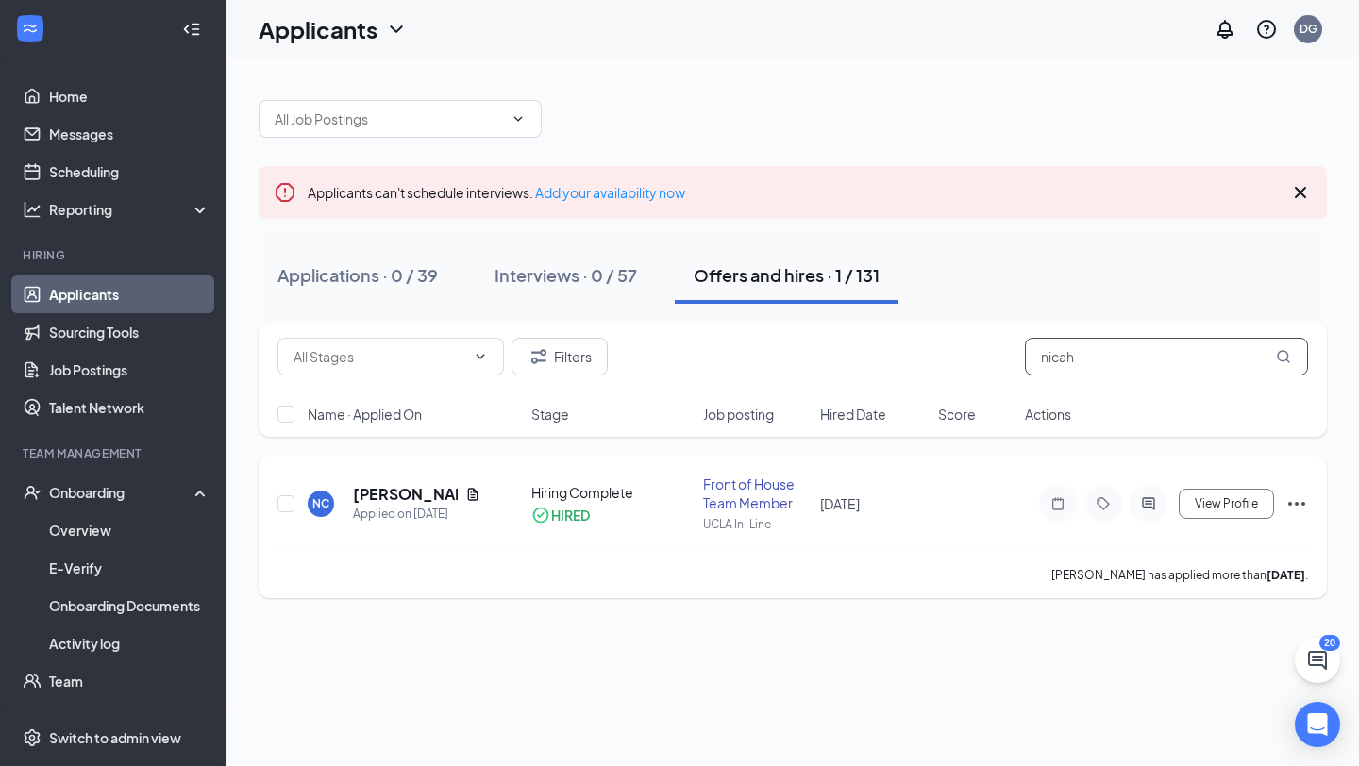
type input "nicah"
click at [1285, 497] on icon "Ellipses" at bounding box center [1296, 504] width 23 height 23
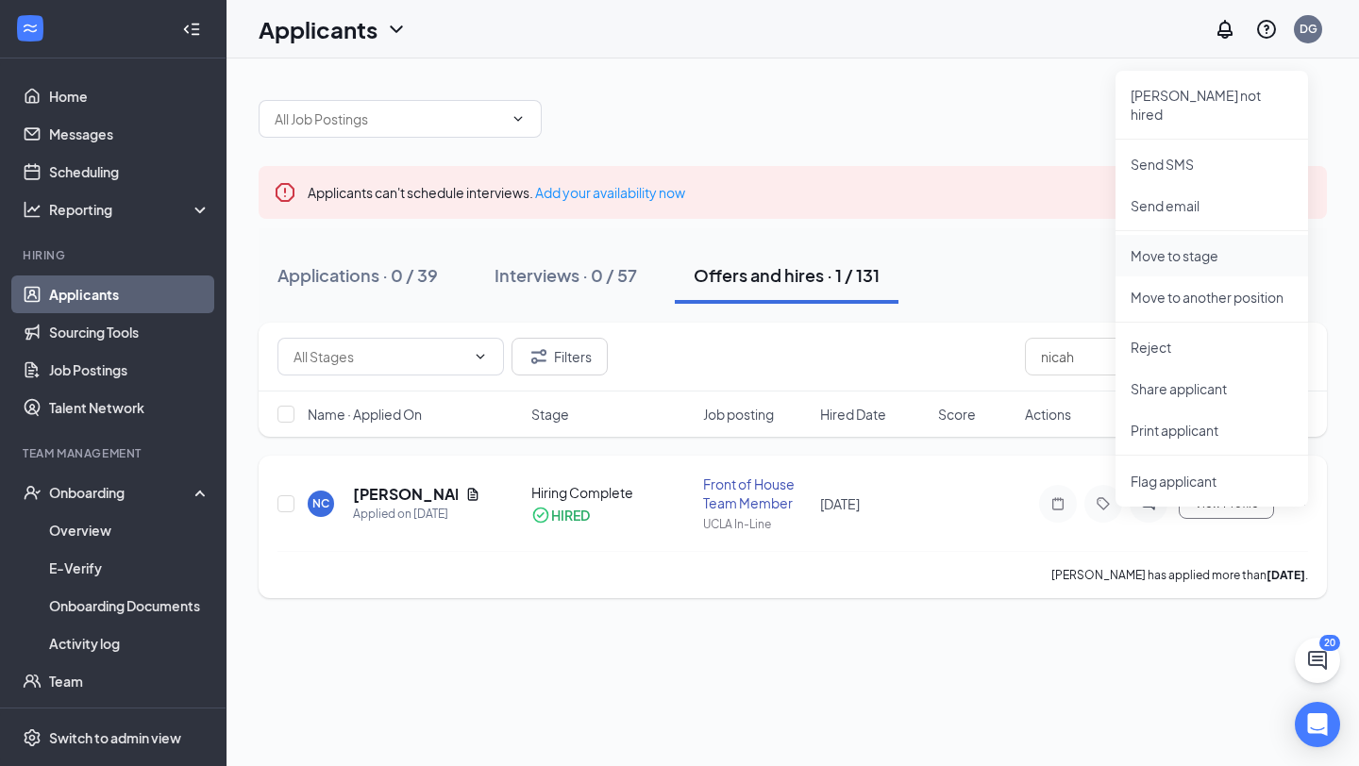
click at [1256, 246] on p "Move to stage" at bounding box center [1211, 255] width 162 height 19
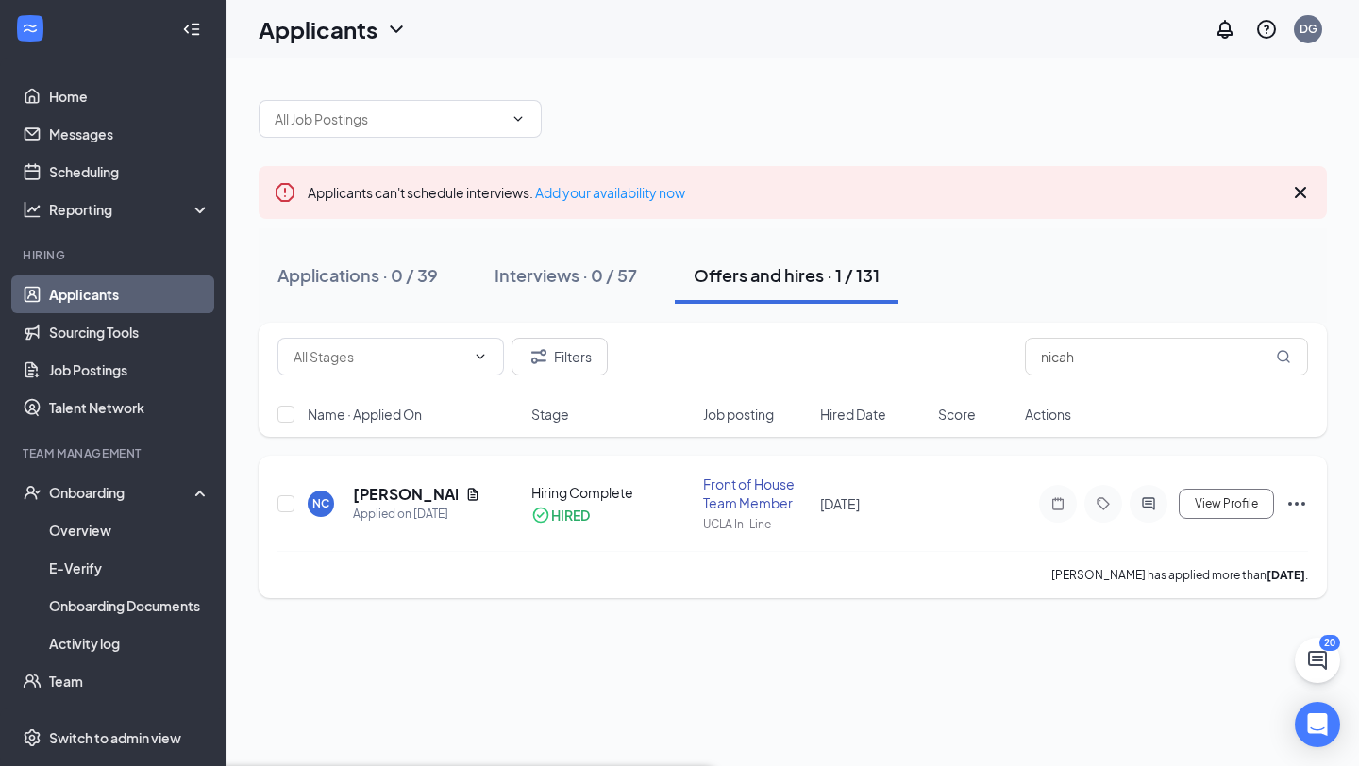
type input "Hiring Complete (current stage)"
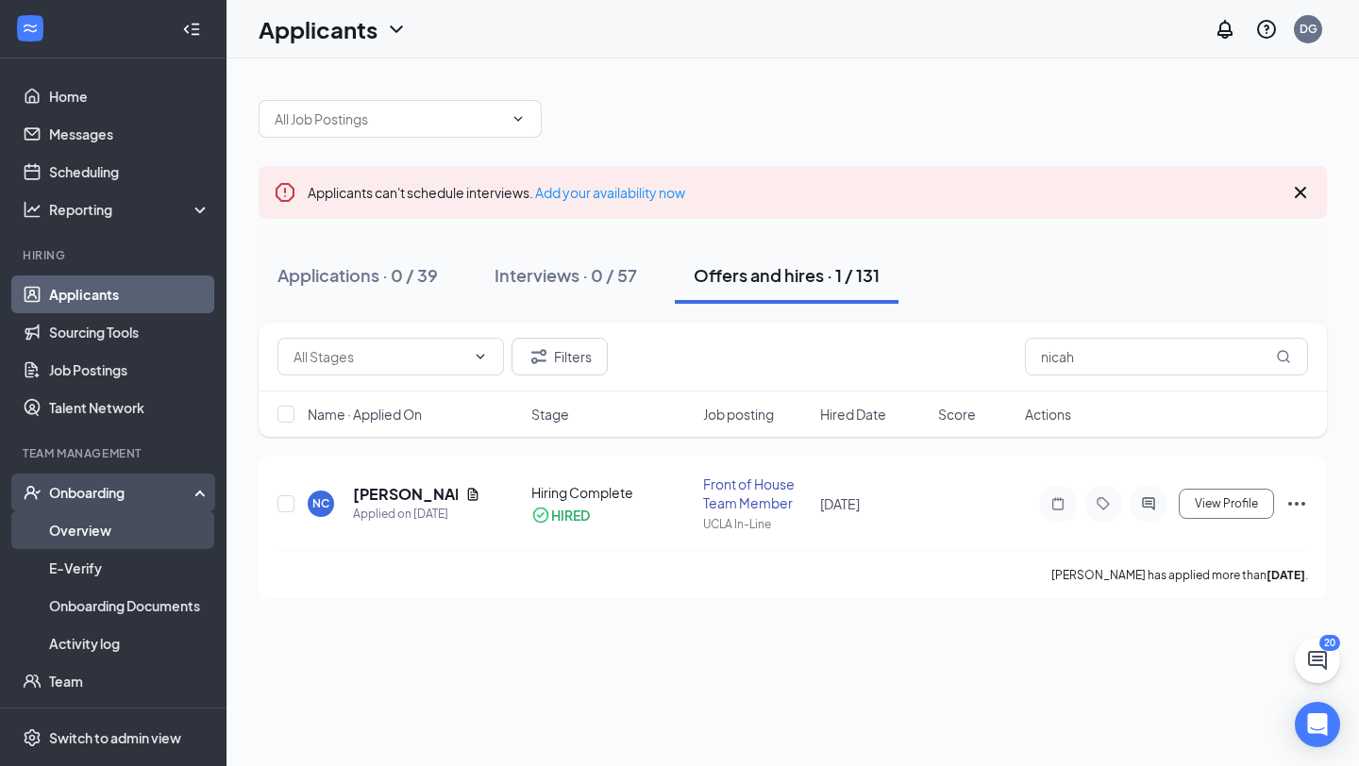
click at [81, 525] on link "Overview" at bounding box center [129, 530] width 161 height 38
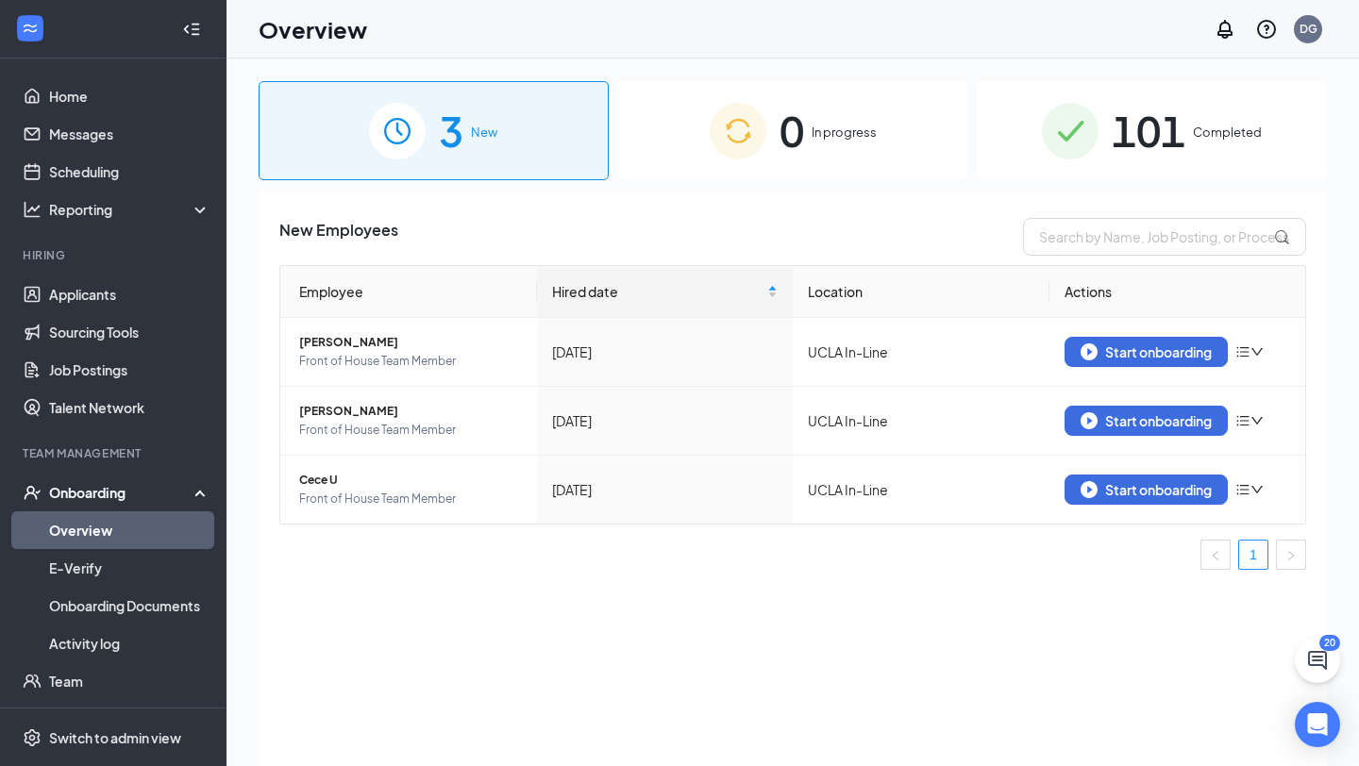
click at [863, 158] on div "0 In progress" at bounding box center [793, 130] width 350 height 99
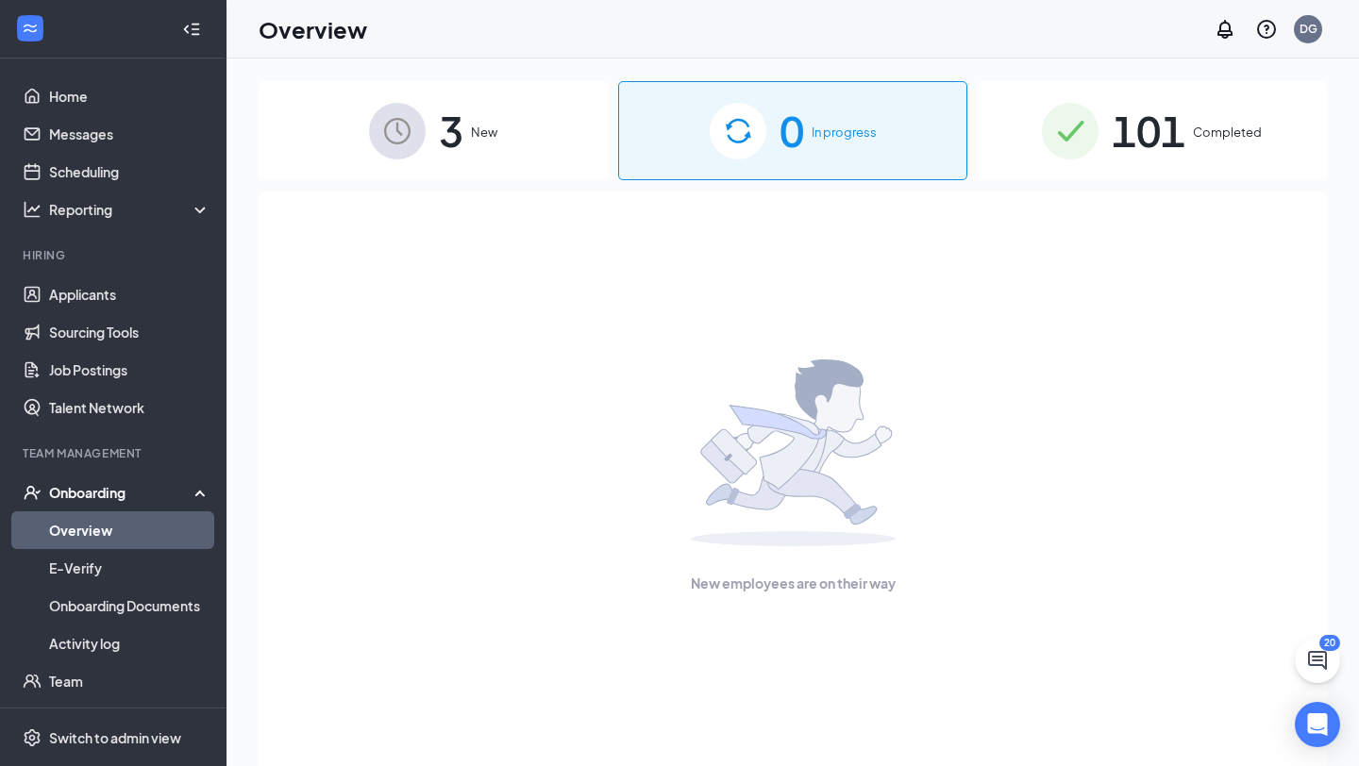
click at [1201, 125] on span "Completed" at bounding box center [1227, 132] width 69 height 19
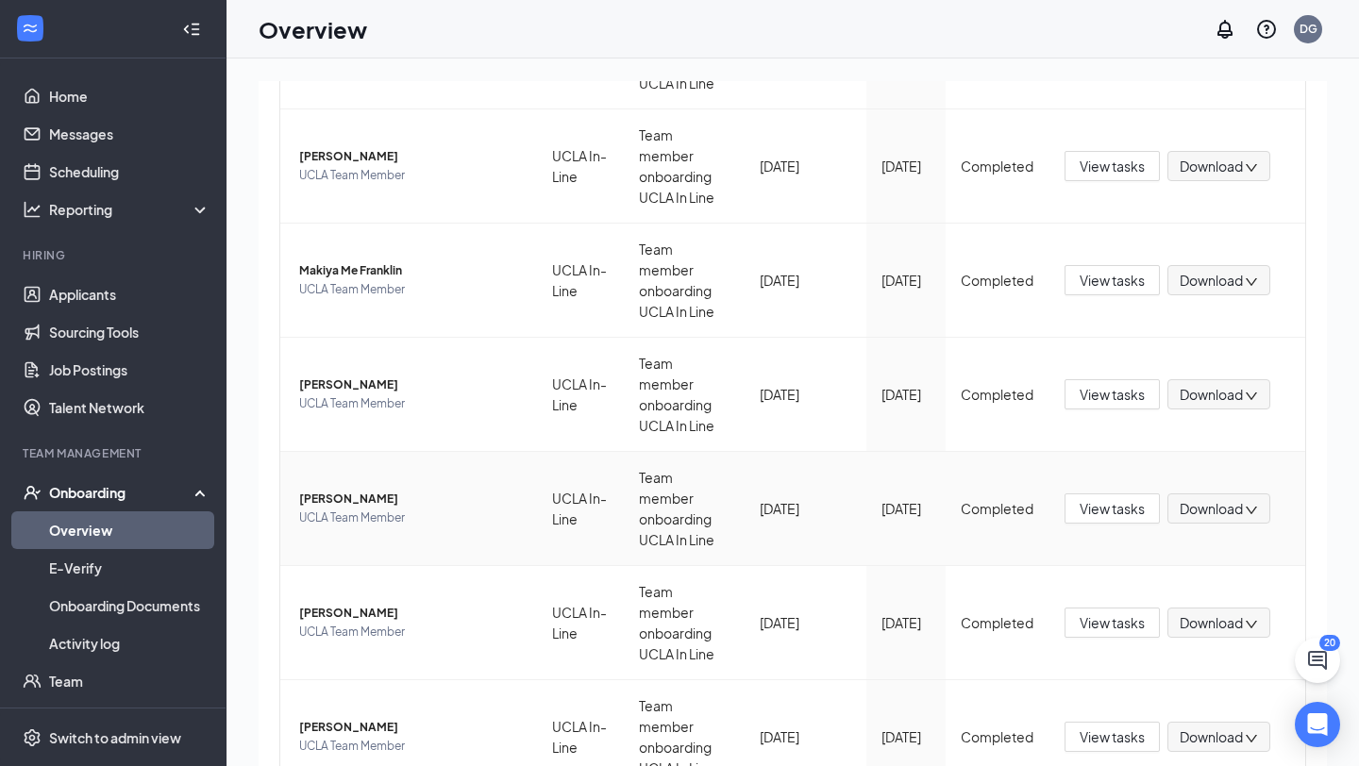
scroll to position [85, 0]
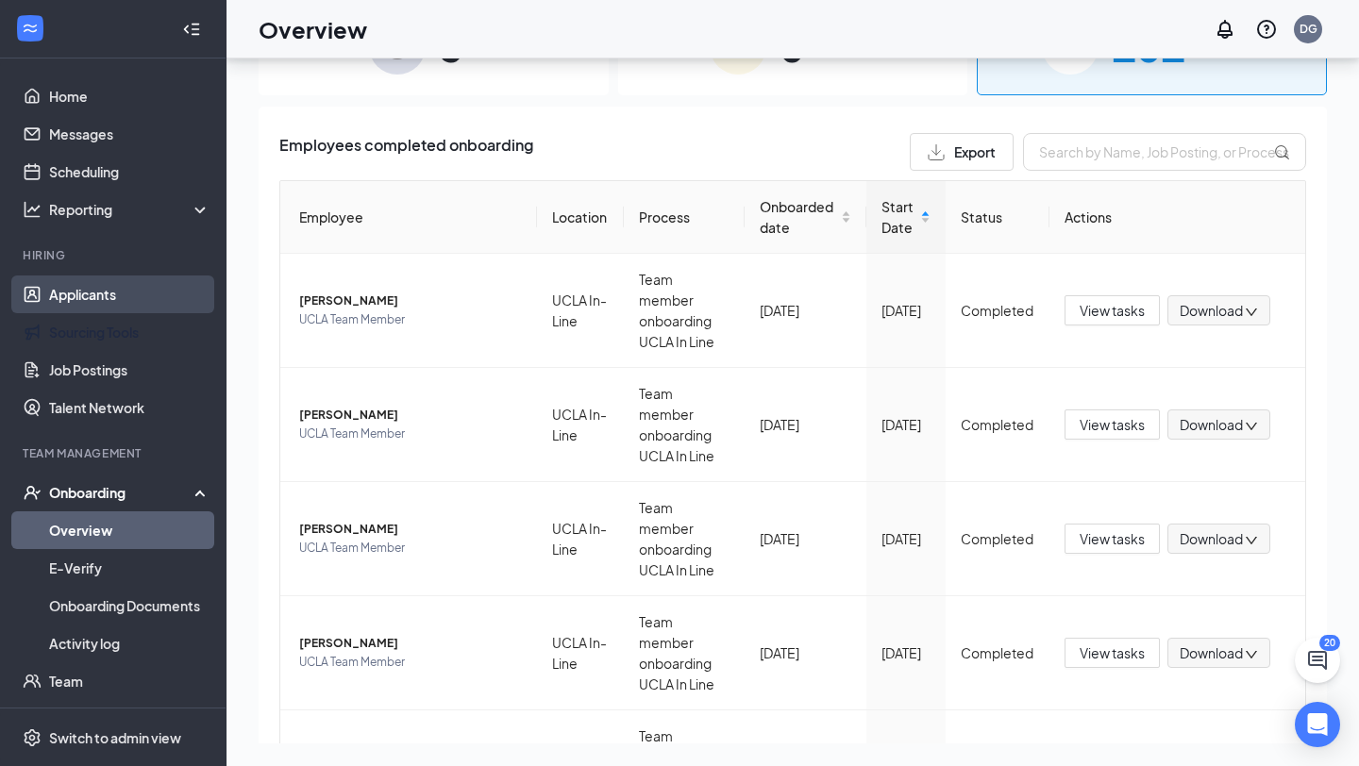
click at [162, 310] on link "Applicants" at bounding box center [129, 295] width 161 height 38
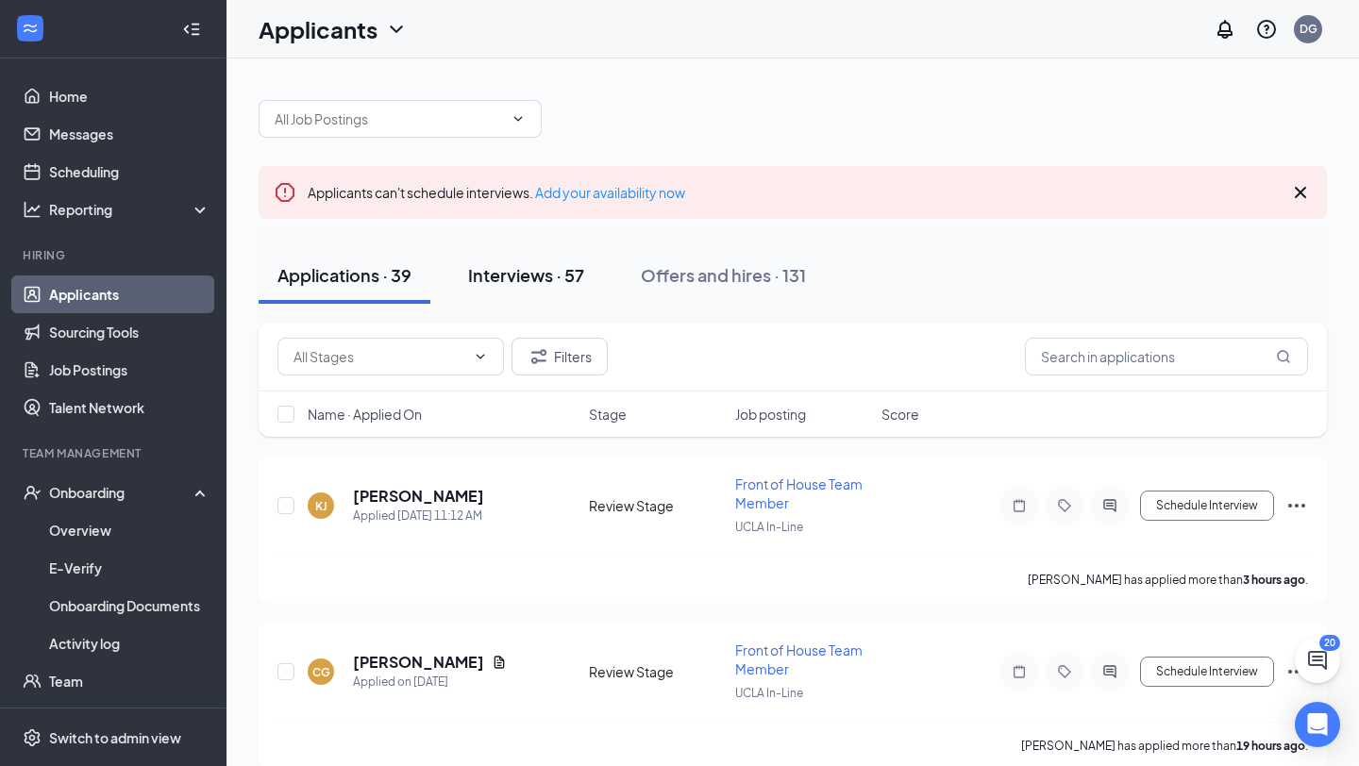
click at [524, 286] on div "Interviews · 57" at bounding box center [526, 275] width 116 height 24
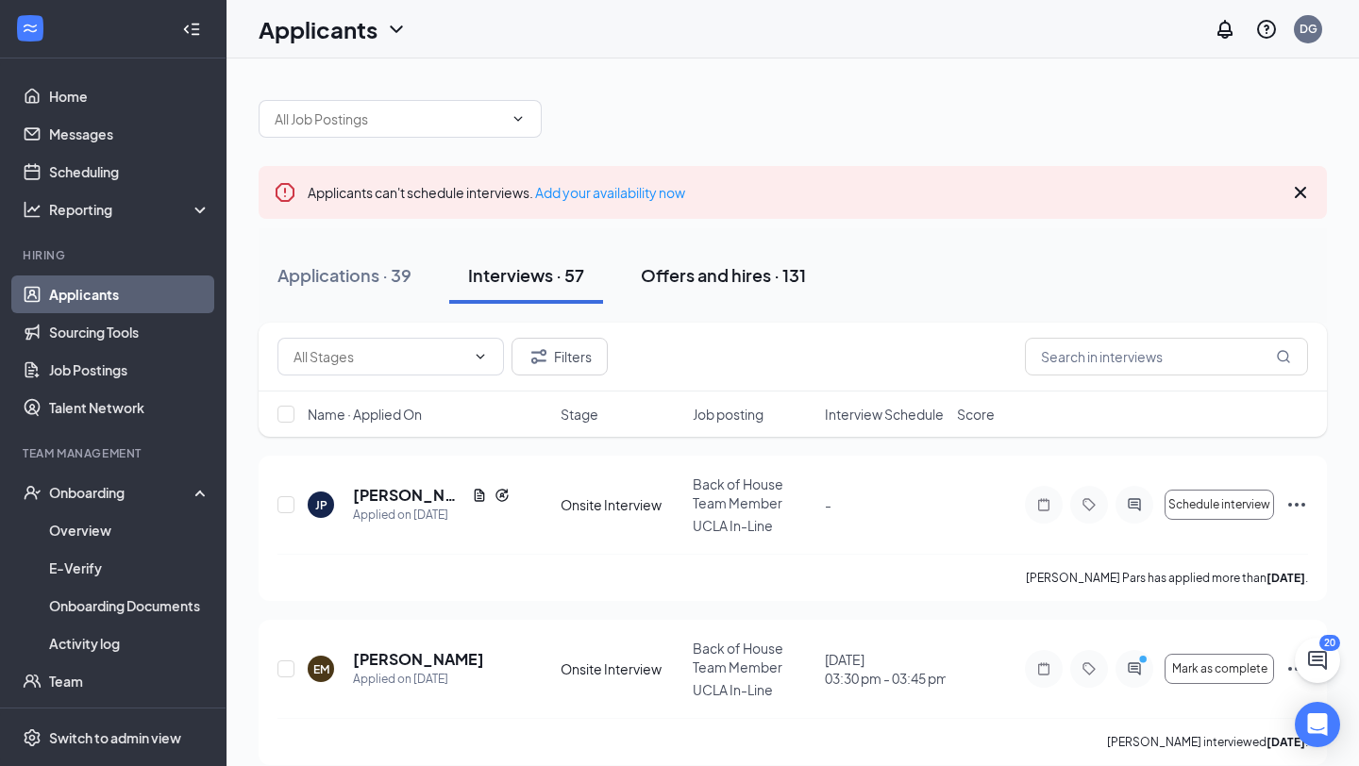
click at [699, 259] on button "Offers and hires · 131" at bounding box center [723, 275] width 203 height 57
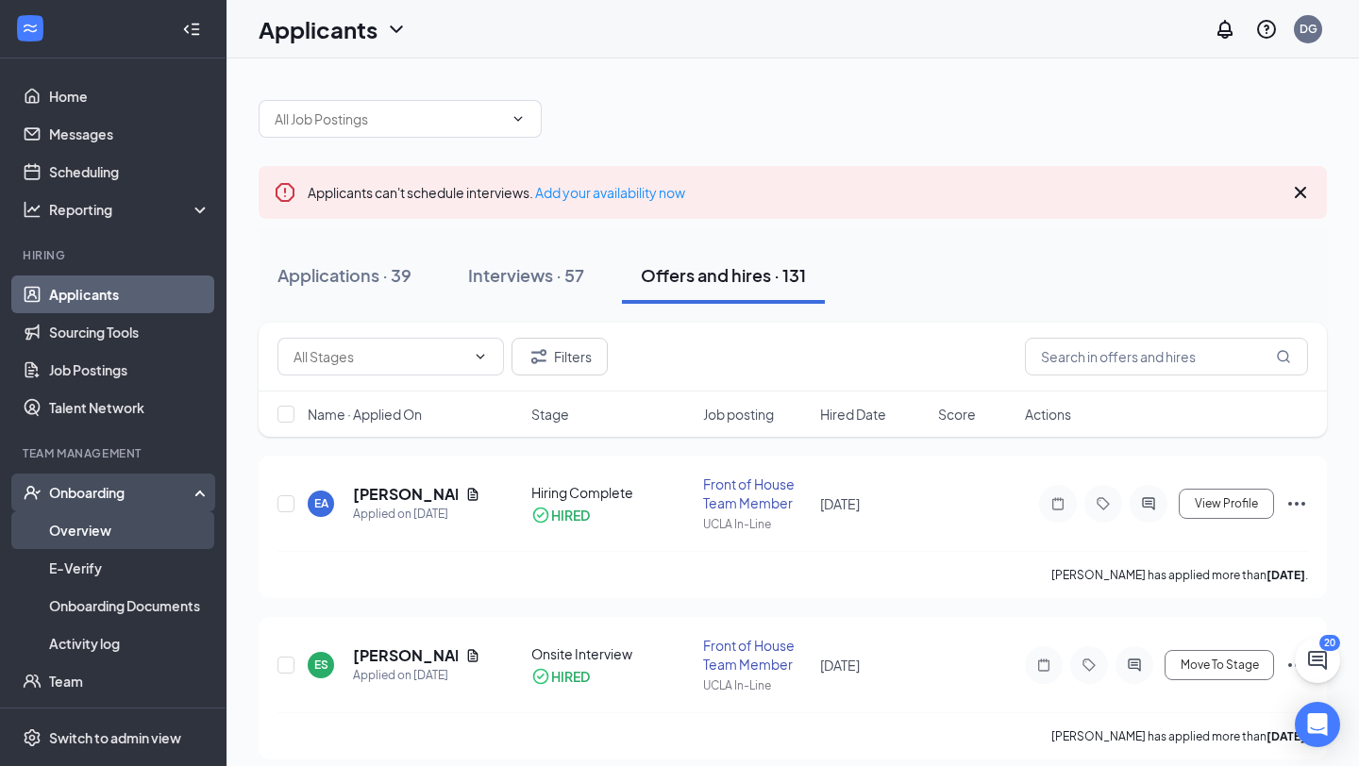
click at [60, 534] on link "Overview" at bounding box center [129, 530] width 161 height 38
